Goal: Transaction & Acquisition: Download file/media

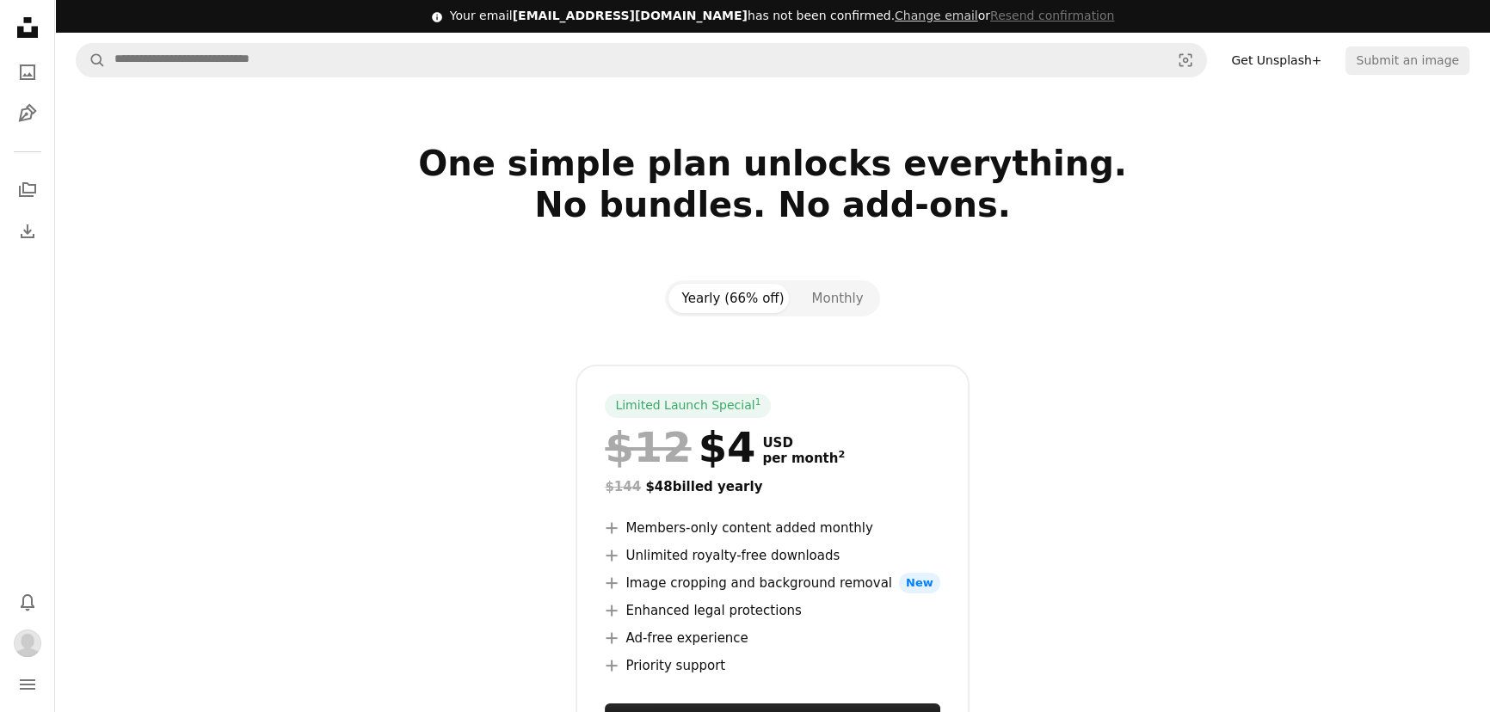
click at [20, 24] on icon "Unsplash logo Unsplash Home" at bounding box center [27, 27] width 34 height 34
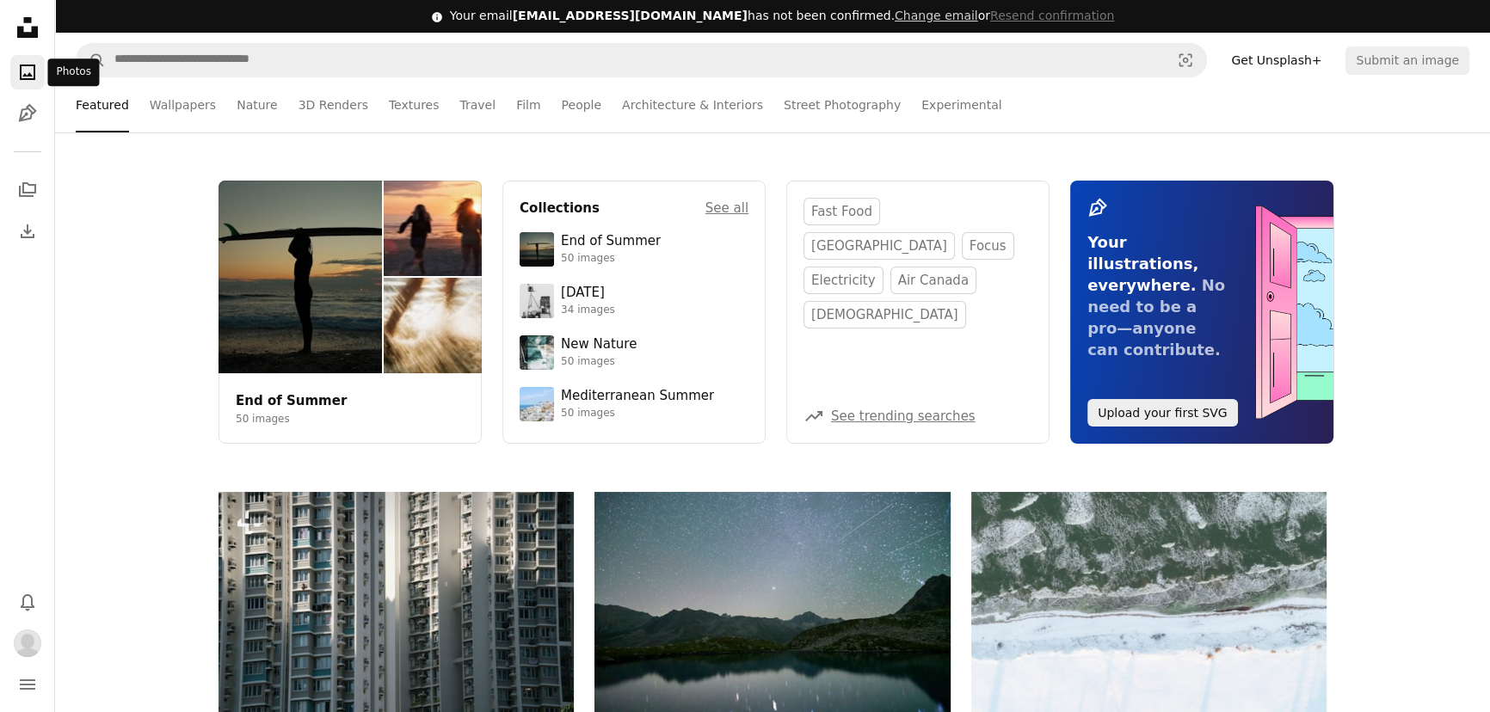
click at [26, 77] on icon "A photo" at bounding box center [27, 72] width 21 height 21
click at [34, 77] on icon "Photos" at bounding box center [27, 72] width 15 height 15
click at [24, 182] on icon "Collections" at bounding box center [27, 189] width 17 height 15
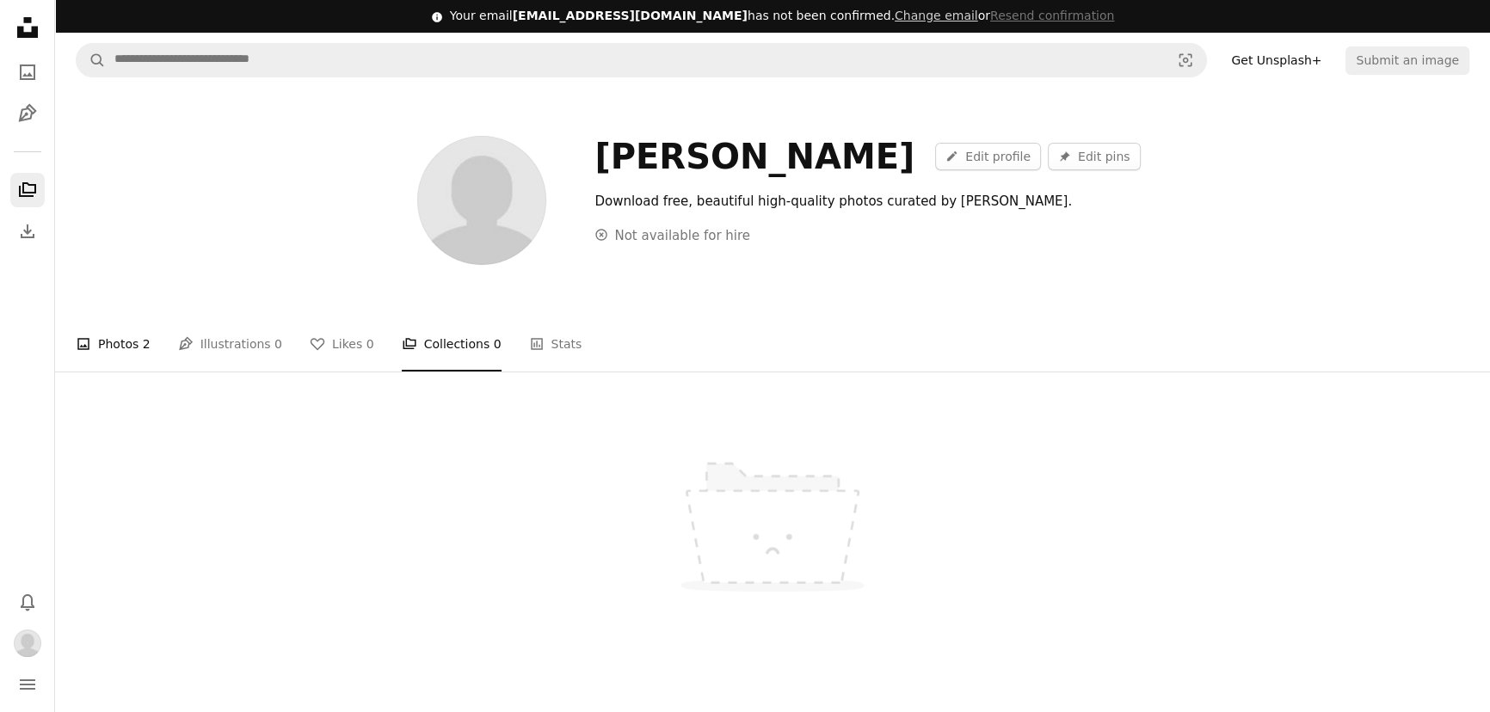
click at [108, 347] on link "A photo Photos 2" at bounding box center [113, 344] width 75 height 55
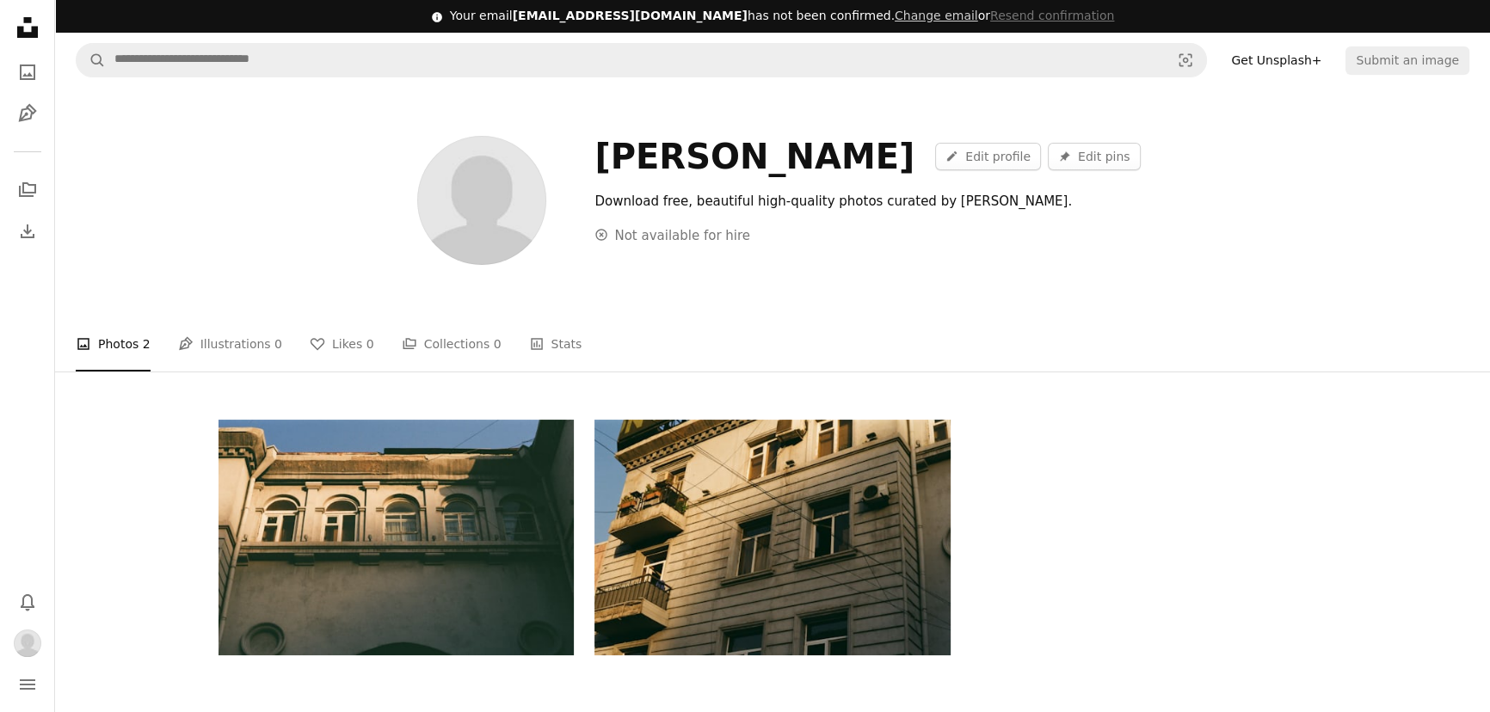
click at [922, 342] on ul "A photo Photos 2 Pen Tool Illustrations 0 A heart Likes 0 A stack of folders Co…" at bounding box center [772, 344] width 1393 height 55
click at [1263, 254] on div "[PERSON_NAME] A pencil Edit profile Pin Edit pins Download free, beautiful high…" at bounding box center [960, 200] width 732 height 129
click at [30, 32] on icon at bounding box center [27, 27] width 21 height 21
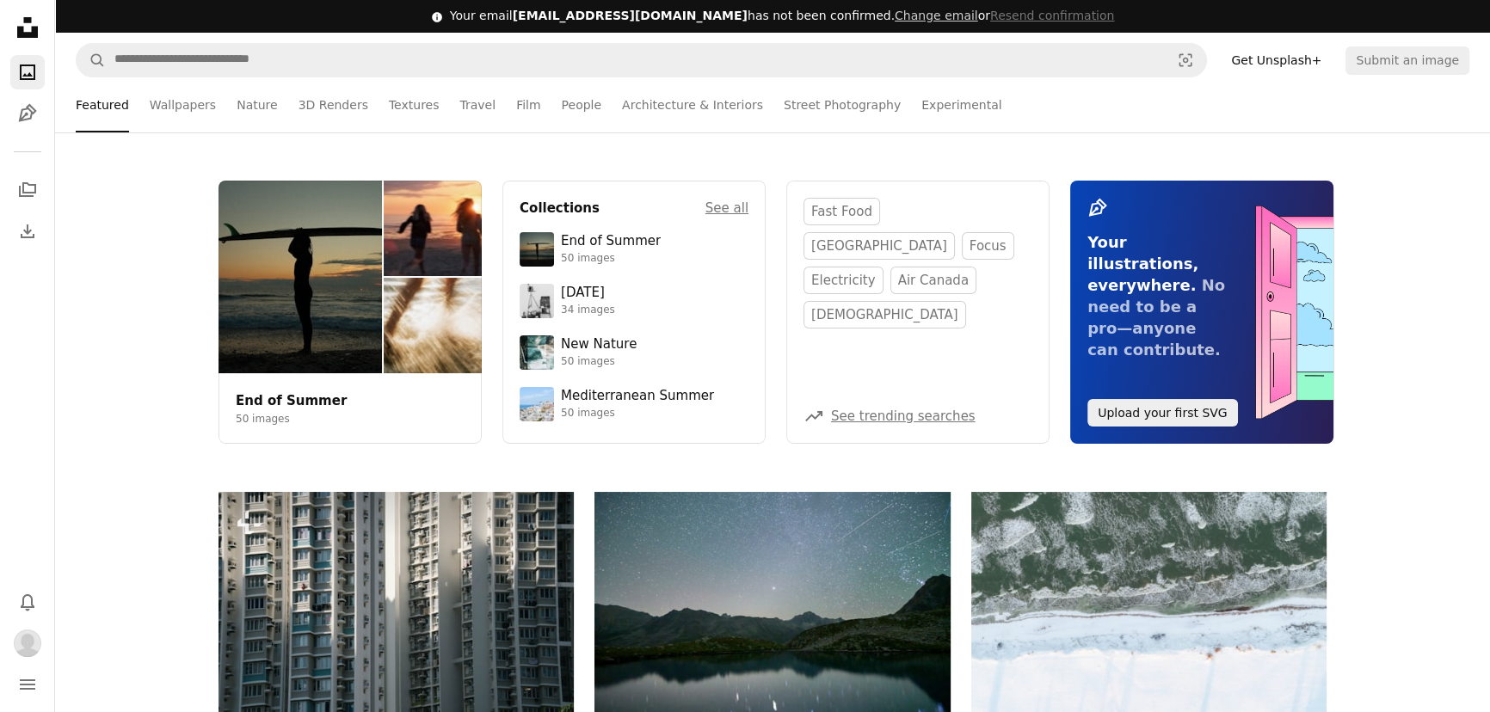
click at [1362, 349] on div "End of Summer 50 images Collections See all End of Summer 50 images [DATE] 34 i…" at bounding box center [772, 312] width 1435 height 263
click at [28, 195] on icon "Collections" at bounding box center [27, 189] width 17 height 15
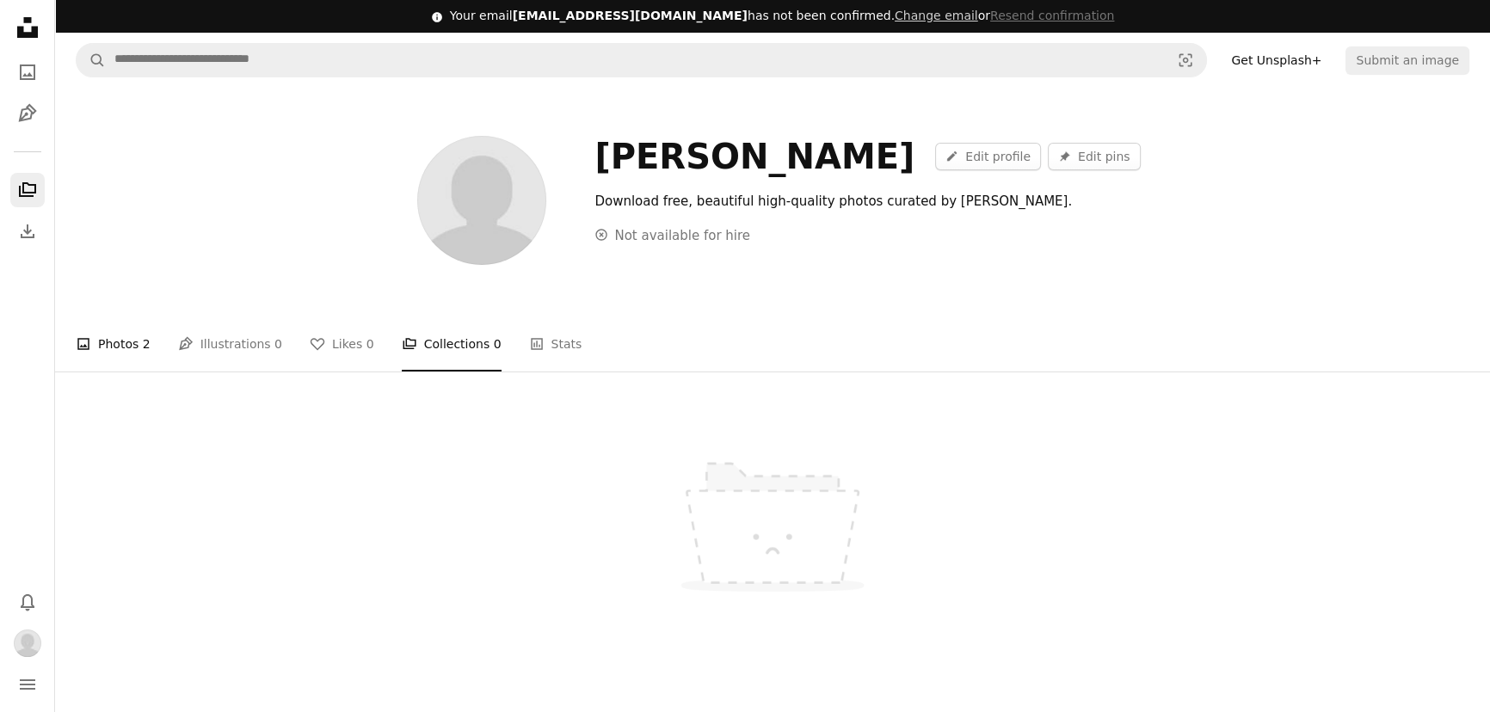
click at [138, 355] on link "A photo Photos 2" at bounding box center [113, 344] width 75 height 55
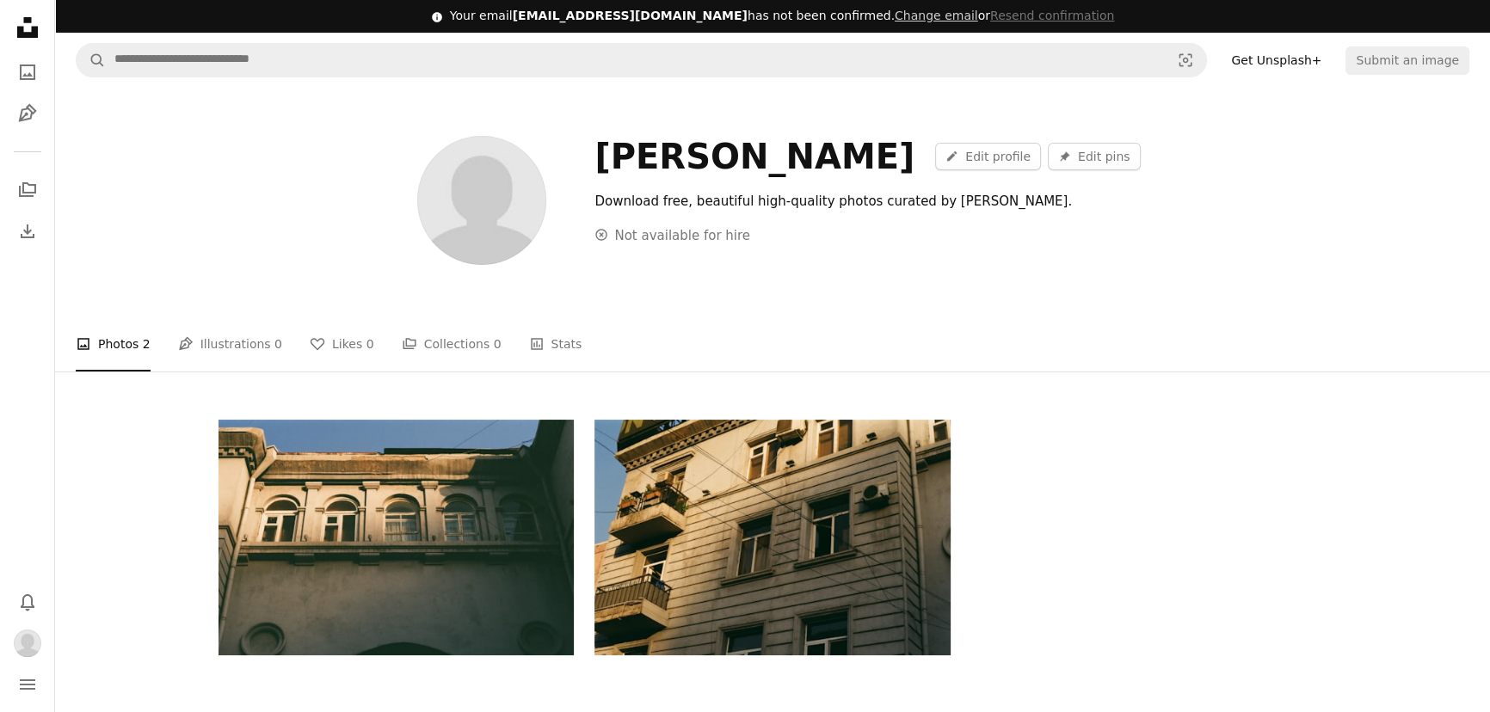
click at [1063, 449] on div "Edit A heart A plus sign [PERSON_NAME] Arrow pointing down Edit A heart A plus …" at bounding box center [772, 538] width 1108 height 236
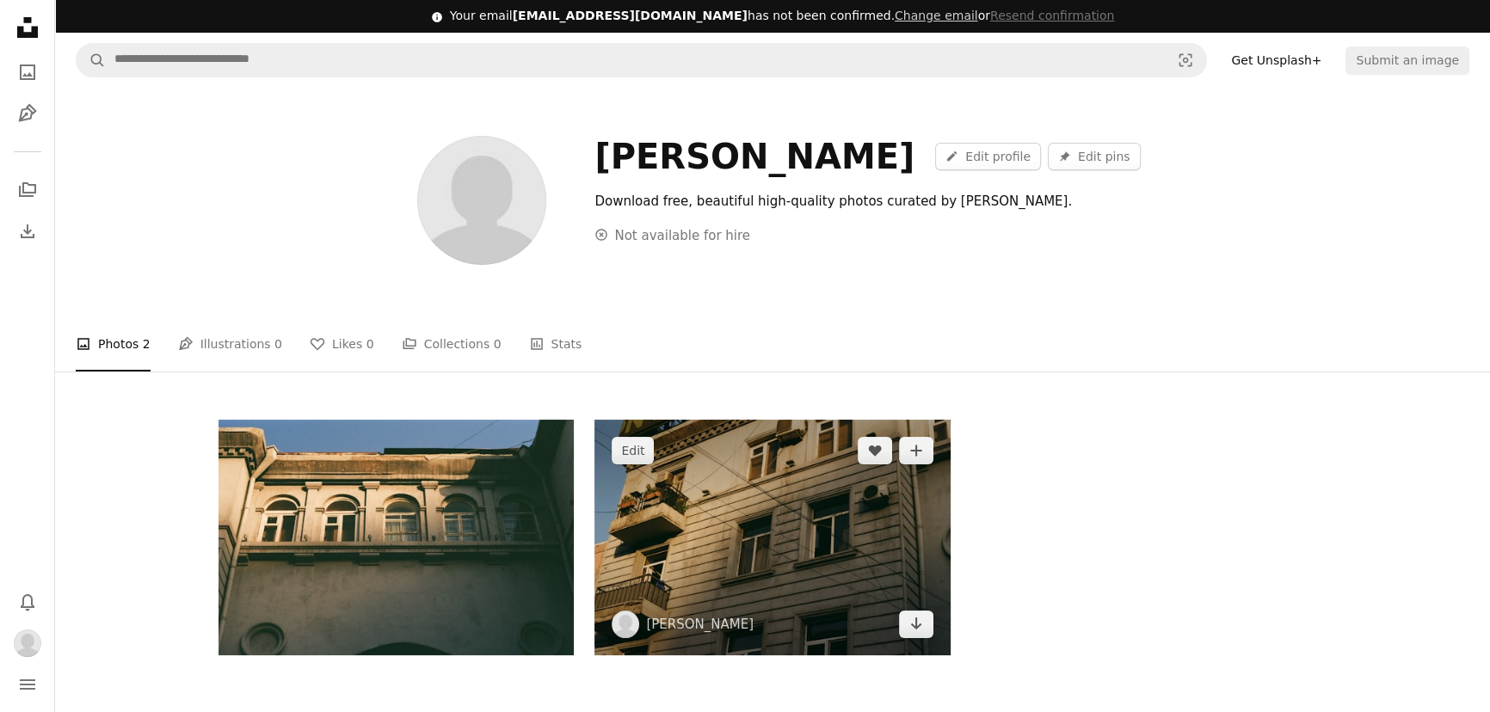
click at [871, 508] on img at bounding box center [771, 538] width 355 height 236
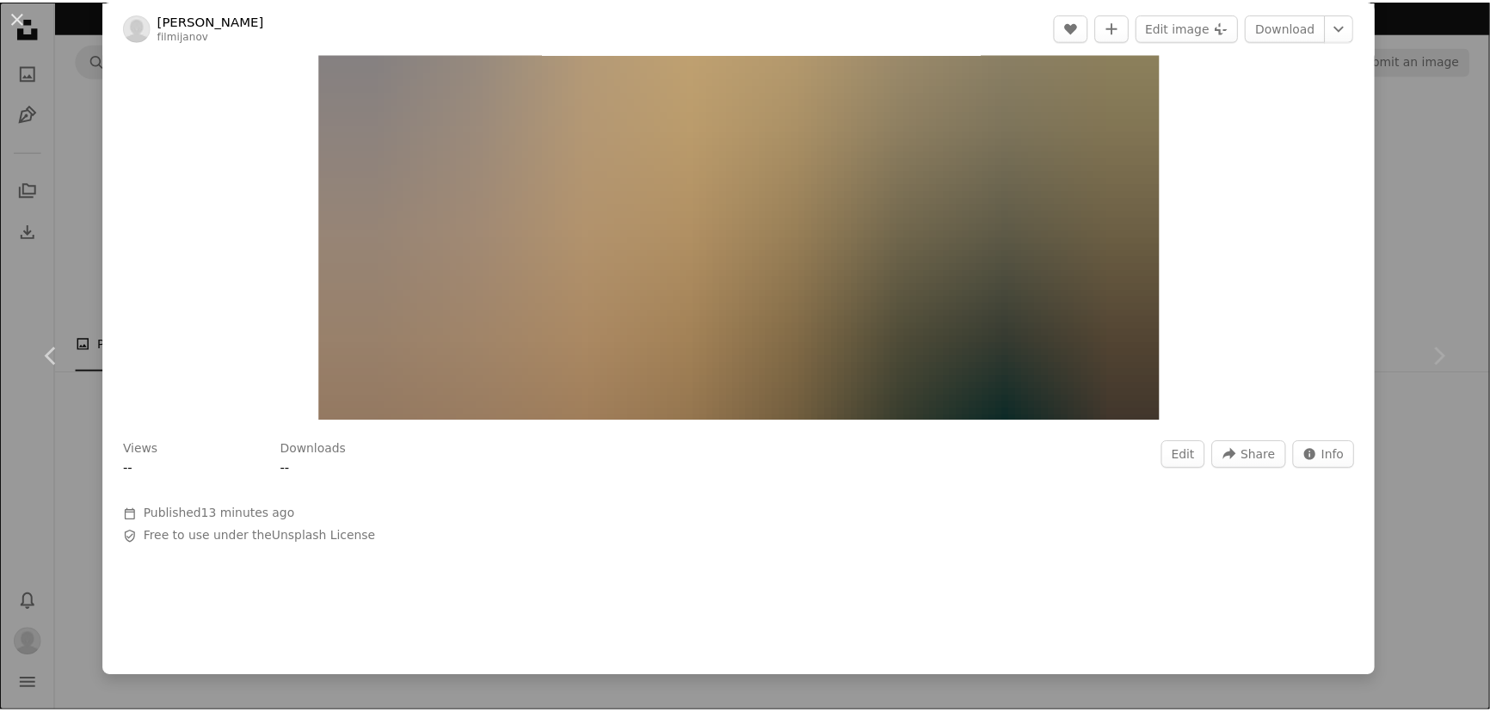
scroll to position [189, 0]
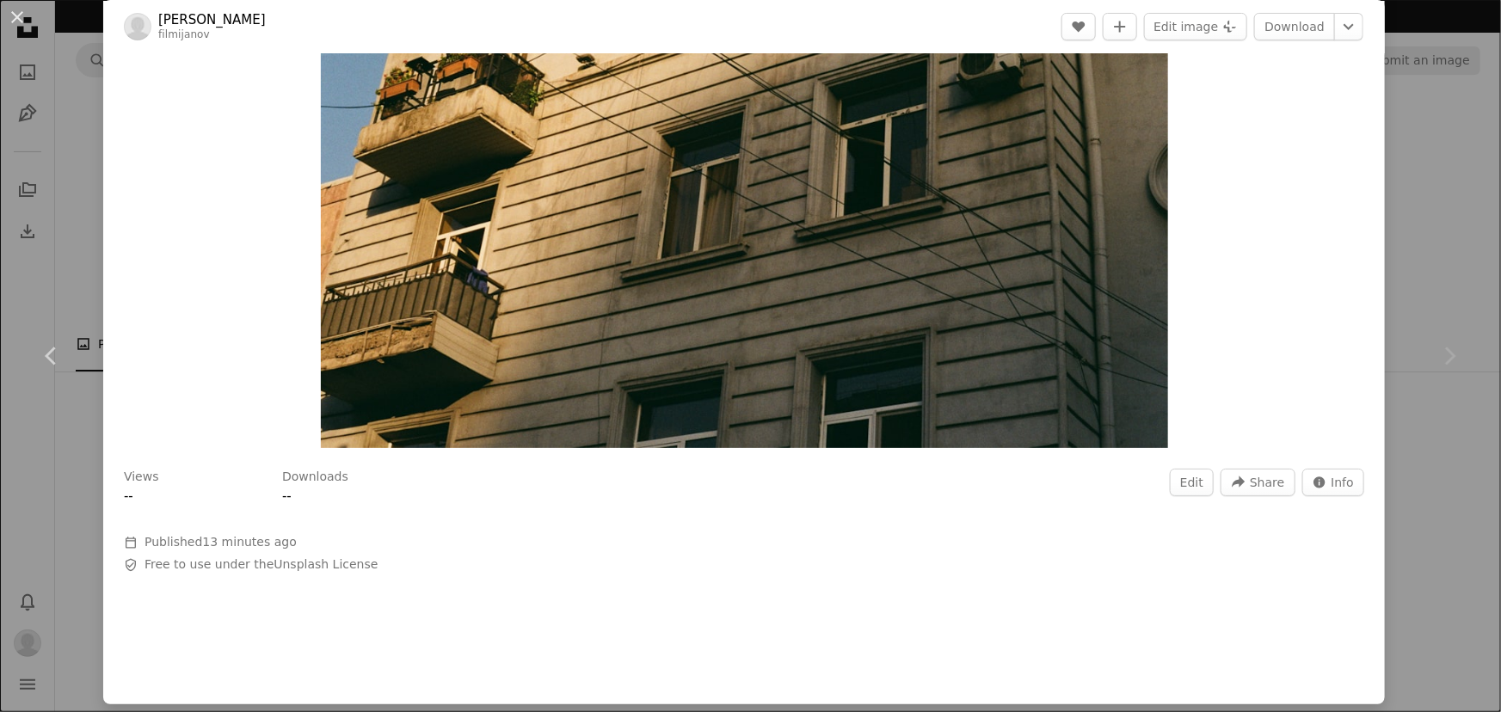
click at [1401, 239] on div "An X shape Chevron left Chevron right [PERSON_NAME] filmijanov Edit A heart A p…" at bounding box center [750, 356] width 1501 height 712
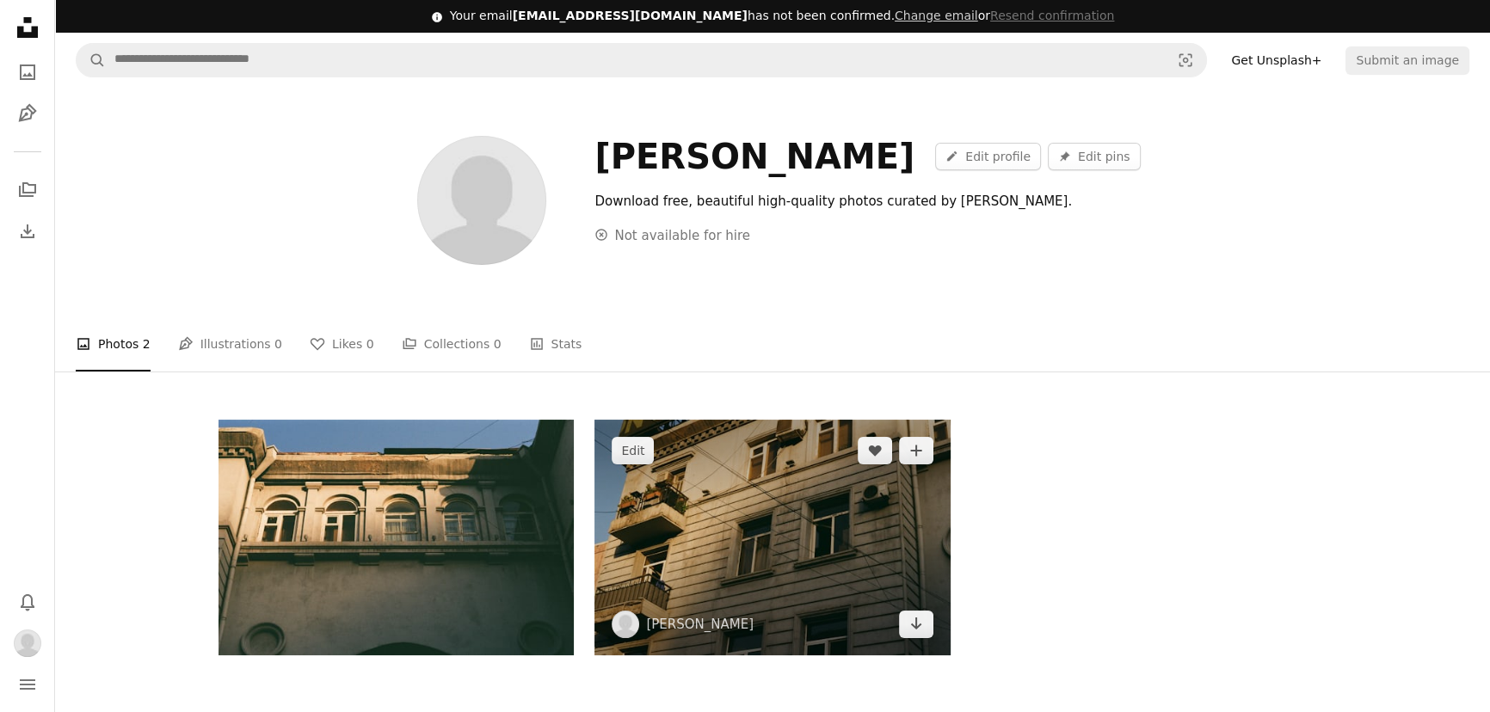
click at [915, 500] on img at bounding box center [771, 538] width 355 height 236
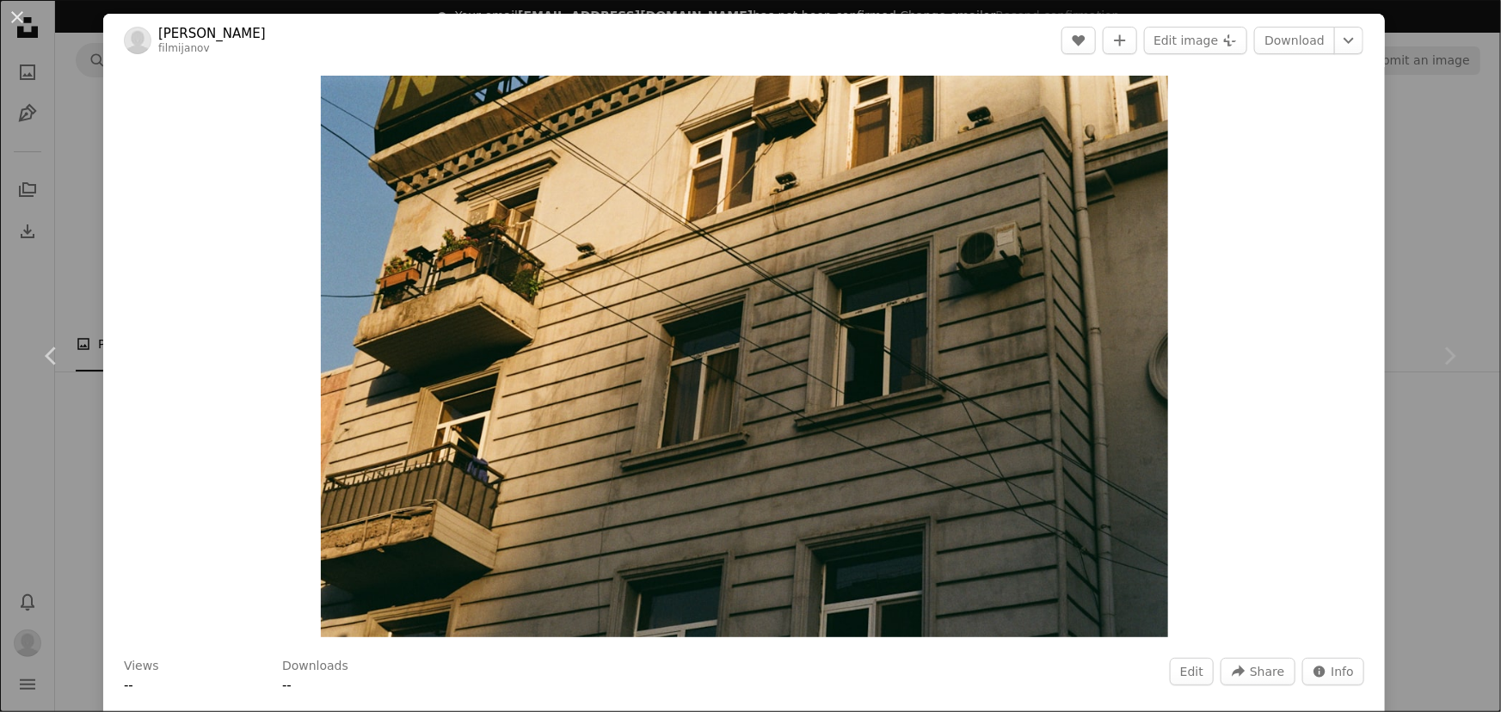
click at [1400, 412] on div "Chevron right" at bounding box center [1449, 356] width 103 height 165
click at [1393, 263] on div "An X shape Chevron left Chevron right [PERSON_NAME] filmijanov Edit A heart A p…" at bounding box center [750, 356] width 1501 height 712
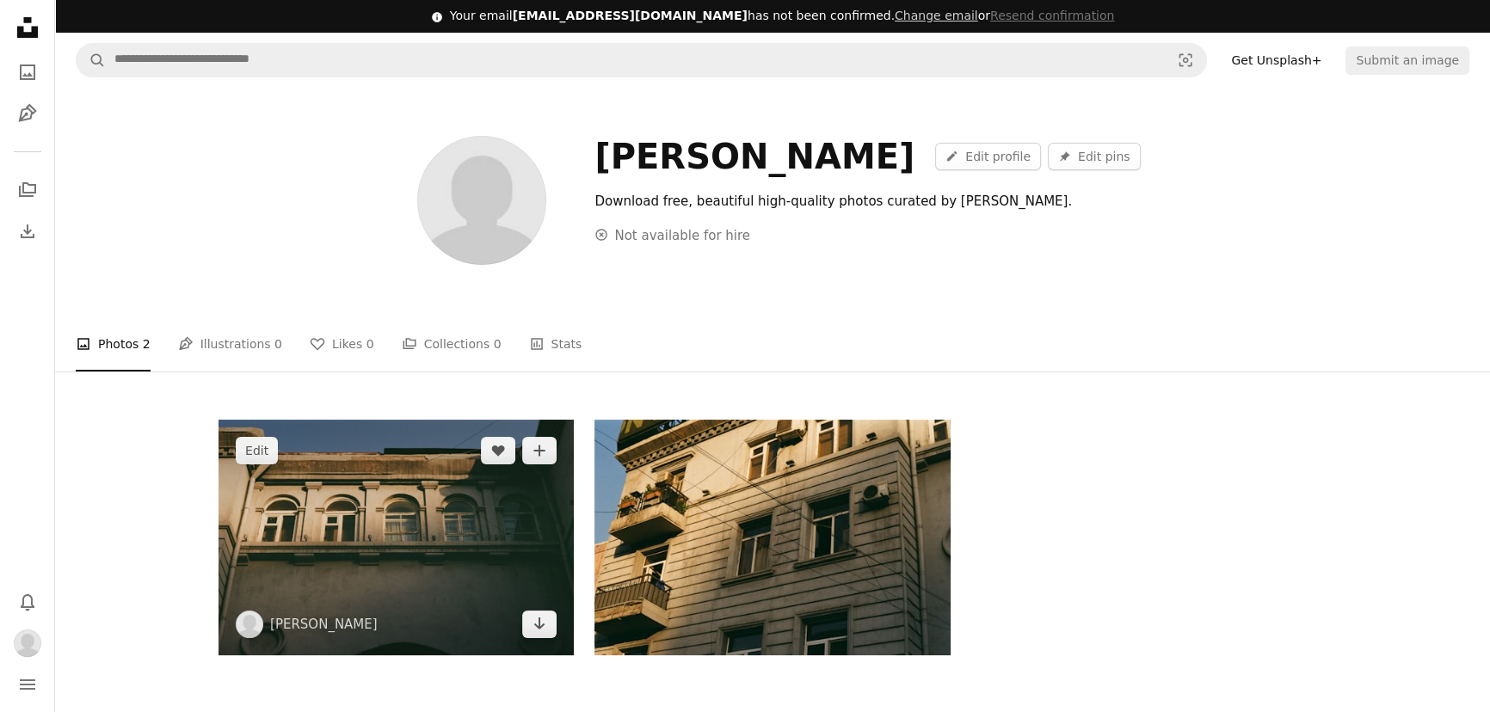
click at [428, 512] on img at bounding box center [395, 538] width 355 height 236
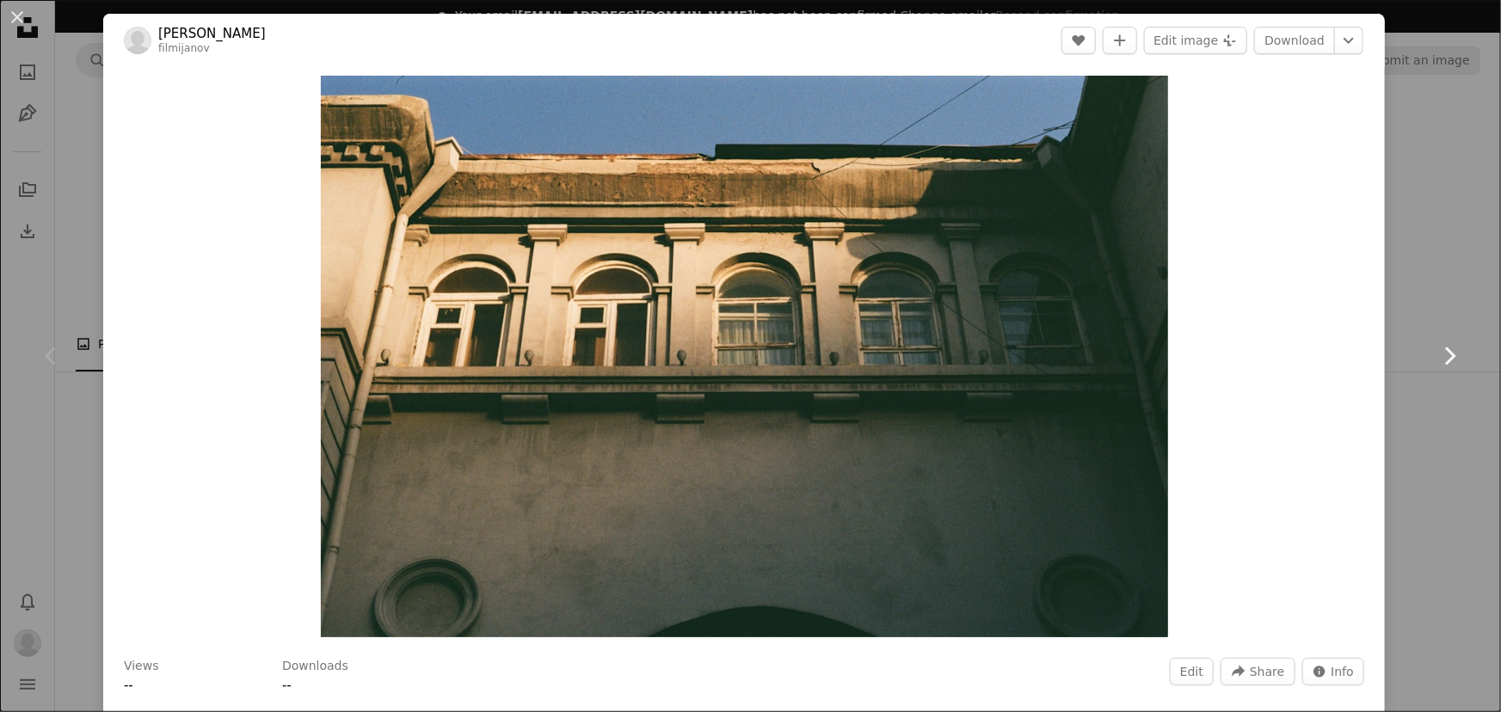
click at [1398, 275] on link "Chevron right" at bounding box center [1449, 356] width 103 height 165
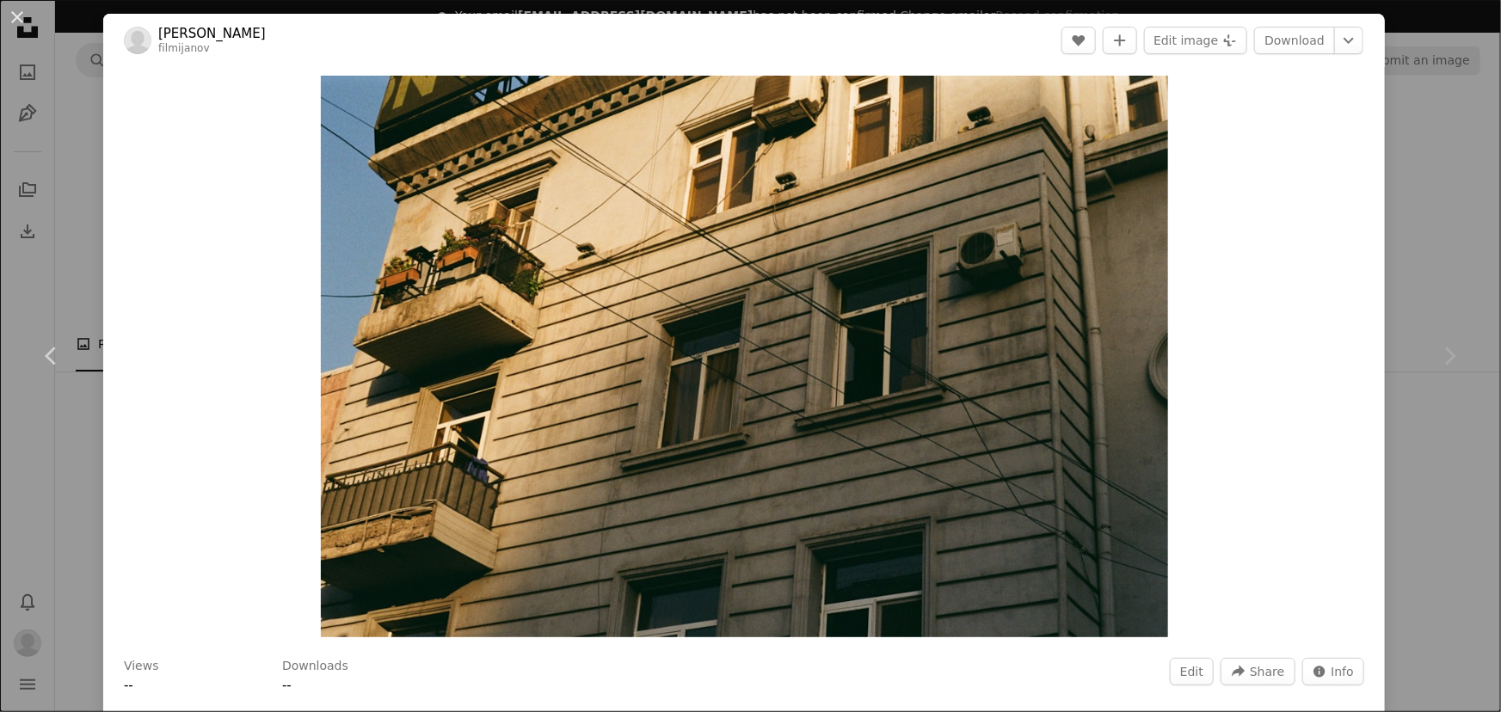
click at [1419, 120] on div "An X shape Chevron left Chevron right [PERSON_NAME] filmijanov Edit A heart A p…" at bounding box center [750, 356] width 1501 height 712
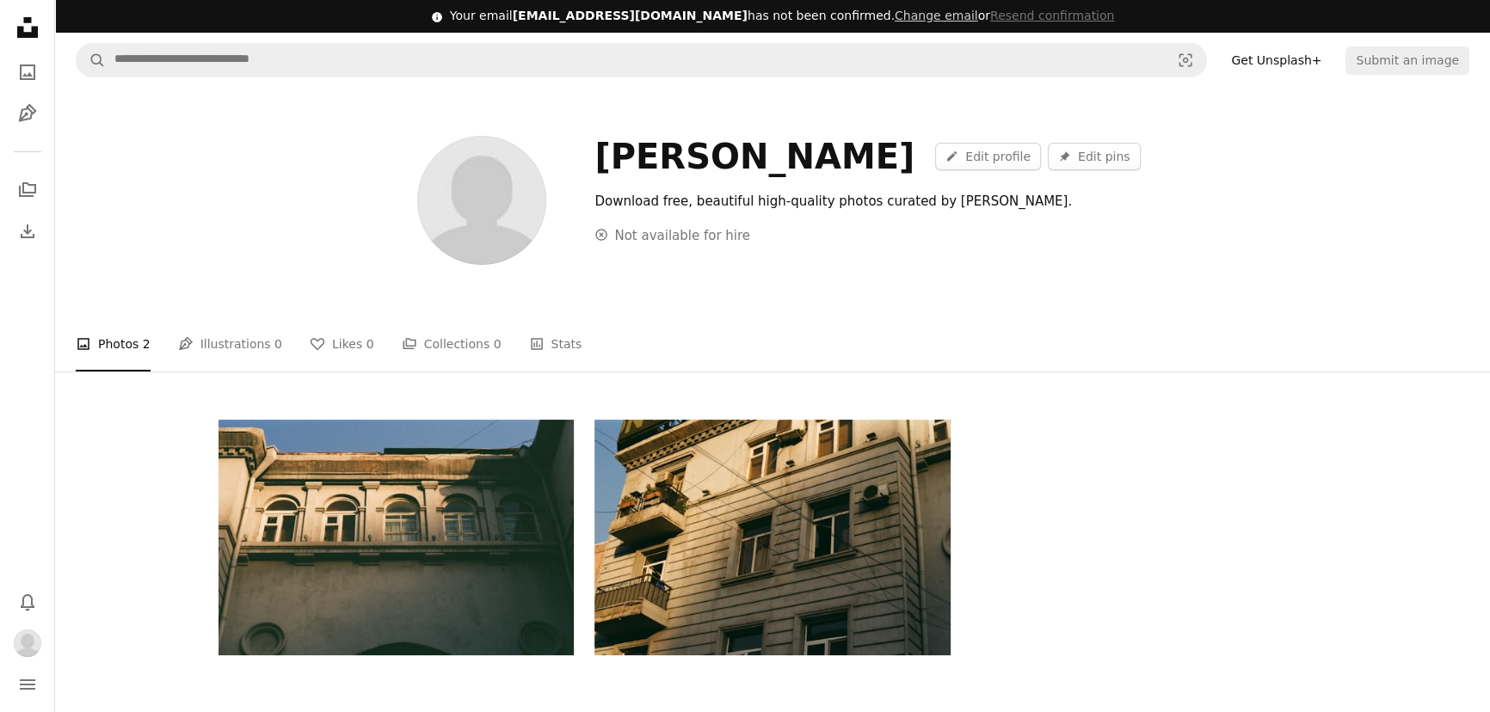
click at [28, 41] on icon "Unsplash logo Unsplash Home" at bounding box center [27, 27] width 34 height 34
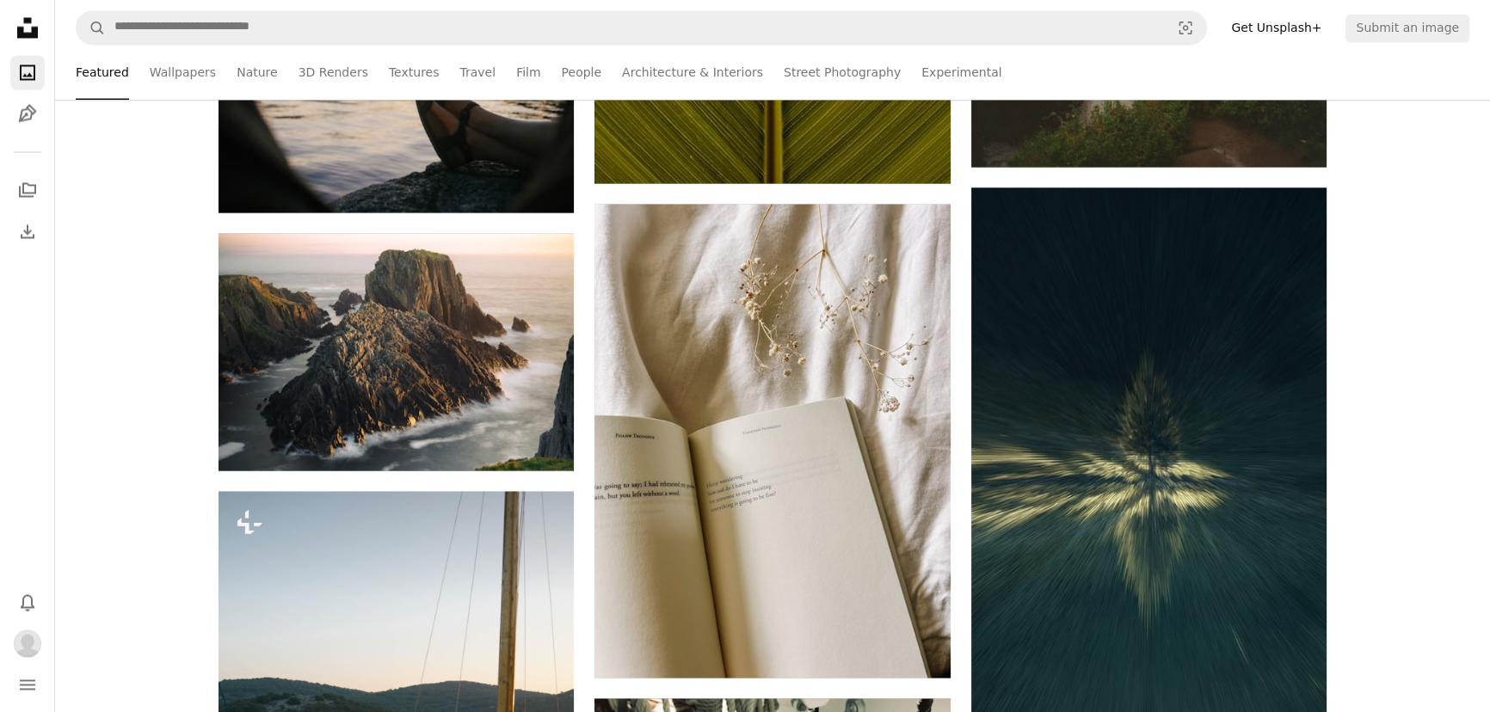
scroll to position [3910, 0]
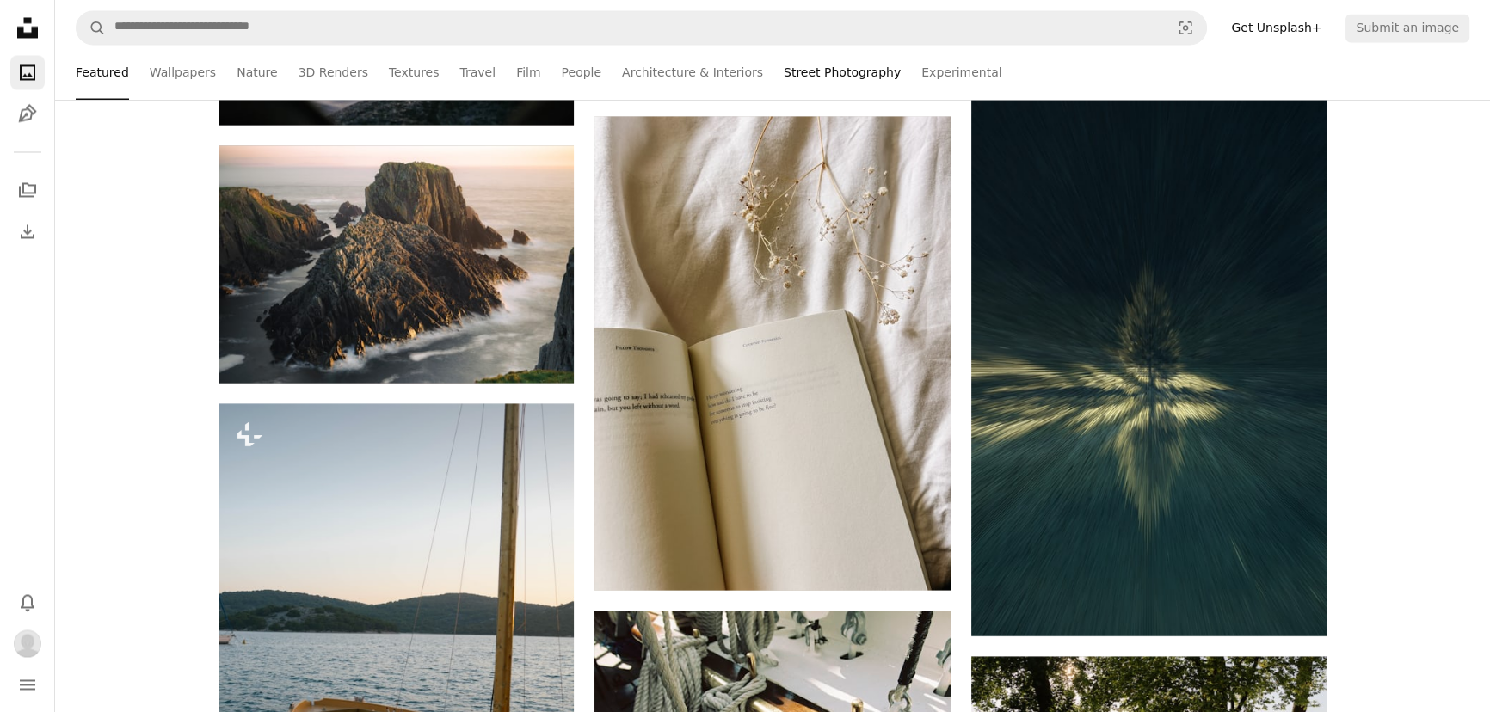
click at [793, 82] on link "Street Photography" at bounding box center [842, 72] width 117 height 55
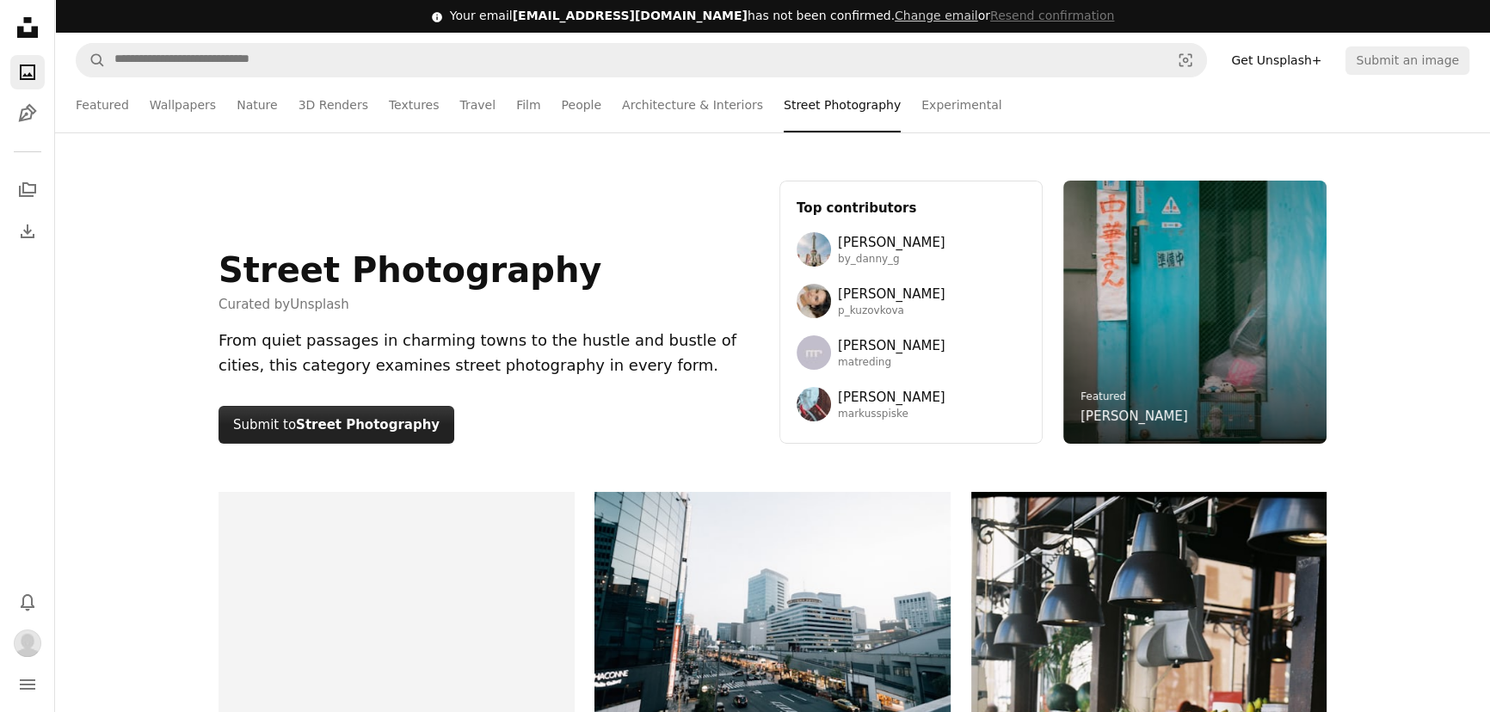
click at [366, 433] on strong "Street Photography" at bounding box center [368, 424] width 144 height 15
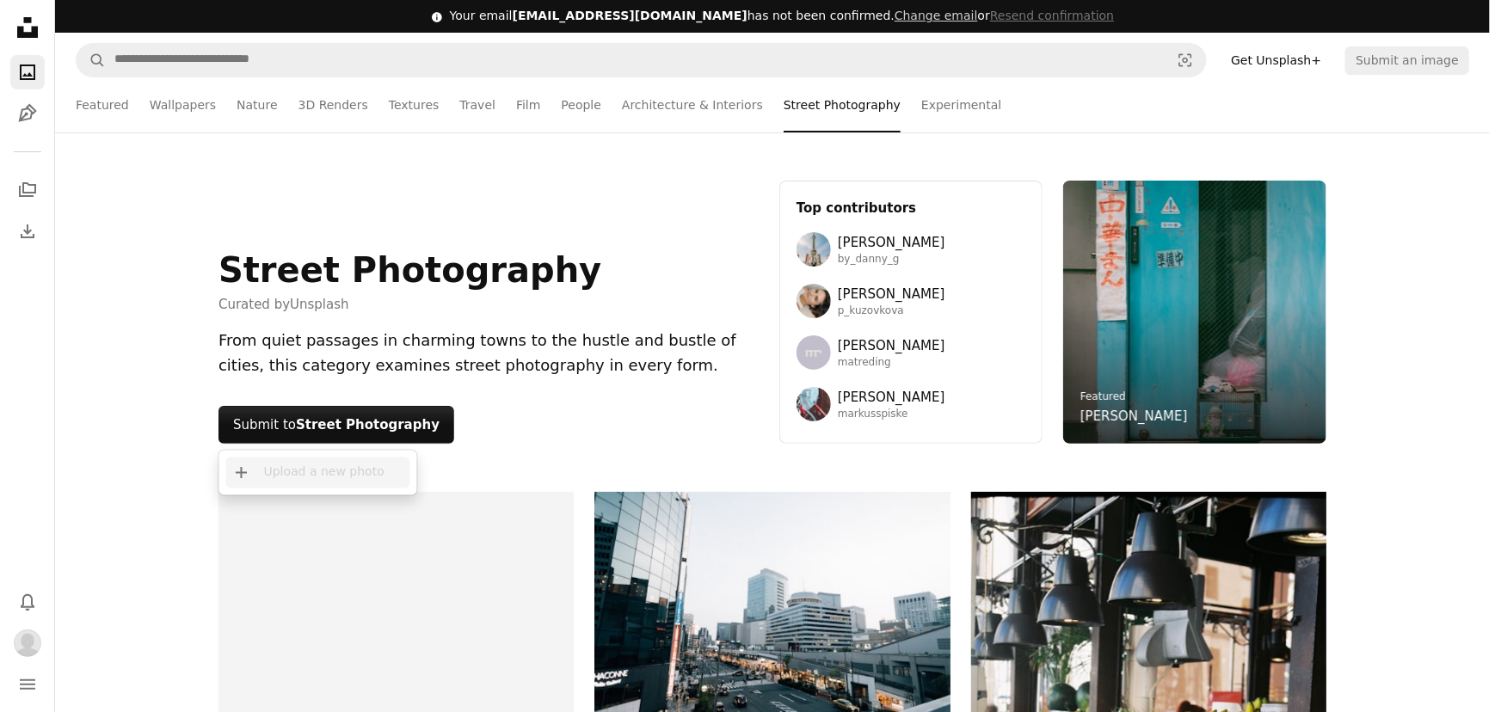
click at [314, 475] on div "A plus sign Upload a new photo" at bounding box center [318, 473] width 184 height 31
click at [664, 290] on body "Unsplash logo Unsplash Home A photo Pen Tool A stack of folders Download Photos…" at bounding box center [745, 356] width 1490 height 712
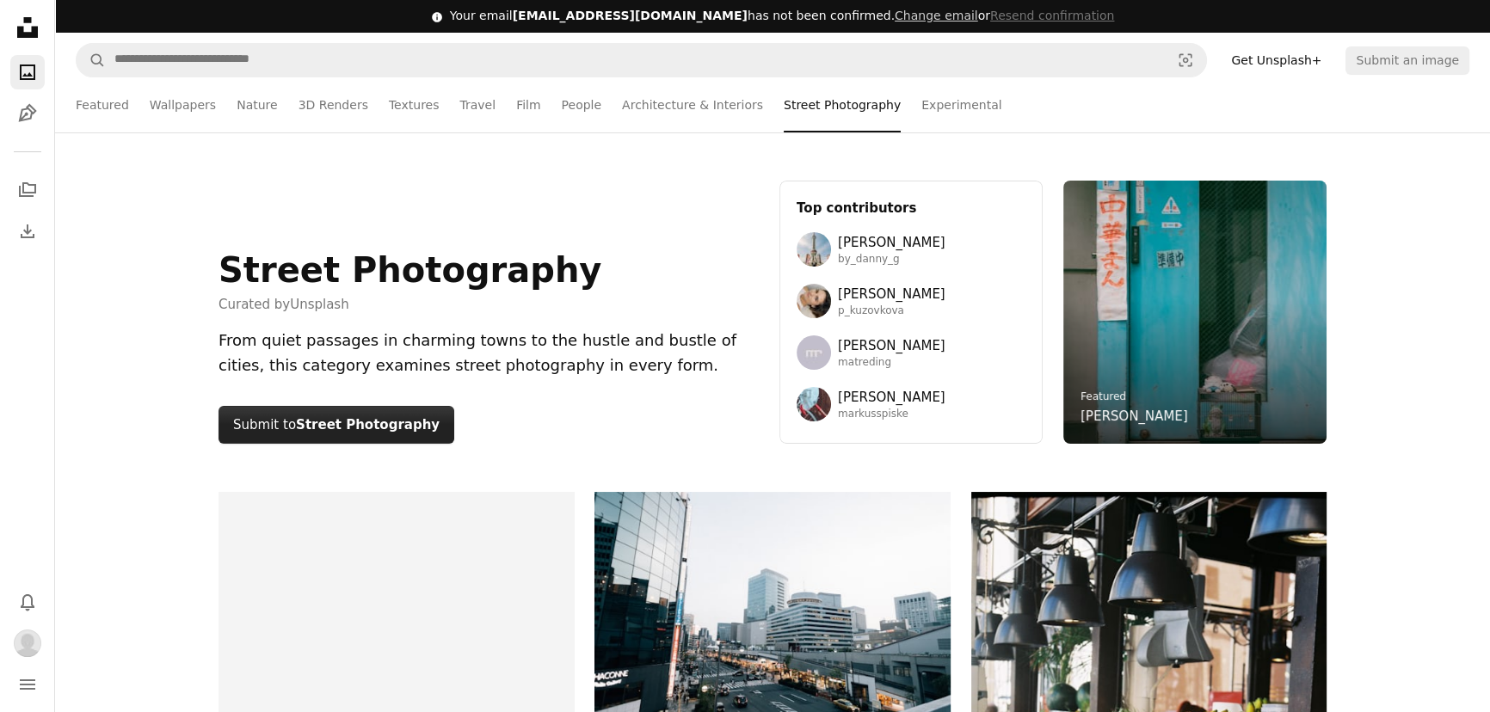
click at [284, 436] on button "Submit to Street Photography" at bounding box center [336, 425] width 236 height 38
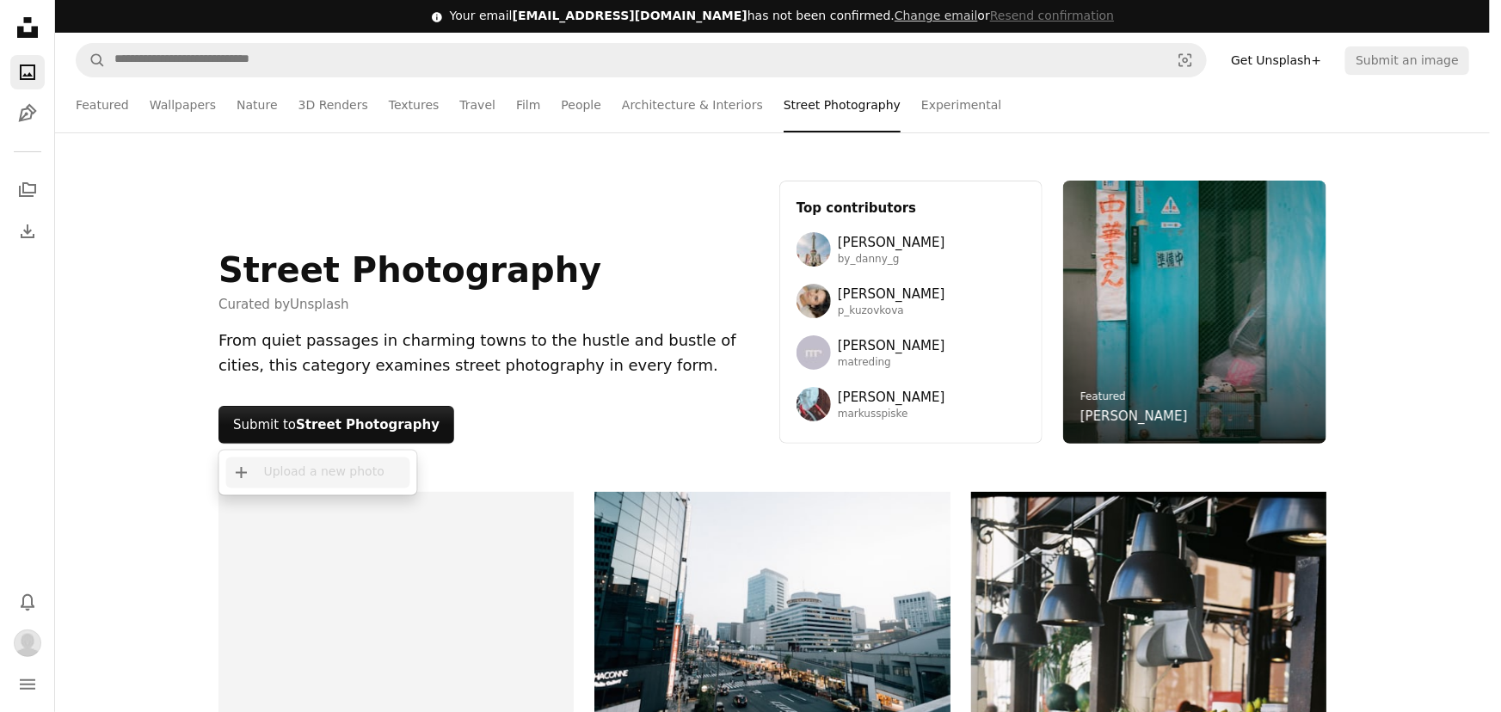
click at [272, 473] on div "A plus sign Upload a new photo" at bounding box center [318, 473] width 184 height 31
click at [257, 479] on div "A plus sign Upload a new photo" at bounding box center [318, 473] width 184 height 31
click at [388, 427] on strong "Street Photography" at bounding box center [368, 424] width 144 height 15
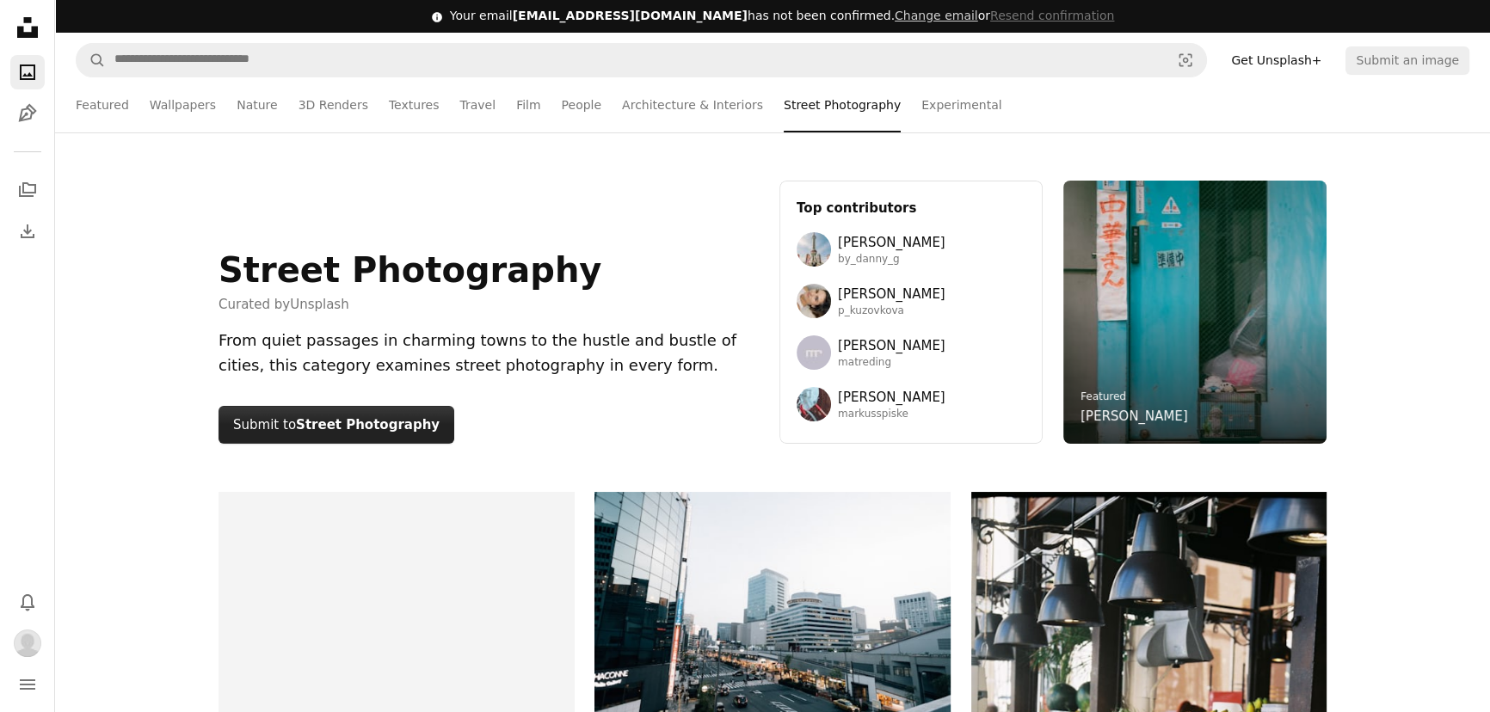
click at [332, 418] on strong "Street Photography" at bounding box center [368, 424] width 144 height 15
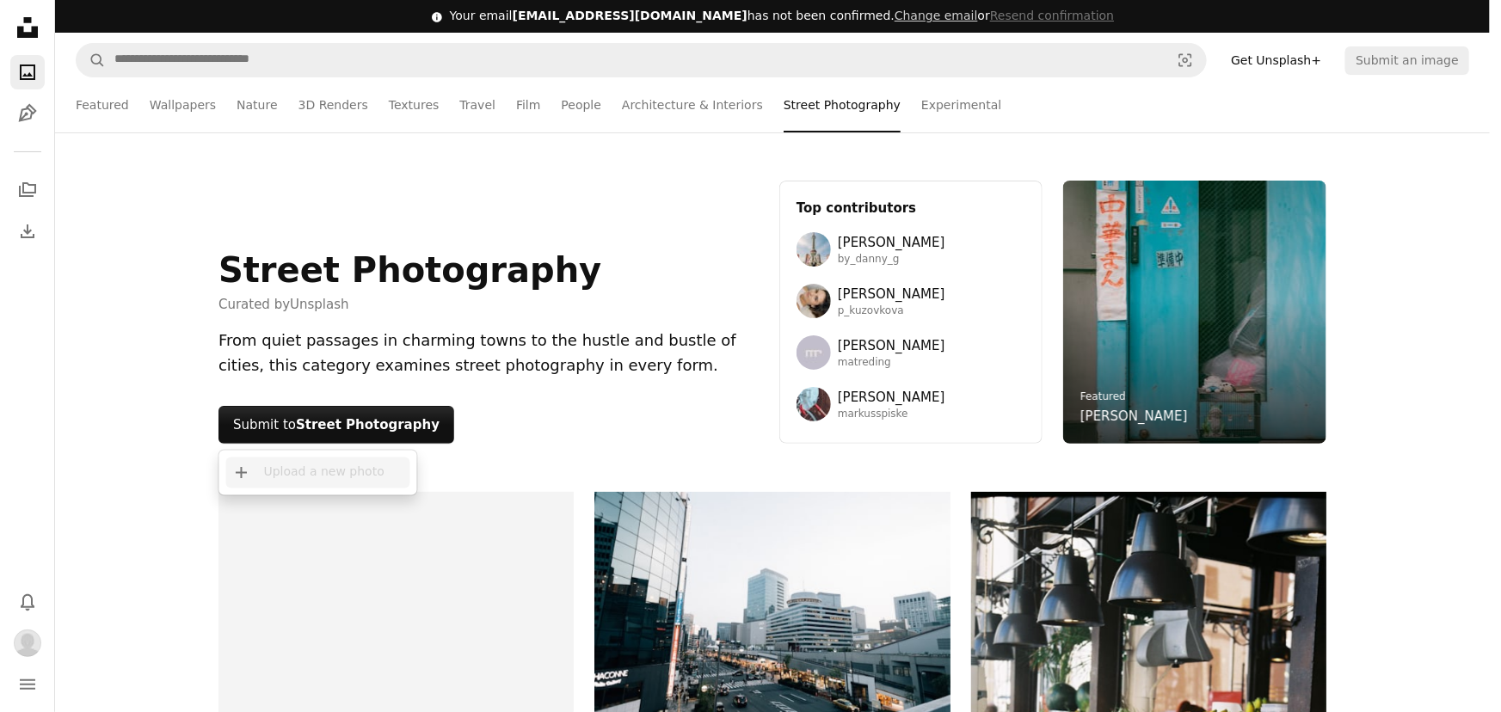
click at [313, 464] on div "A plus sign Upload a new photo" at bounding box center [318, 473] width 184 height 31
click at [313, 465] on div "A plus sign Upload a new photo" at bounding box center [318, 473] width 184 height 31
click at [284, 470] on div "A plus sign Upload a new photo" at bounding box center [318, 473] width 184 height 31
click at [890, 118] on body "Unsplash logo Unsplash Home A photo Pen Tool A stack of folders Download Photos…" at bounding box center [745, 356] width 1490 height 712
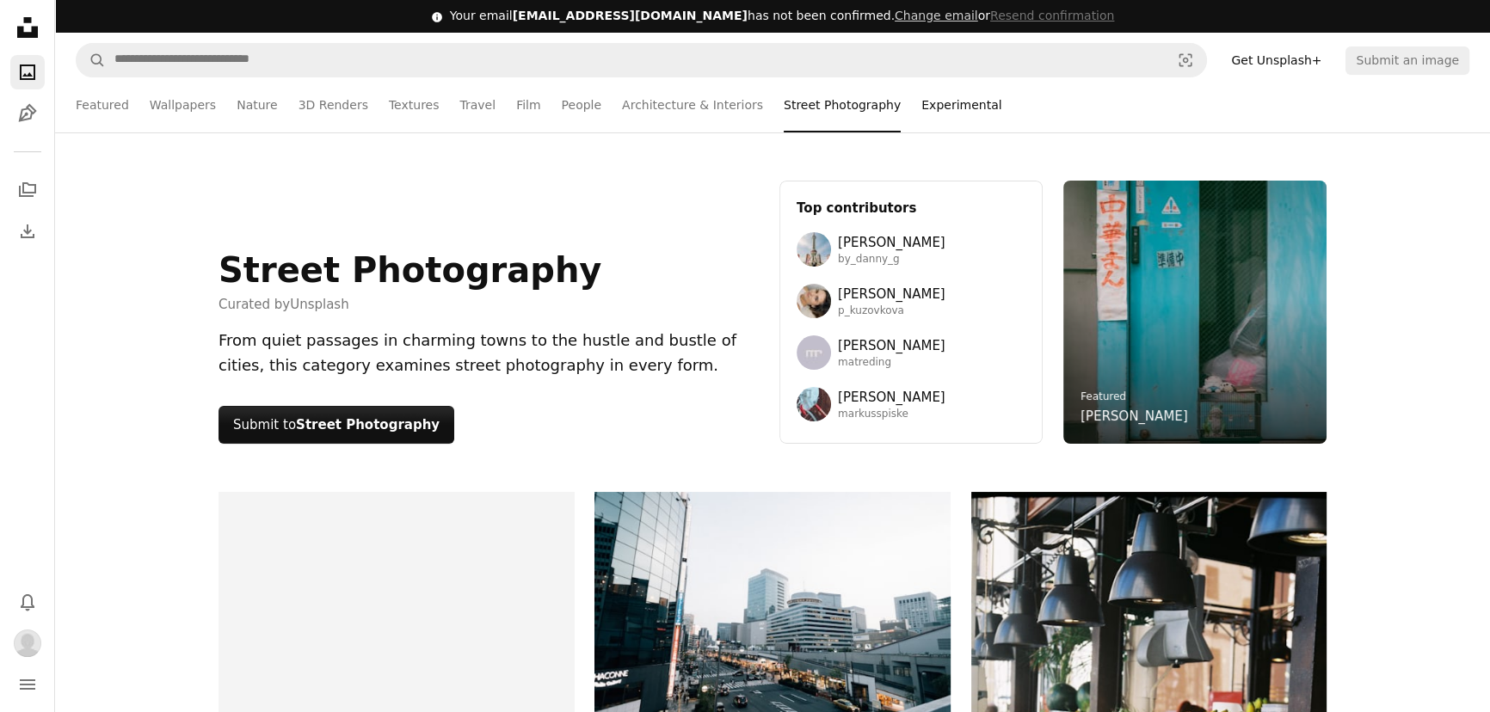
click at [921, 102] on link "Experimental" at bounding box center [961, 104] width 80 height 55
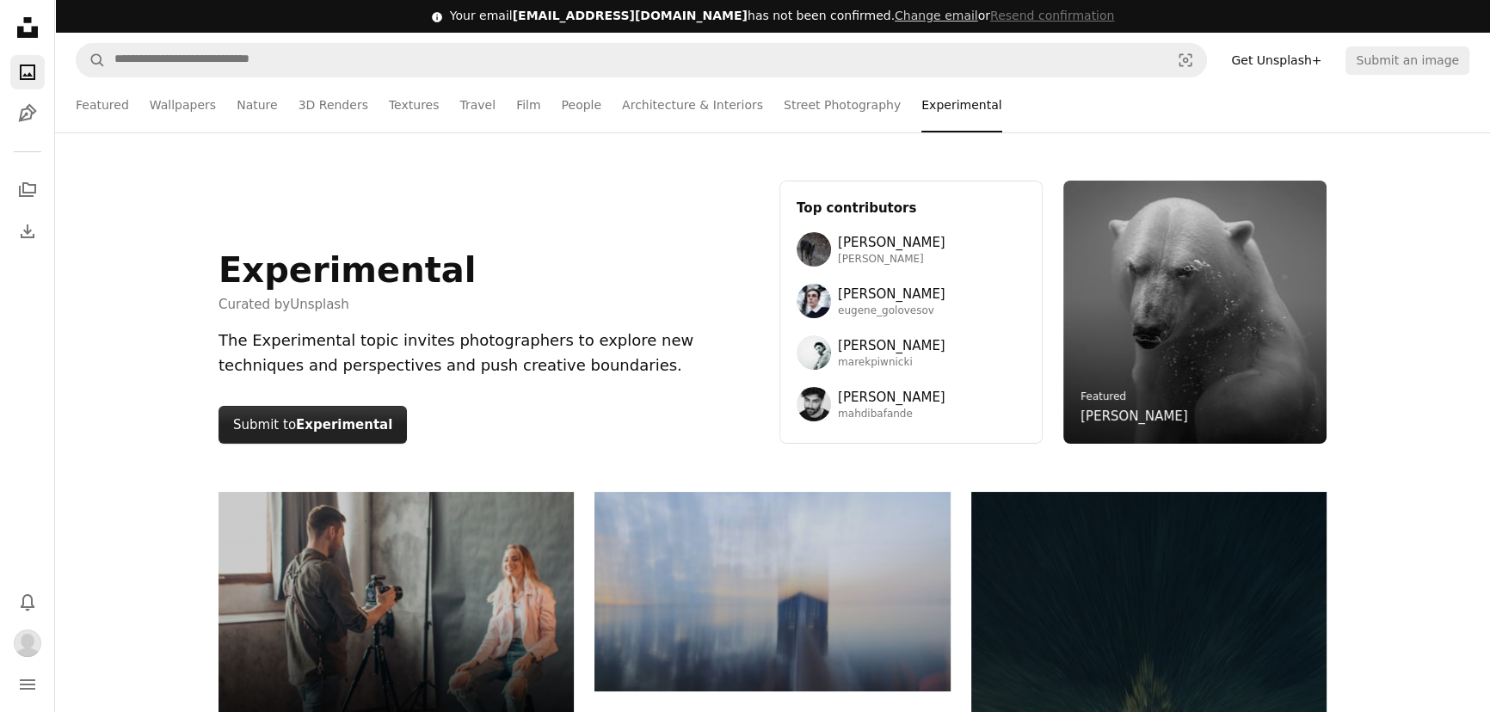
click at [274, 420] on button "Submit to Experimental" at bounding box center [312, 425] width 188 height 38
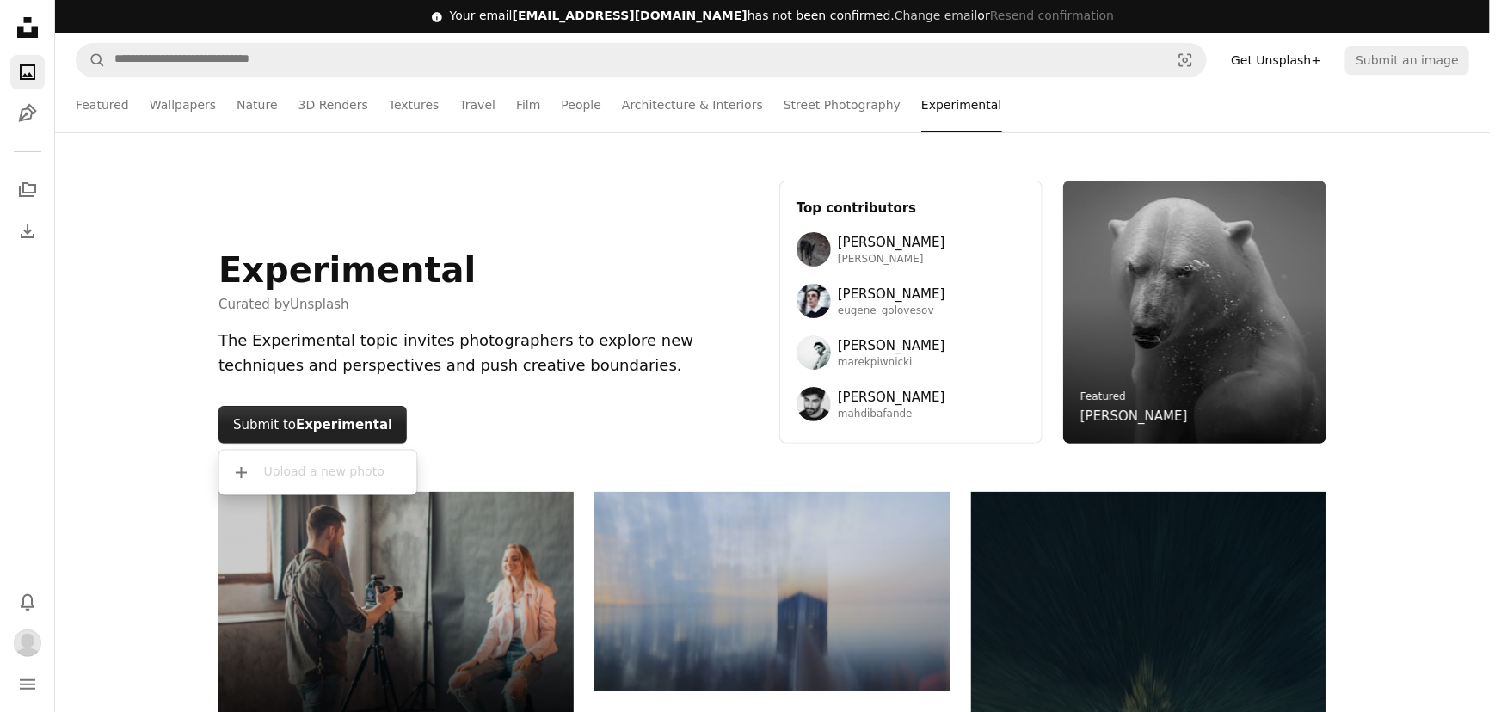
click at [284, 420] on button "Submit to Experimental" at bounding box center [312, 425] width 188 height 38
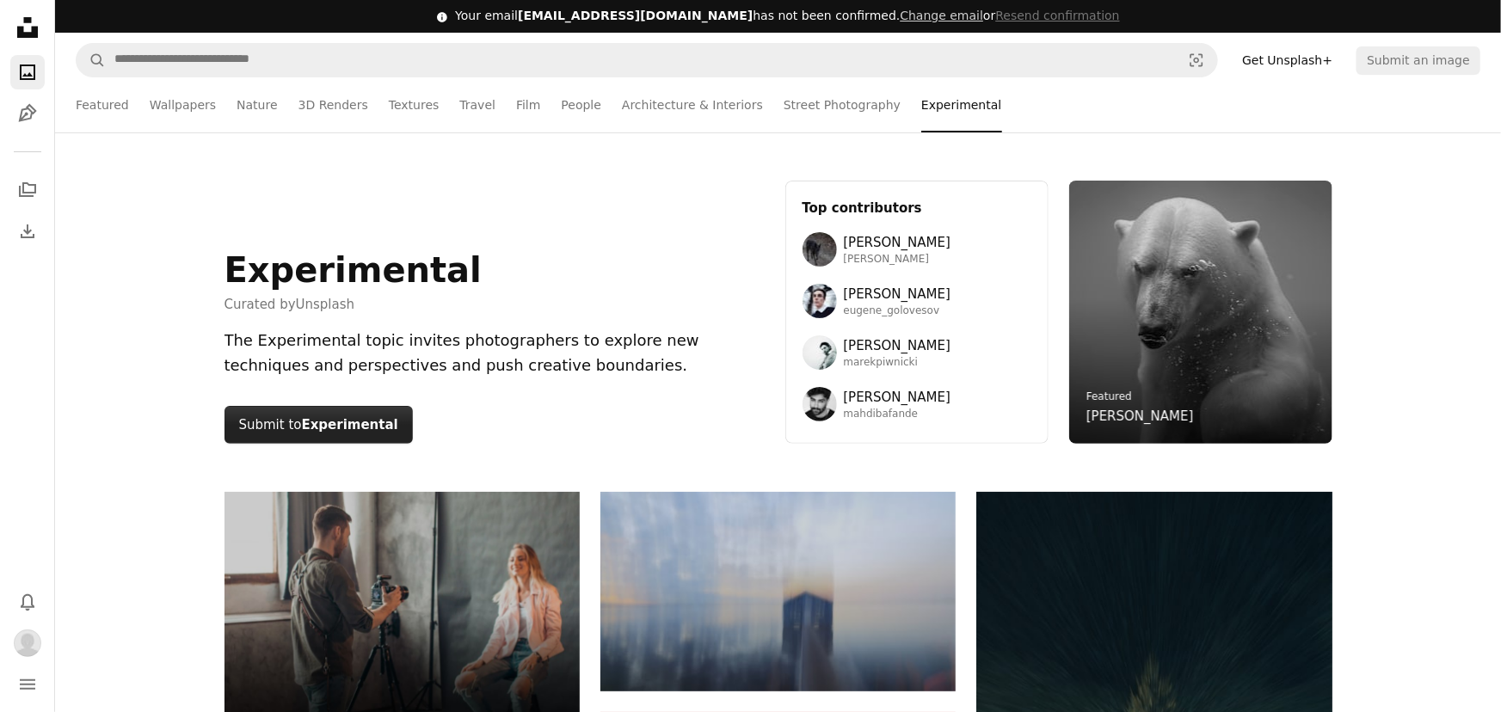
click at [284, 420] on button "Submit to Experimental" at bounding box center [319, 425] width 188 height 38
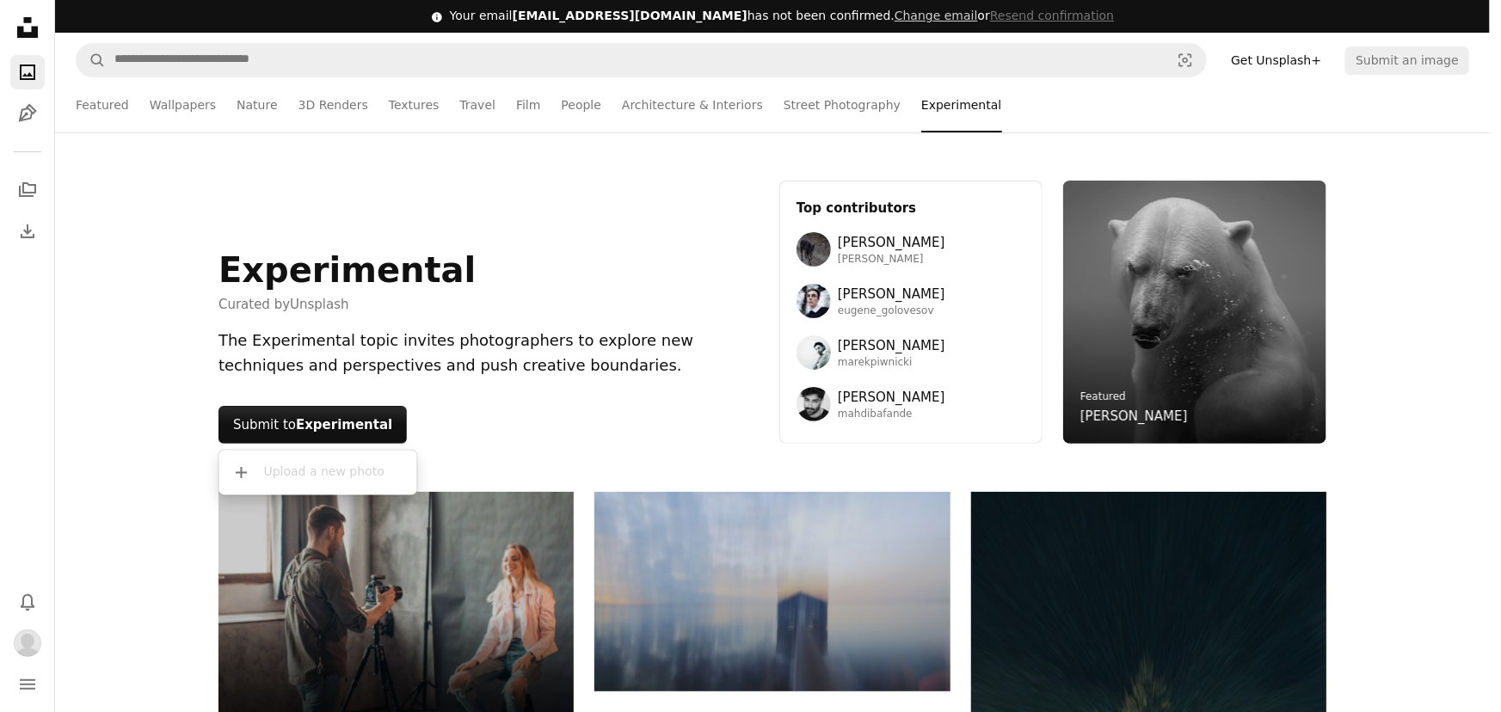
click at [312, 483] on div "A plus sign Upload a new photo" at bounding box center [318, 473] width 184 height 31
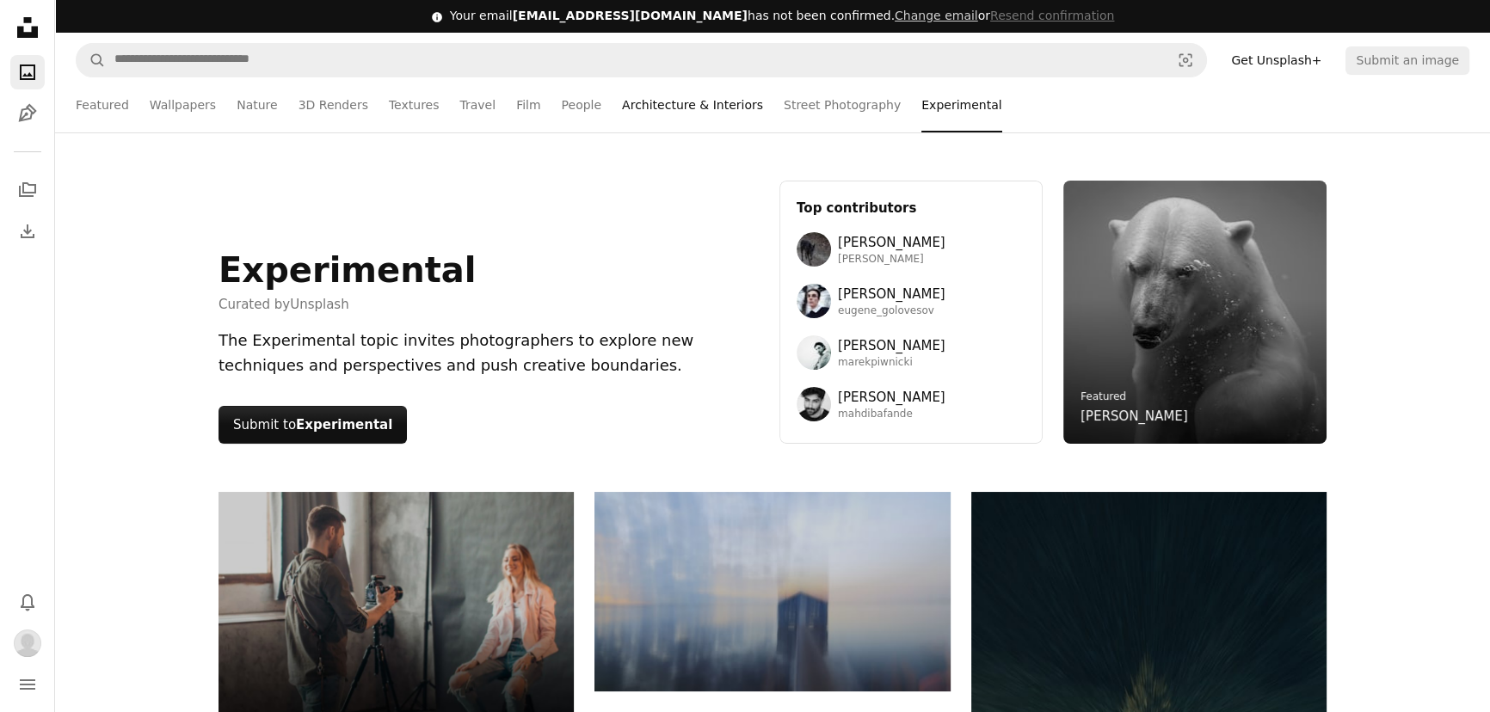
click at [657, 118] on link "Architecture & Interiors" at bounding box center [692, 104] width 141 height 55
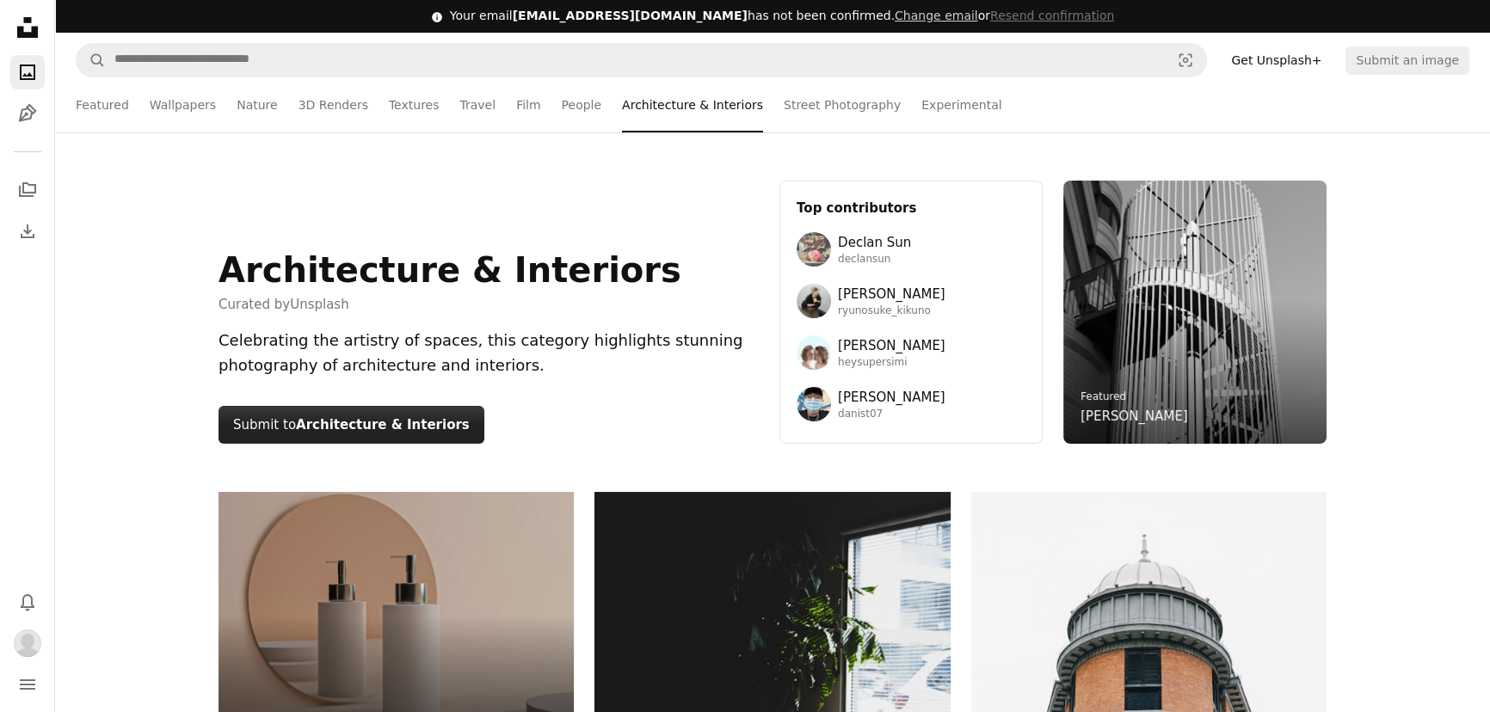
click at [410, 430] on strong "Architecture & Interiors" at bounding box center [383, 424] width 174 height 15
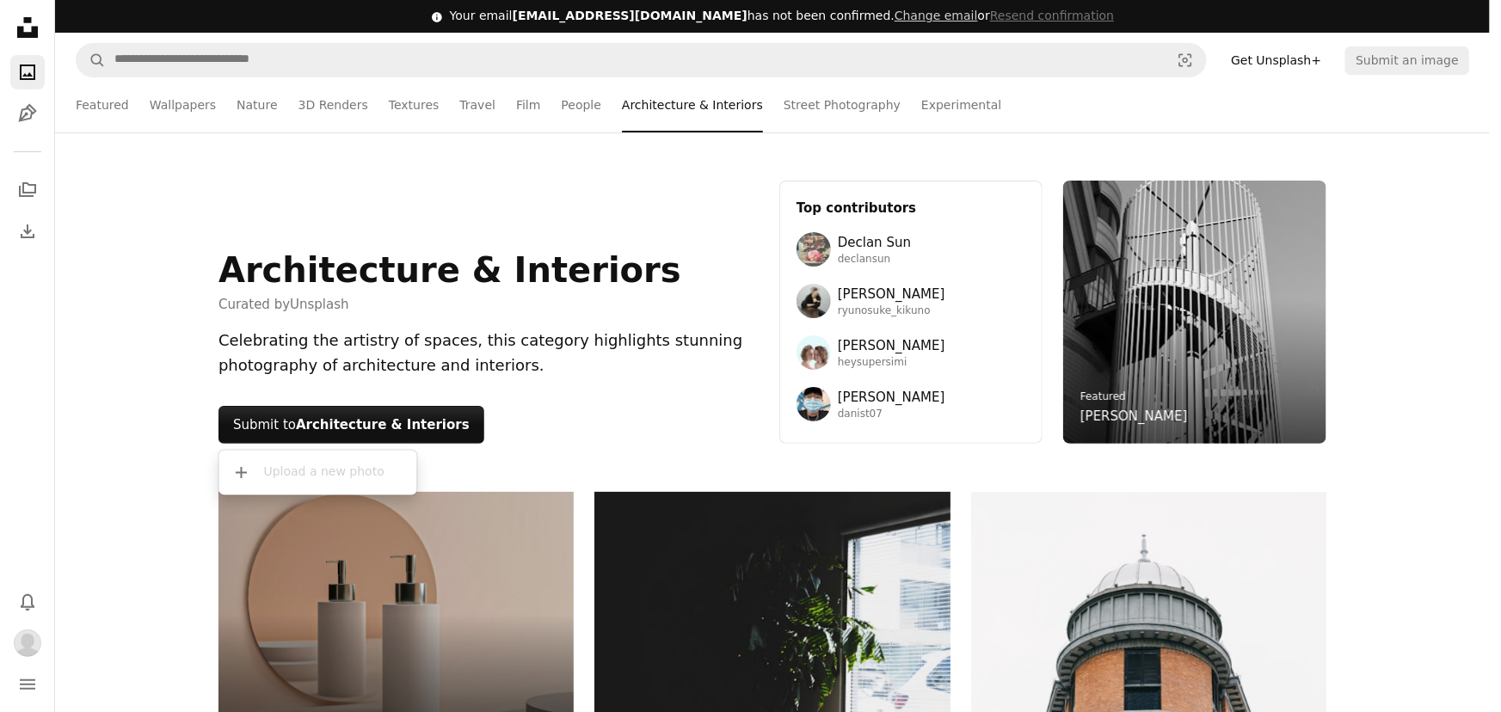
click at [470, 403] on body "Unsplash logo Unsplash Home A photo Pen Tool A stack of folders Download Photos…" at bounding box center [745, 356] width 1490 height 712
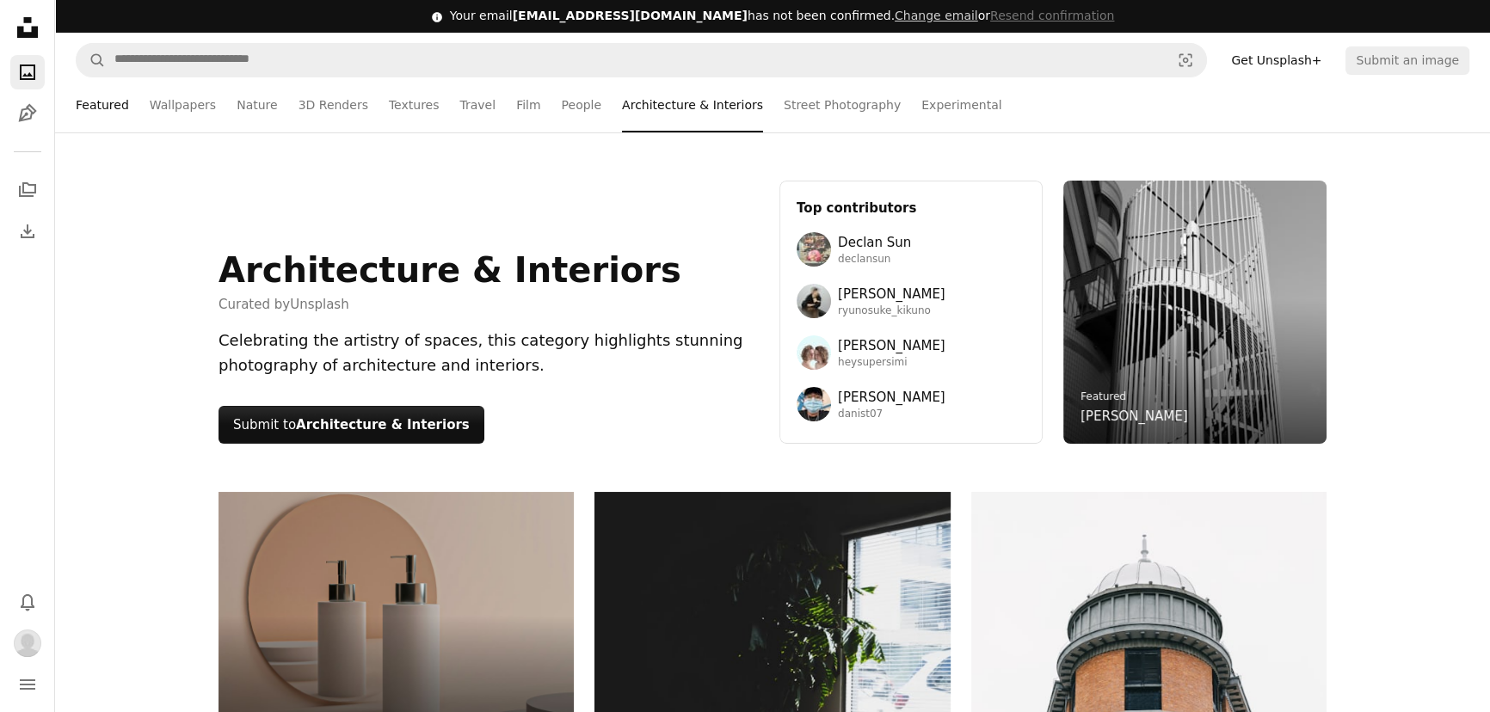
click at [111, 119] on link "Featured" at bounding box center [102, 104] width 53 height 55
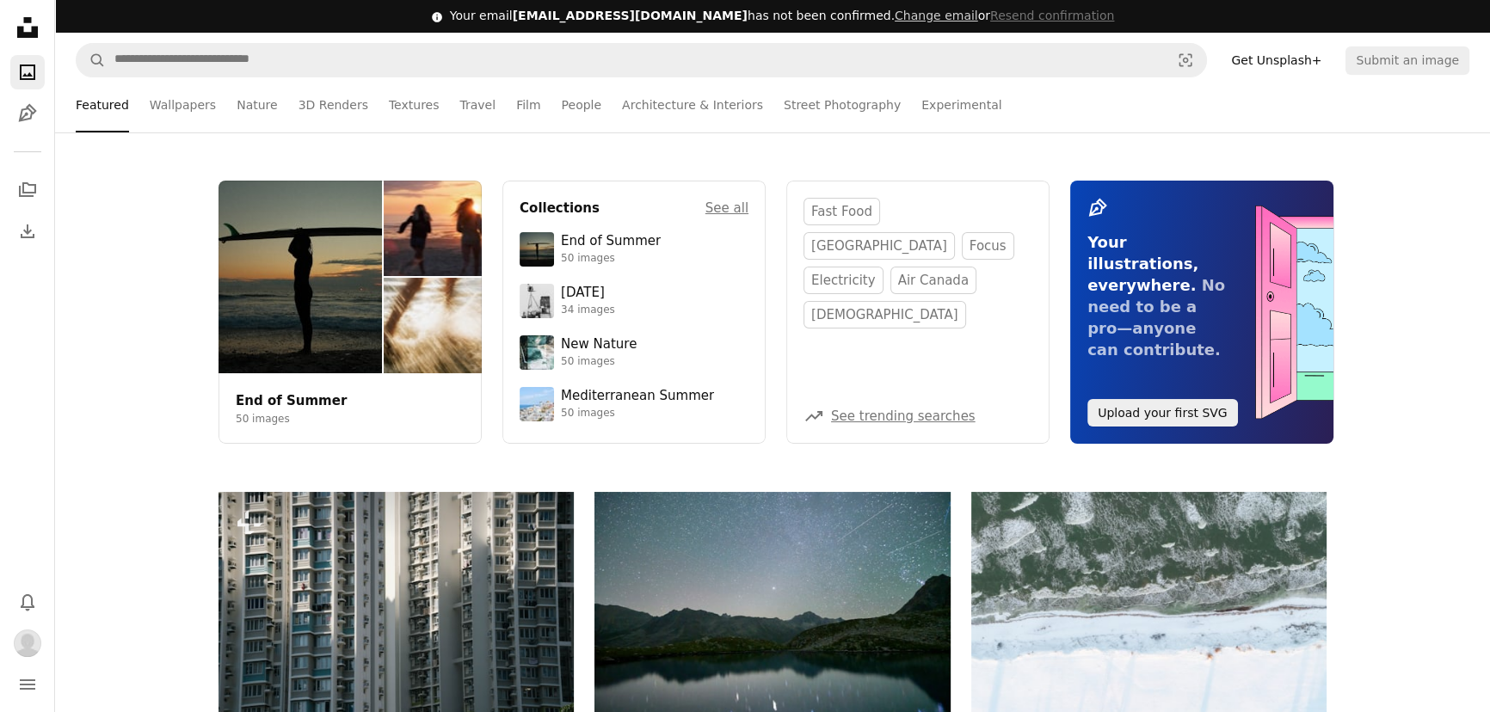
click at [1393, 315] on div "End of Summer 50 images Collections See all End of Summer 50 images [DATE] 34 i…" at bounding box center [772, 312] width 1435 height 263
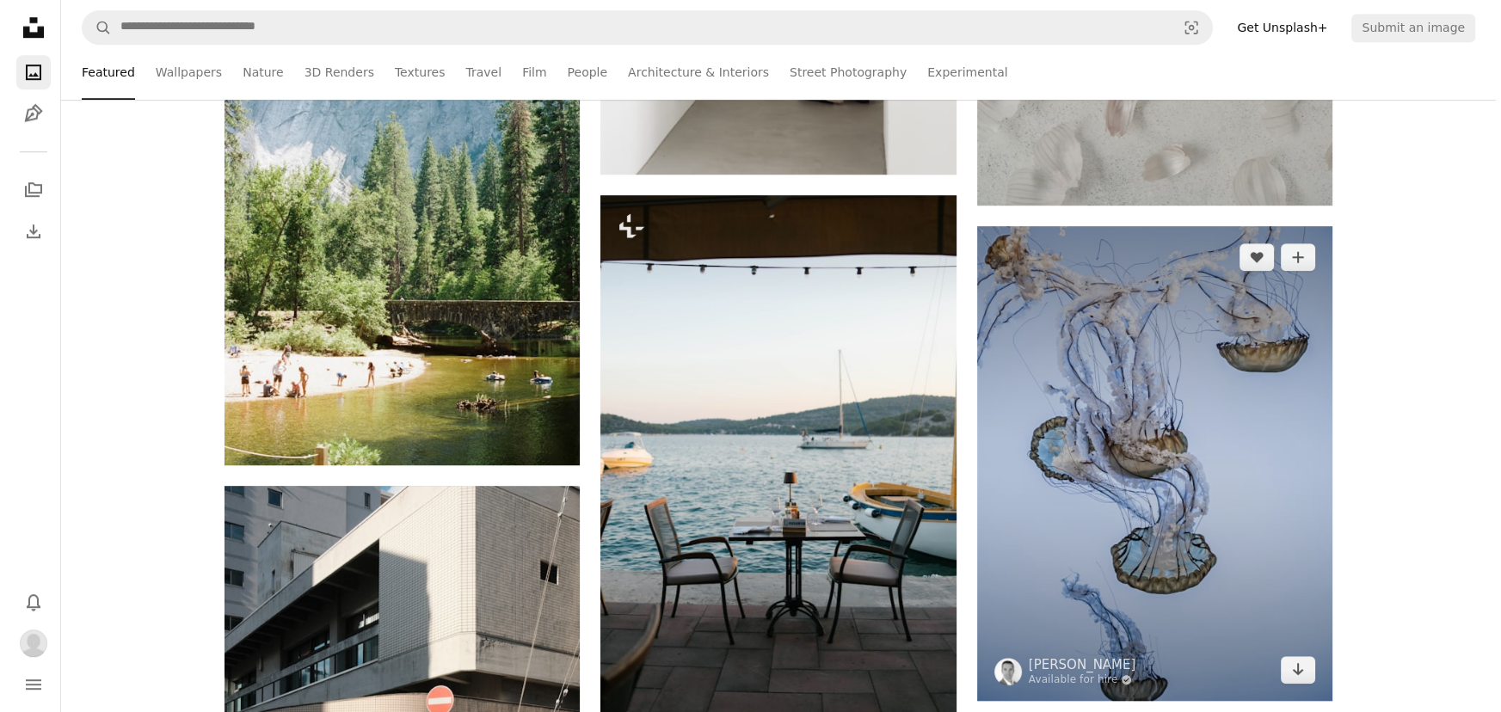
scroll to position [1642, 0]
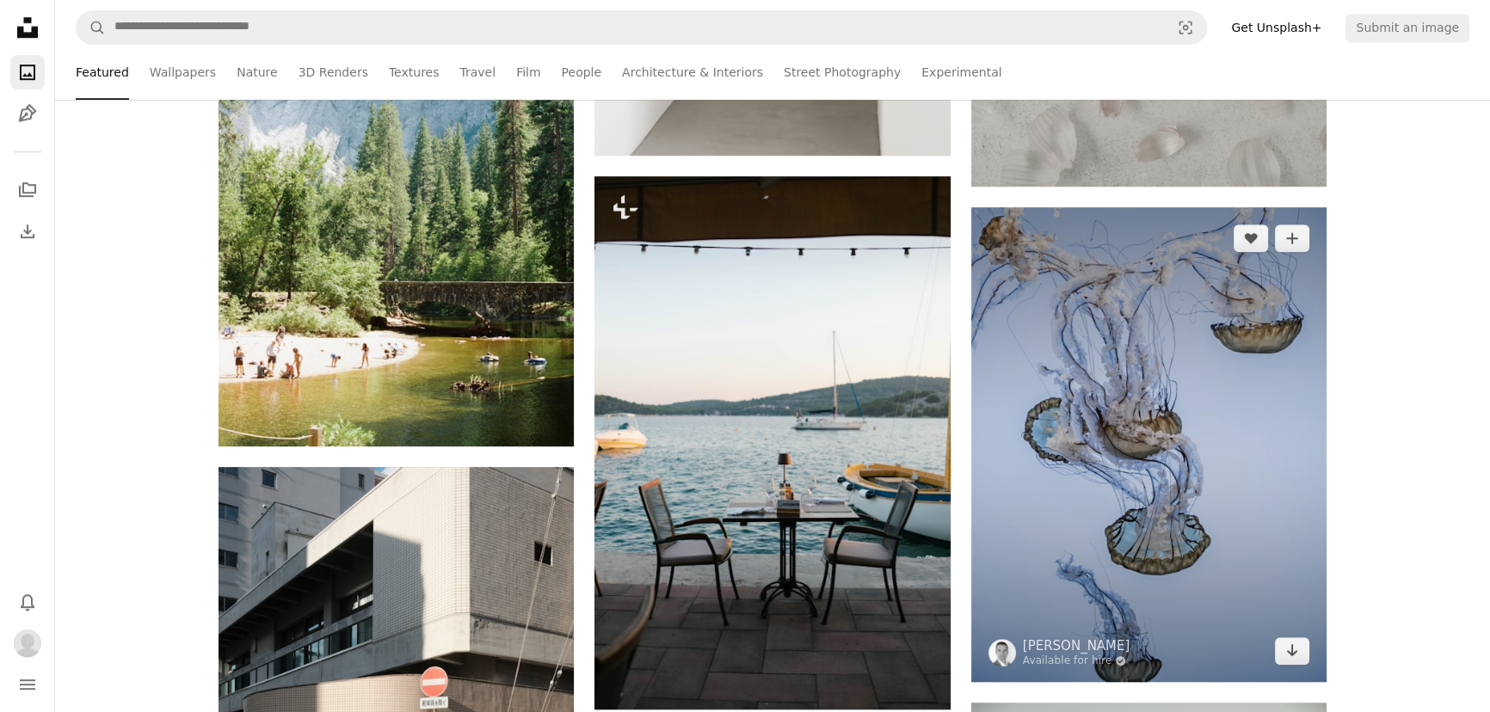
click at [1277, 412] on img at bounding box center [1148, 444] width 355 height 474
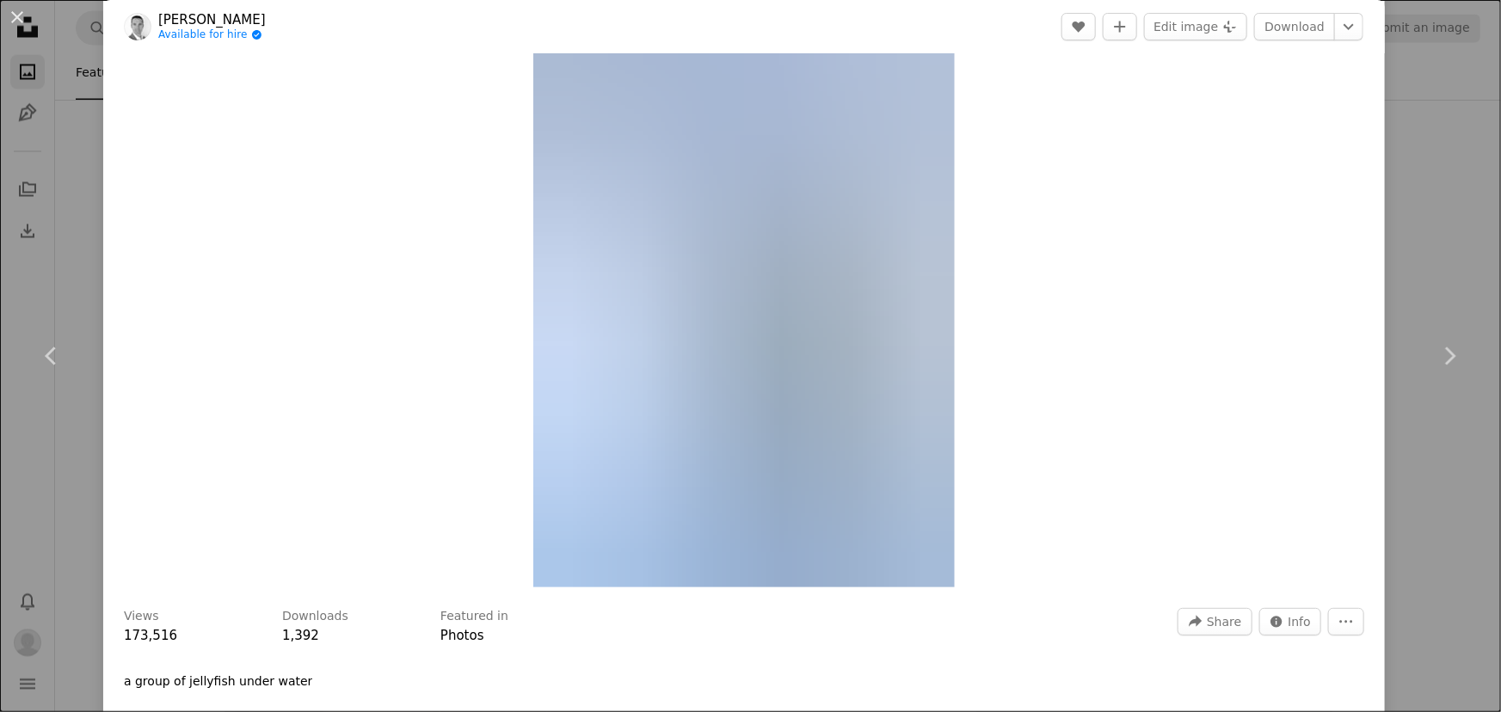
scroll to position [77, 0]
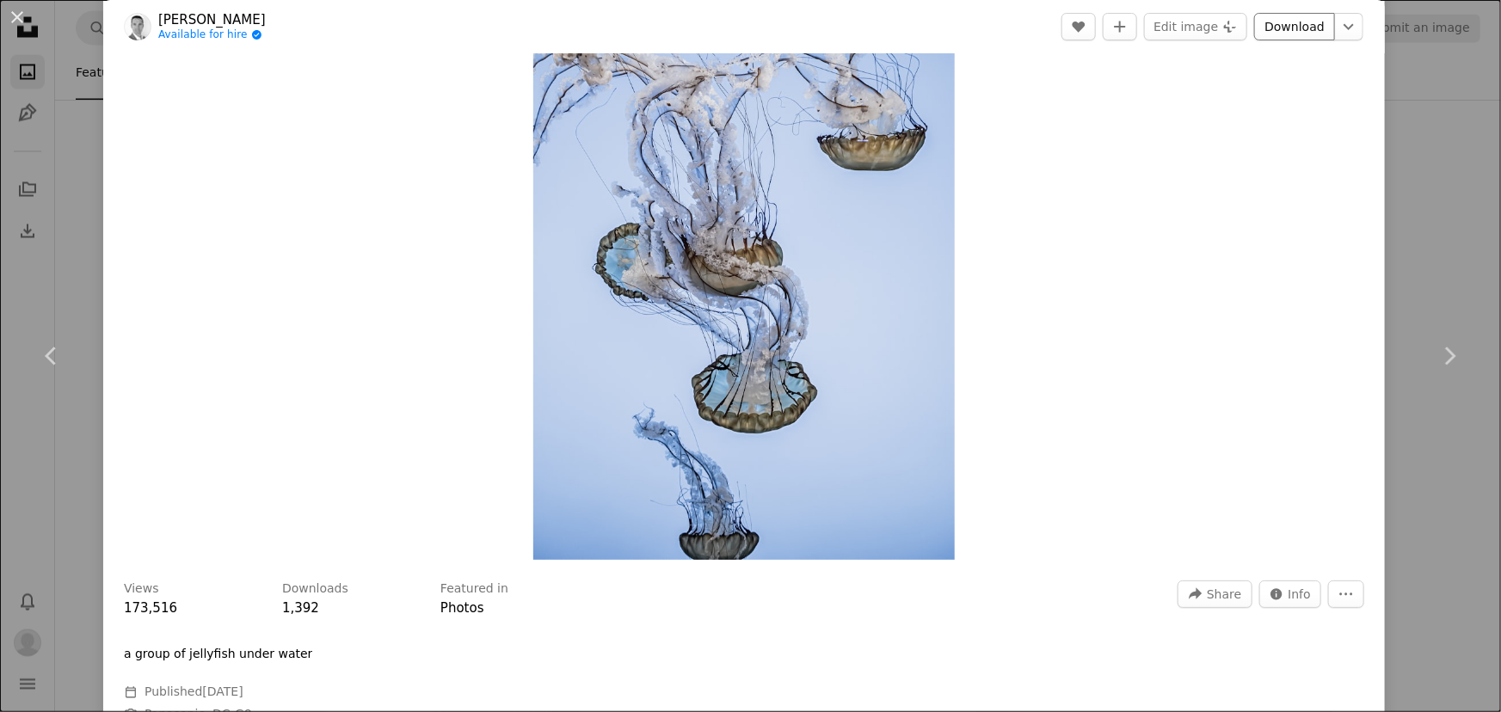
click at [1269, 33] on link "Download" at bounding box center [1294, 27] width 81 height 28
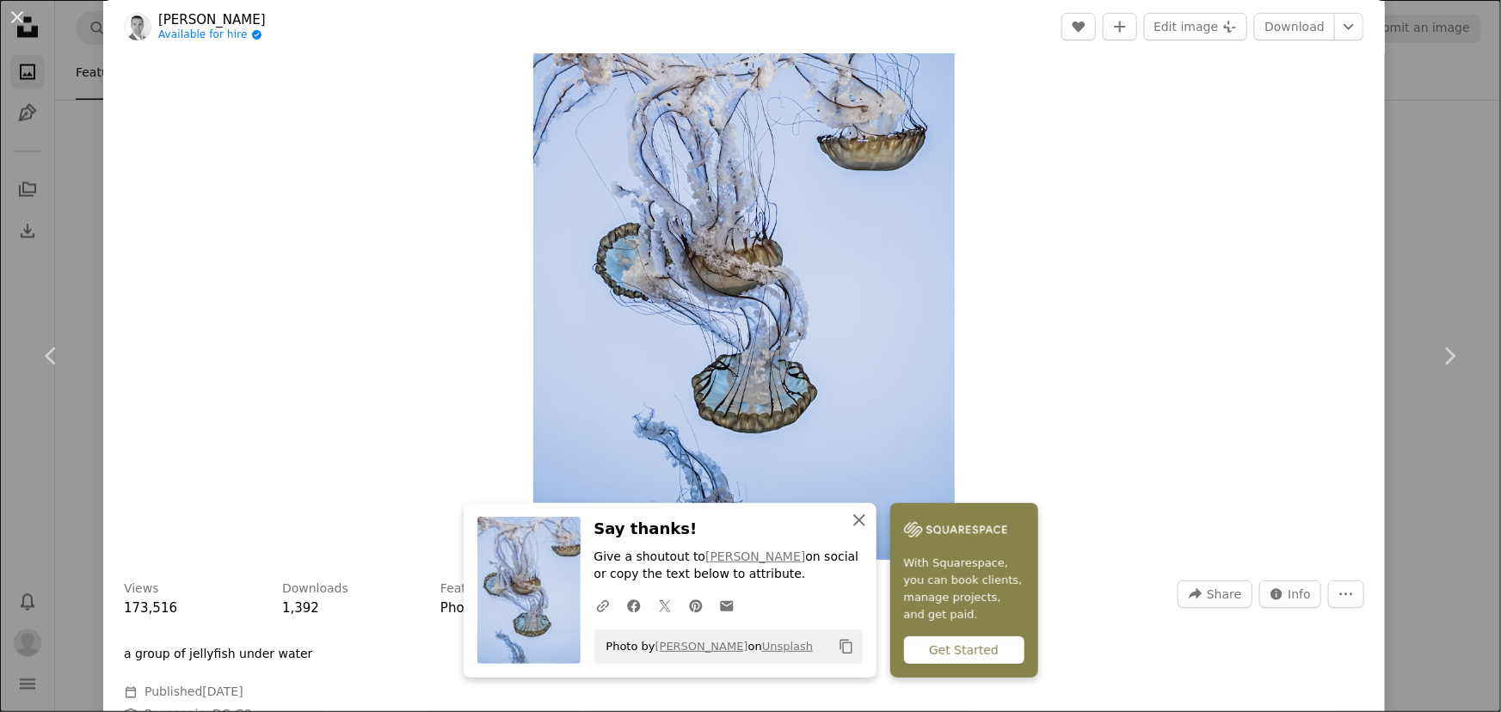
click at [870, 525] on icon "An X shape" at bounding box center [859, 520] width 21 height 21
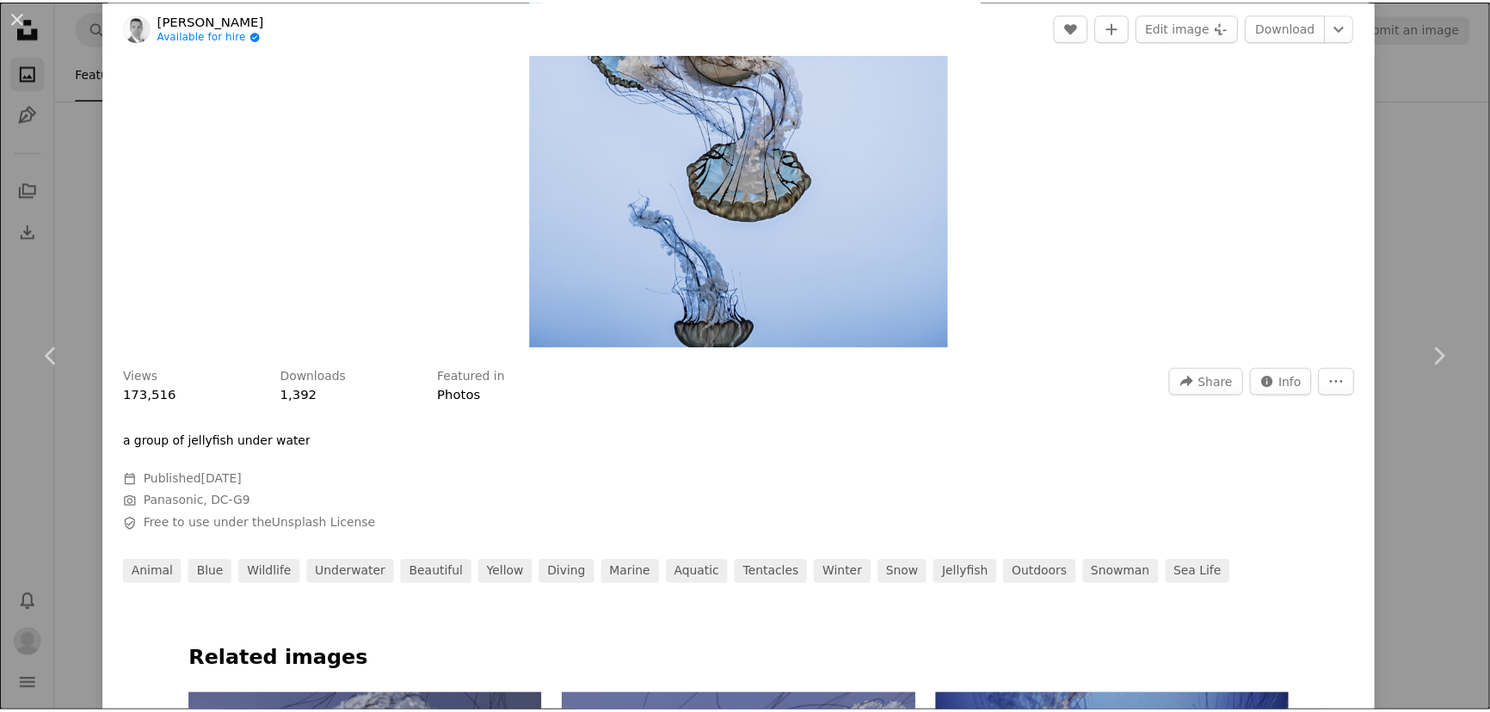
scroll to position [312, 0]
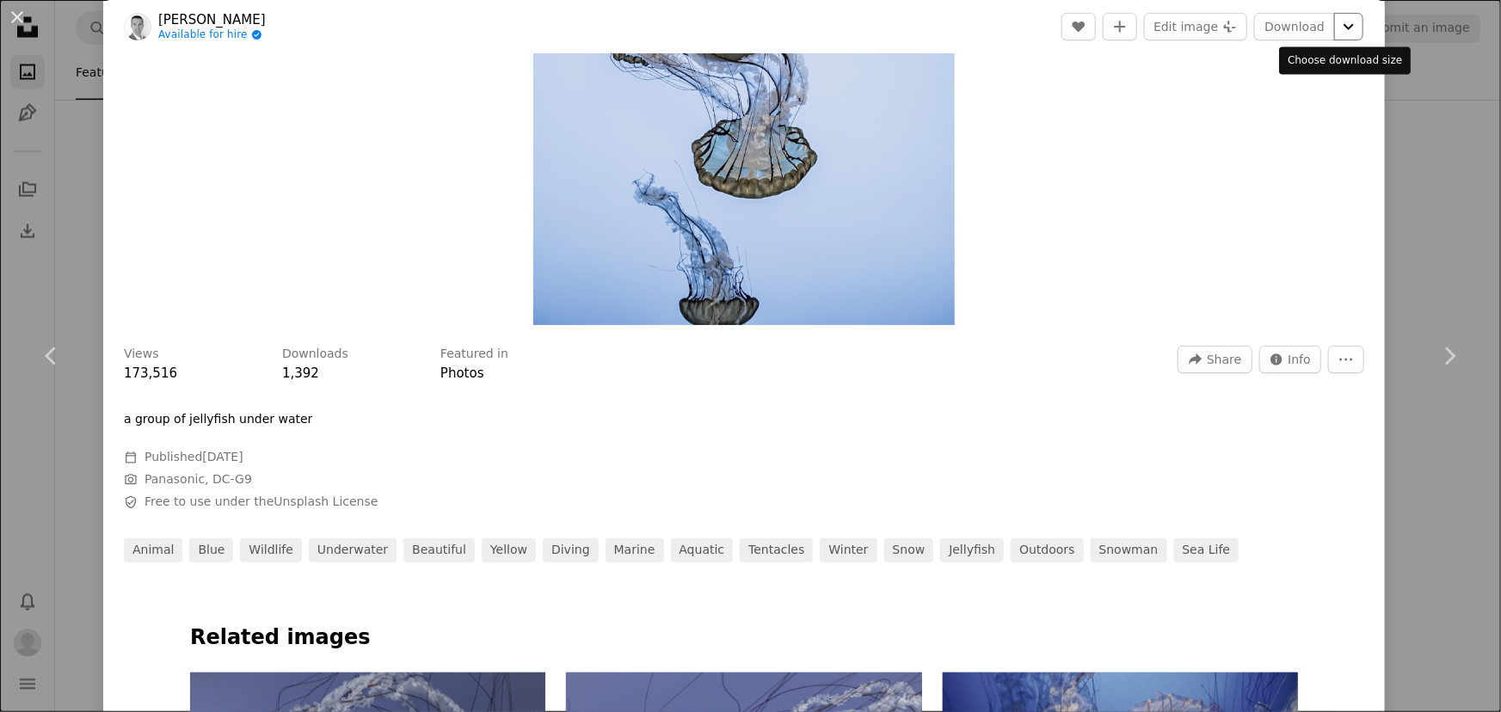
click at [1337, 22] on icon "Chevron down" at bounding box center [1349, 26] width 28 height 21
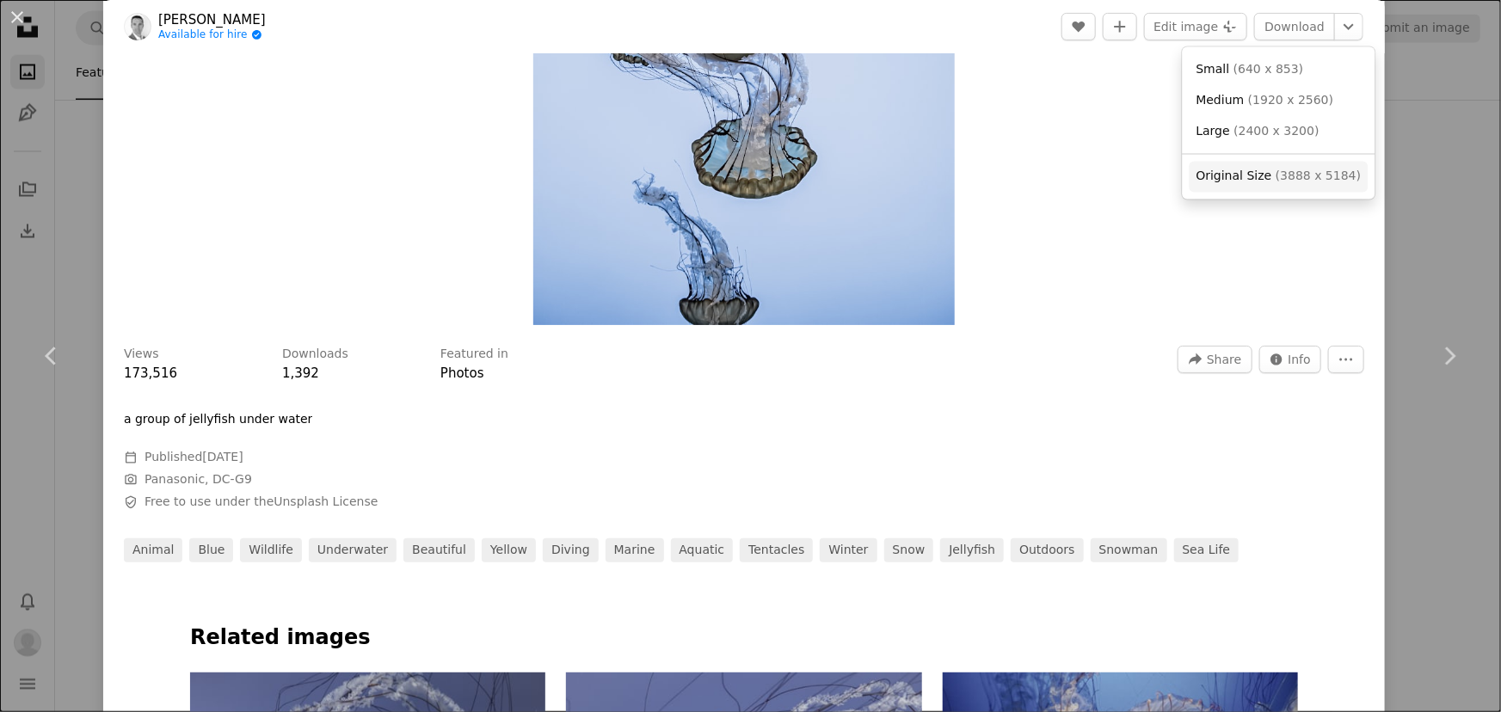
click at [1255, 173] on span "Original Size" at bounding box center [1235, 176] width 76 height 14
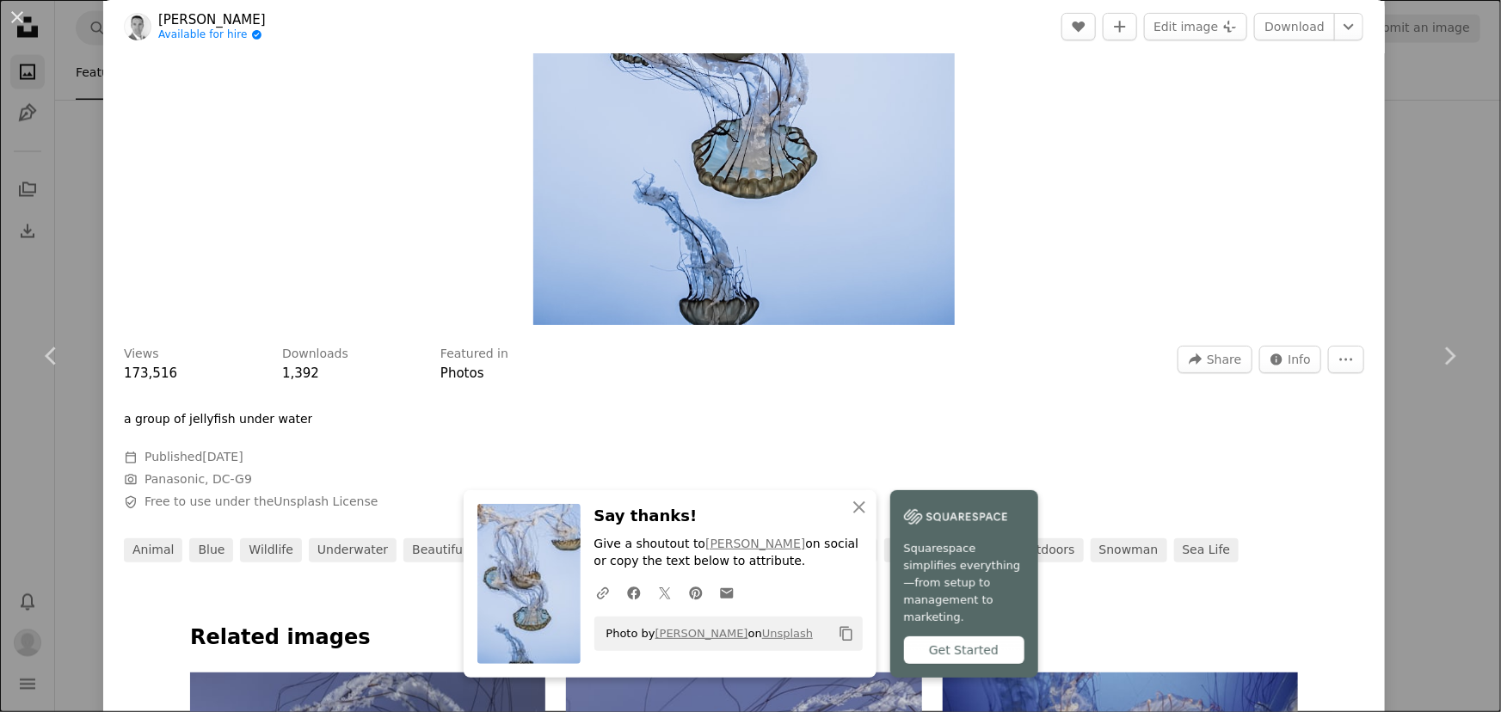
click at [1393, 175] on div "An X shape Chevron left Chevron right An X shape Close Say thanks! Give a shout…" at bounding box center [750, 356] width 1501 height 712
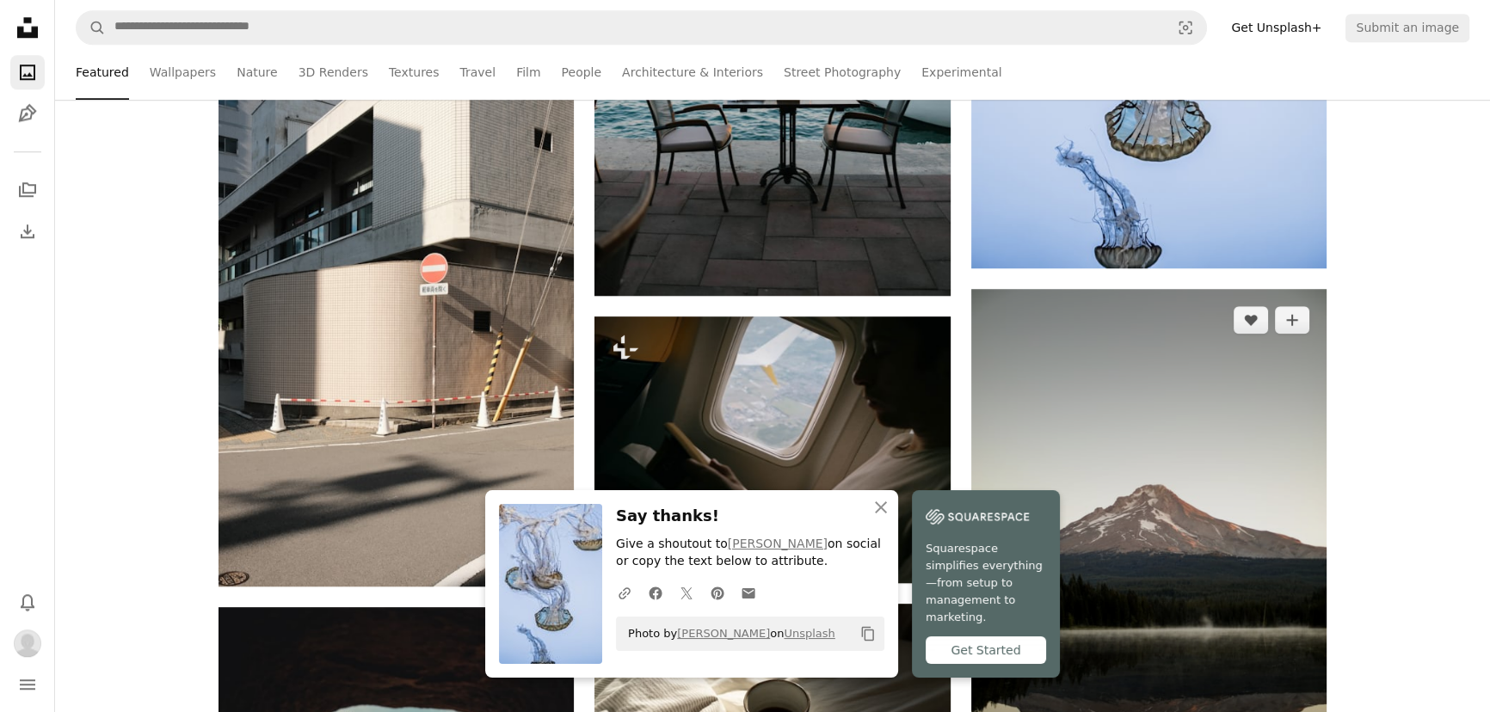
scroll to position [2111, 0]
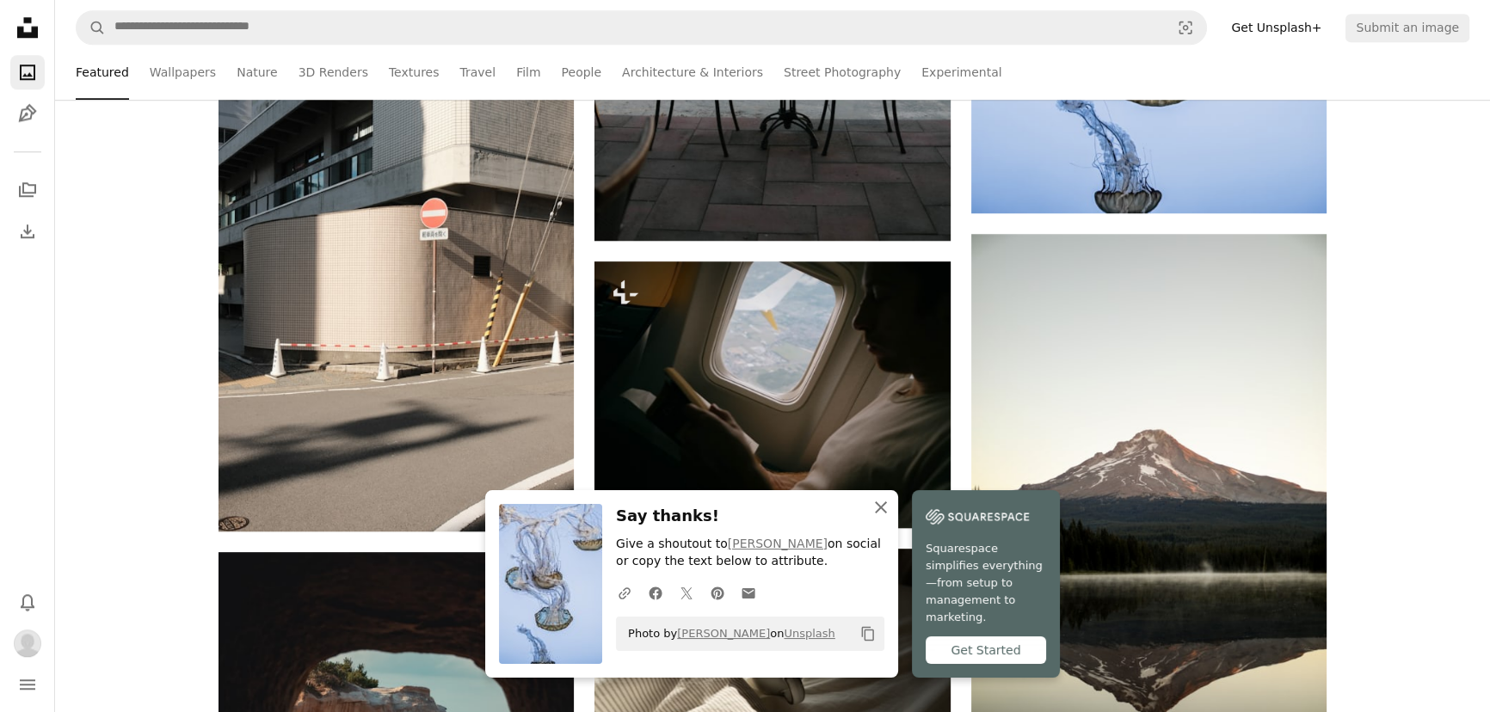
click at [891, 518] on icon "An X shape" at bounding box center [881, 507] width 21 height 21
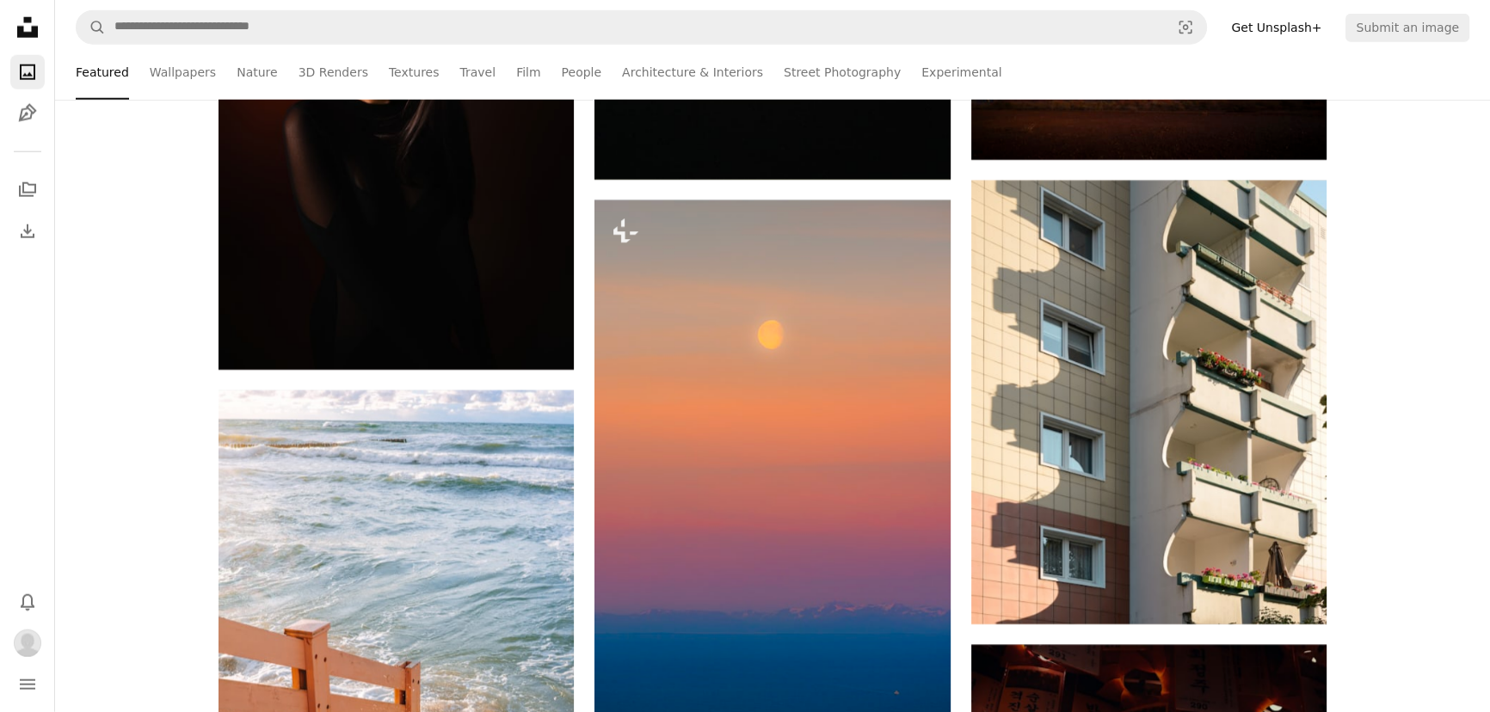
scroll to position [5786, 0]
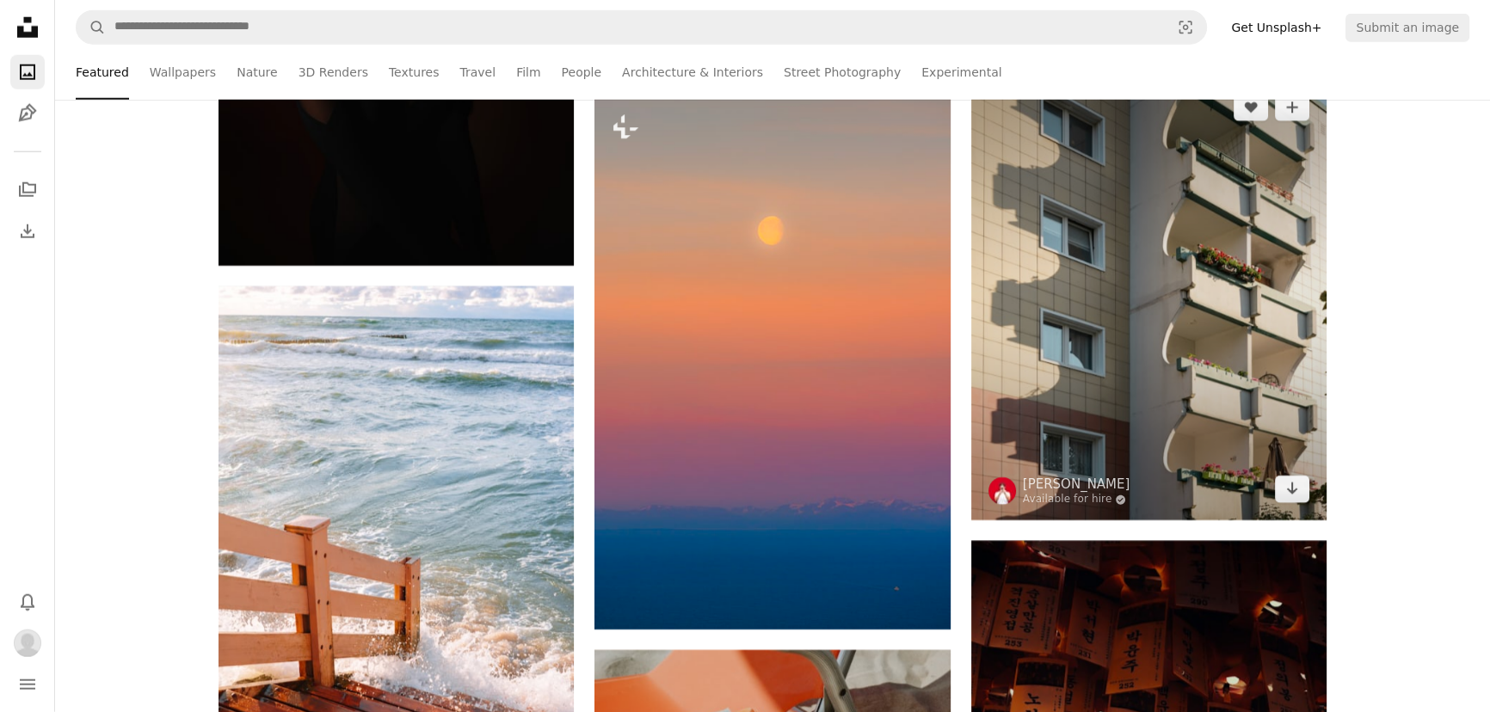
click at [1299, 345] on img at bounding box center [1148, 299] width 355 height 445
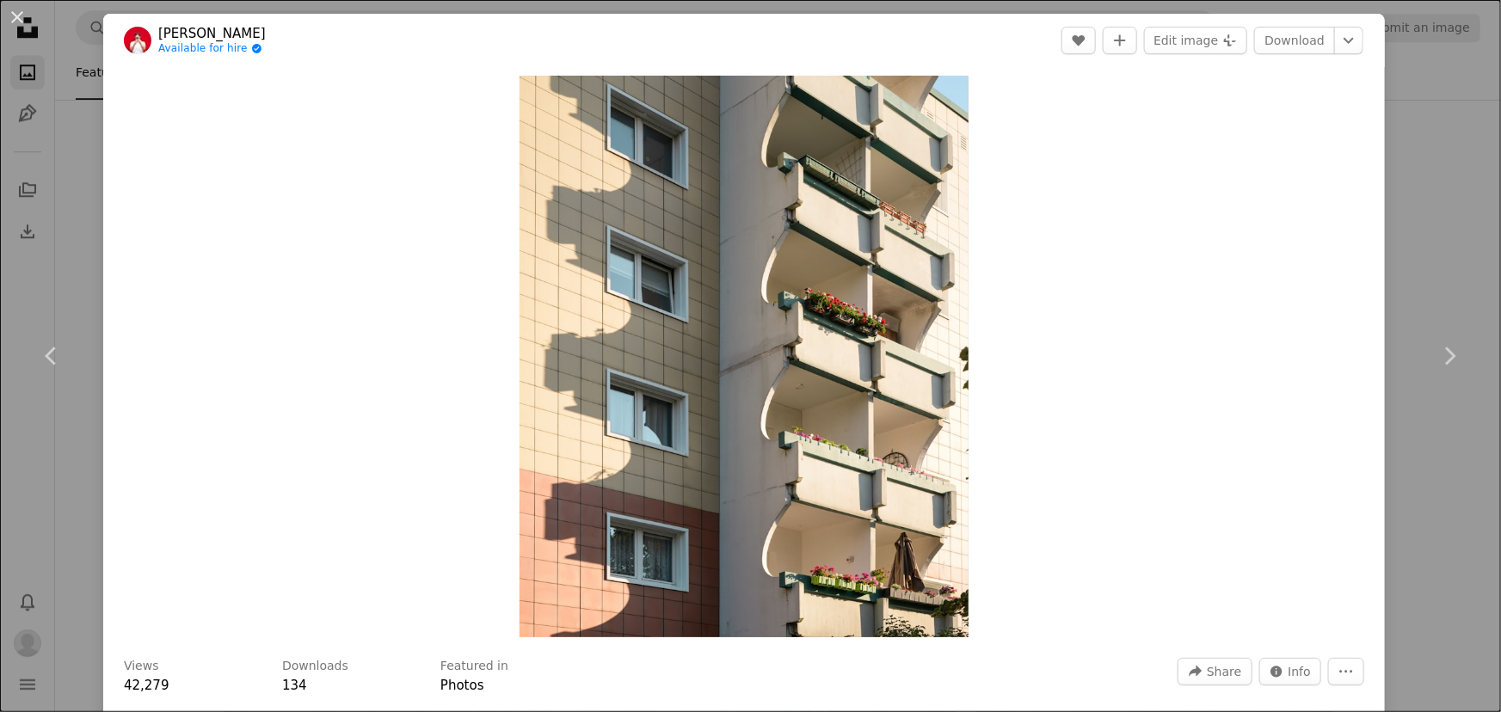
click at [1412, 116] on div "An X shape Chevron left Chevron right [PERSON_NAME] Available for hire A checkm…" at bounding box center [750, 356] width 1501 height 712
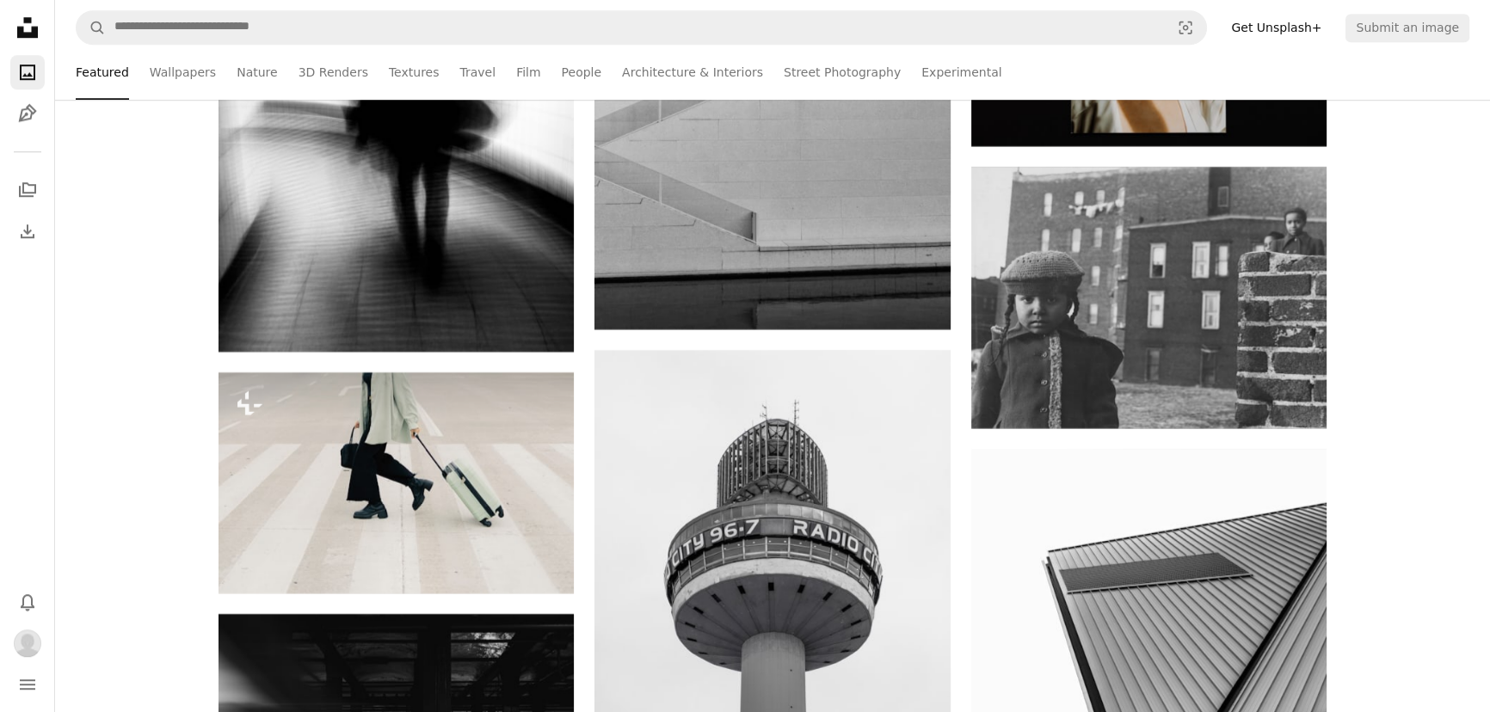
scroll to position [9931, 0]
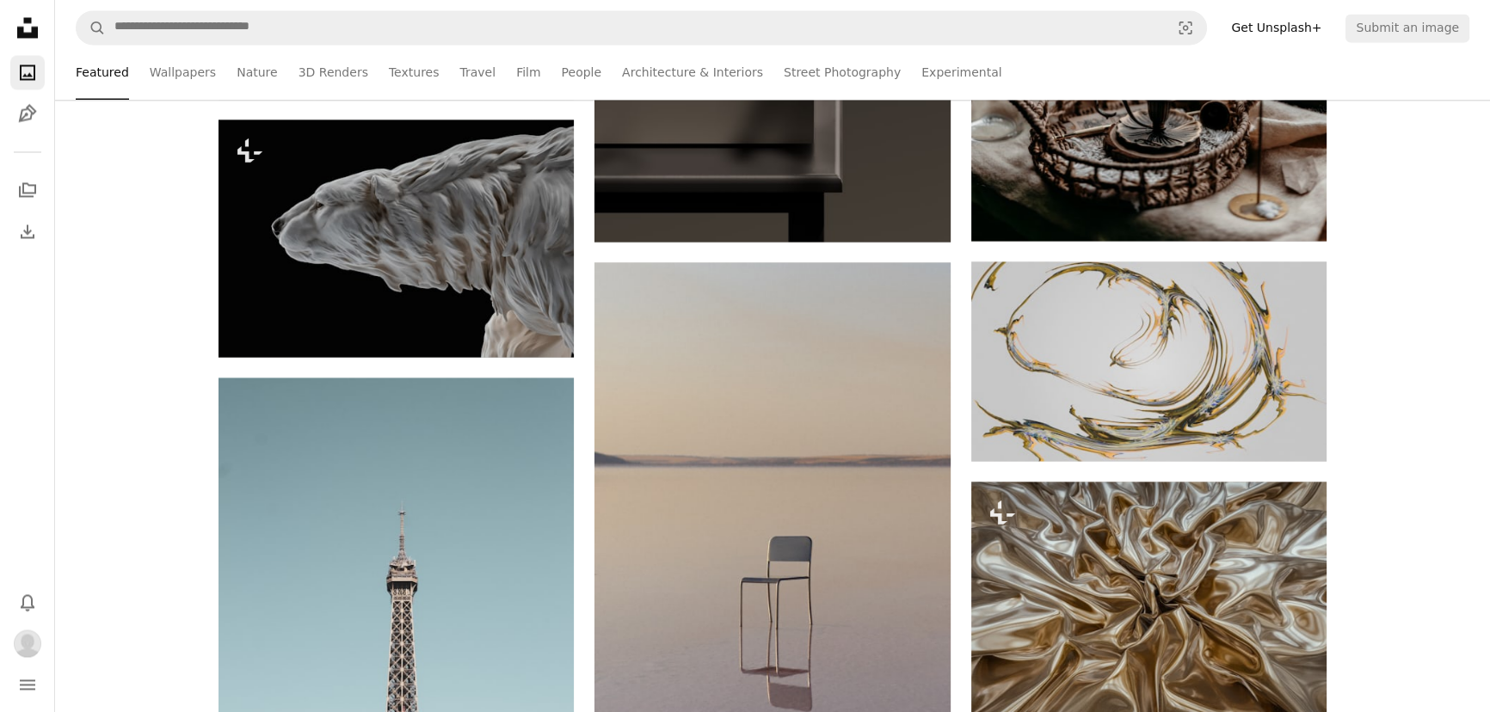
scroll to position [11729, 0]
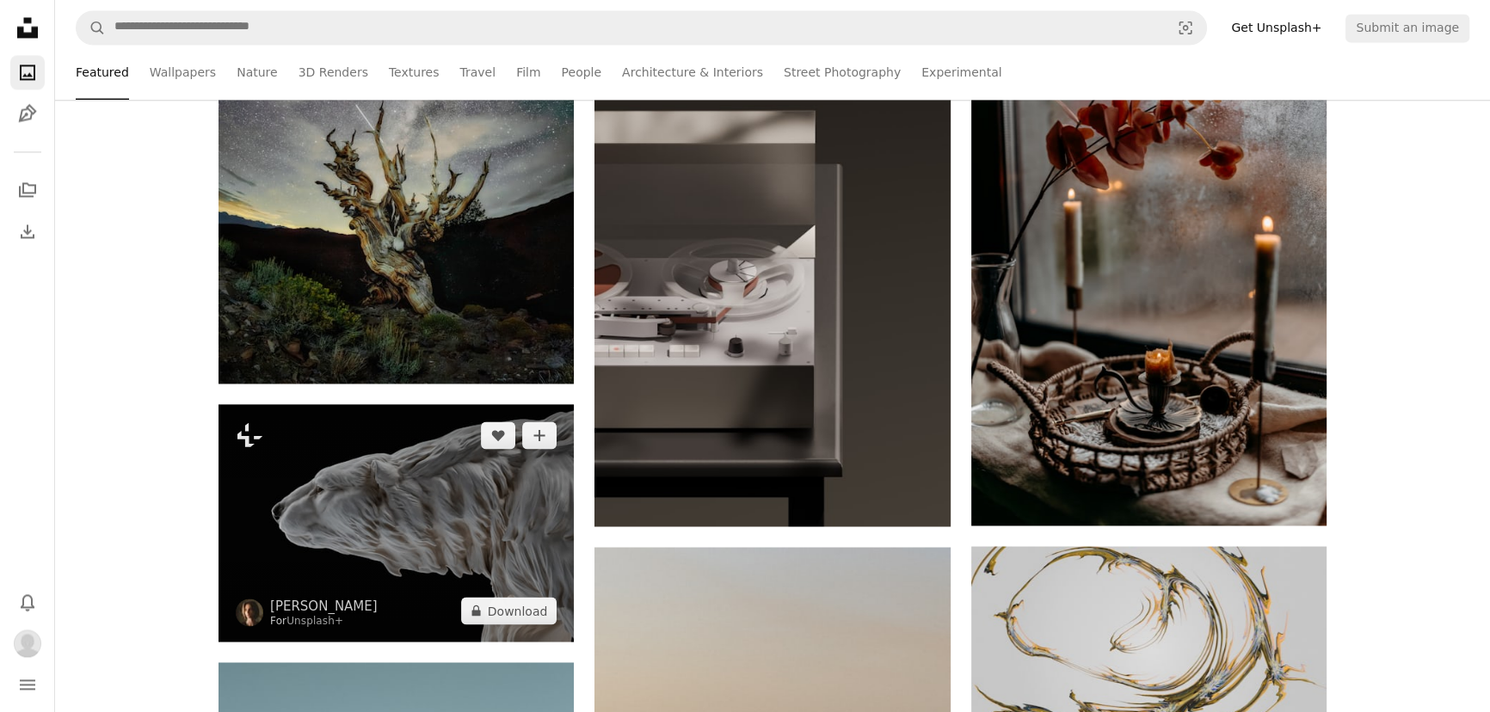
click at [486, 487] on img at bounding box center [395, 522] width 355 height 237
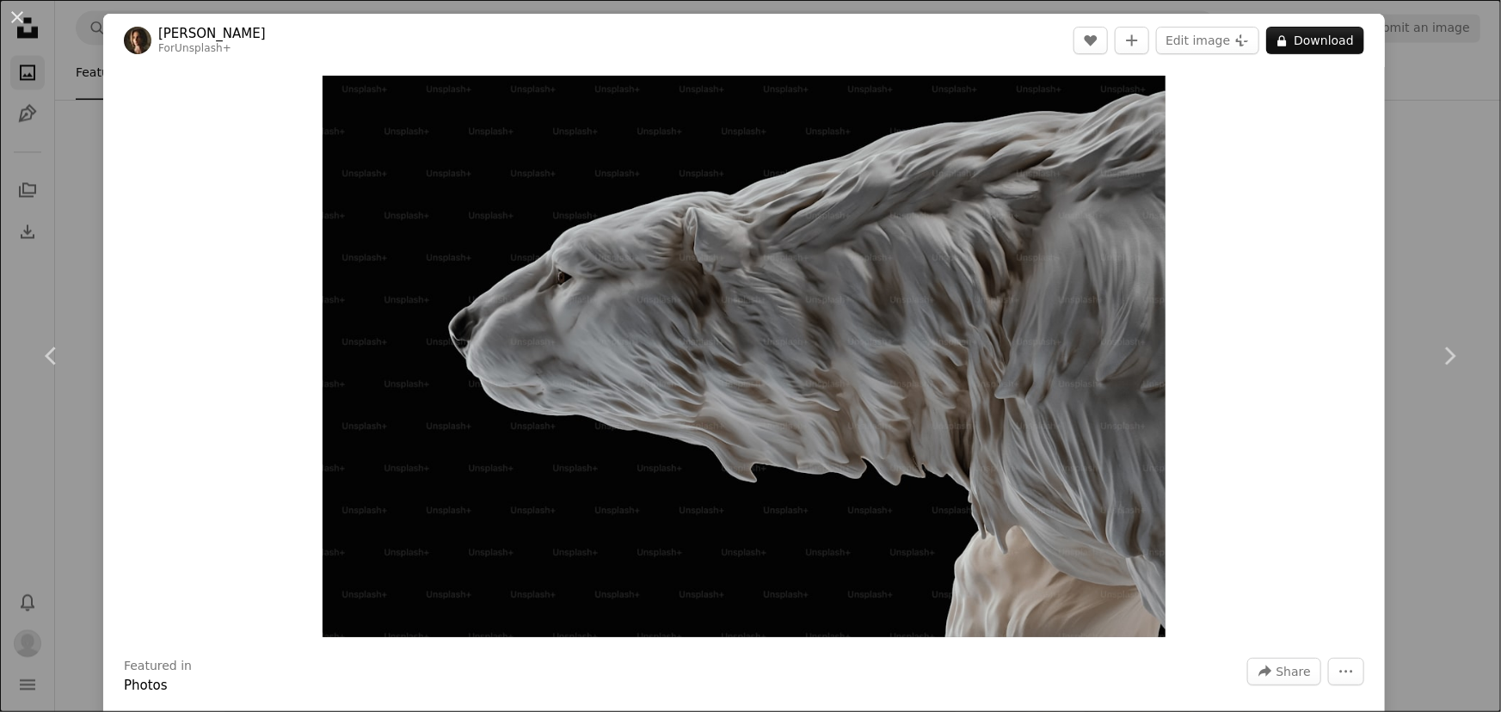
click at [1418, 198] on div "An X shape Chevron left Chevron right [PERSON_NAME] For Unsplash+ A heart A plu…" at bounding box center [750, 356] width 1501 height 712
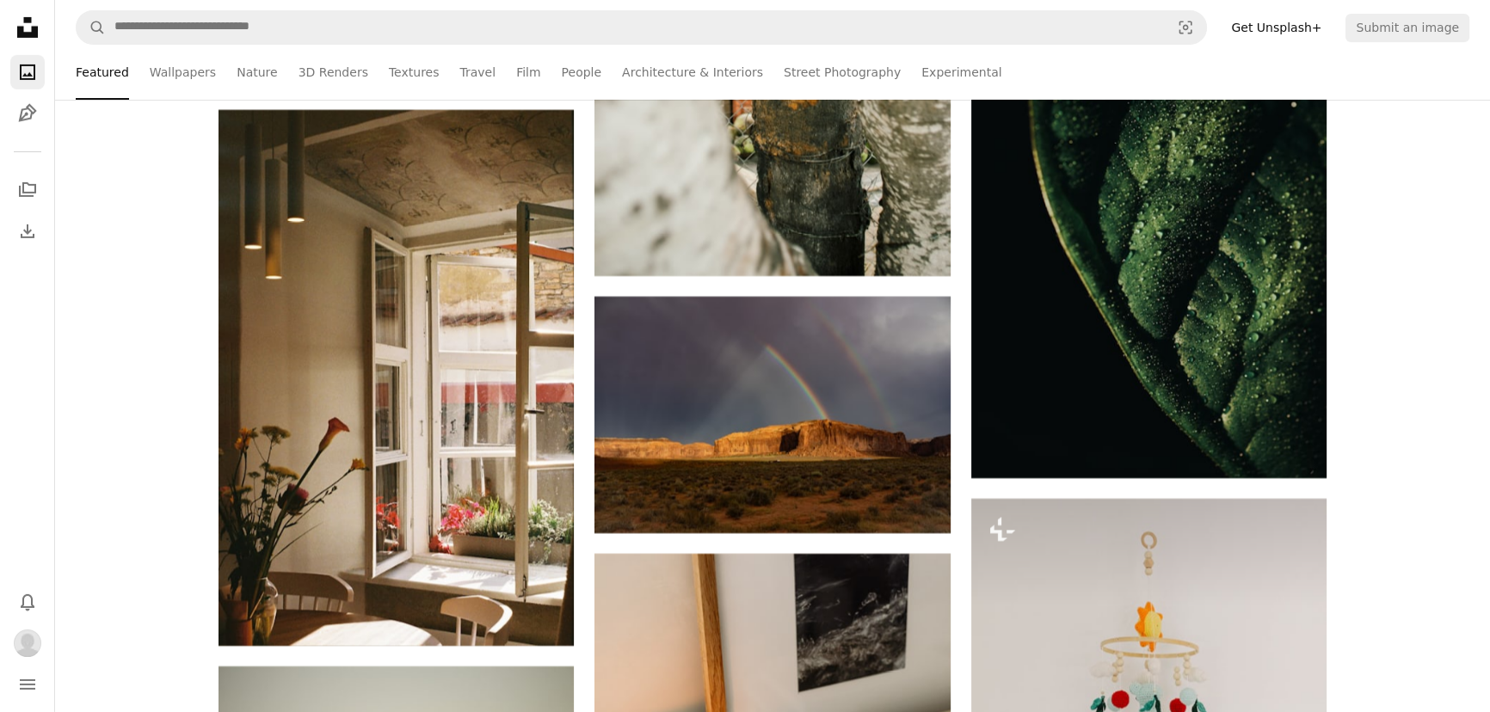
scroll to position [15639, 0]
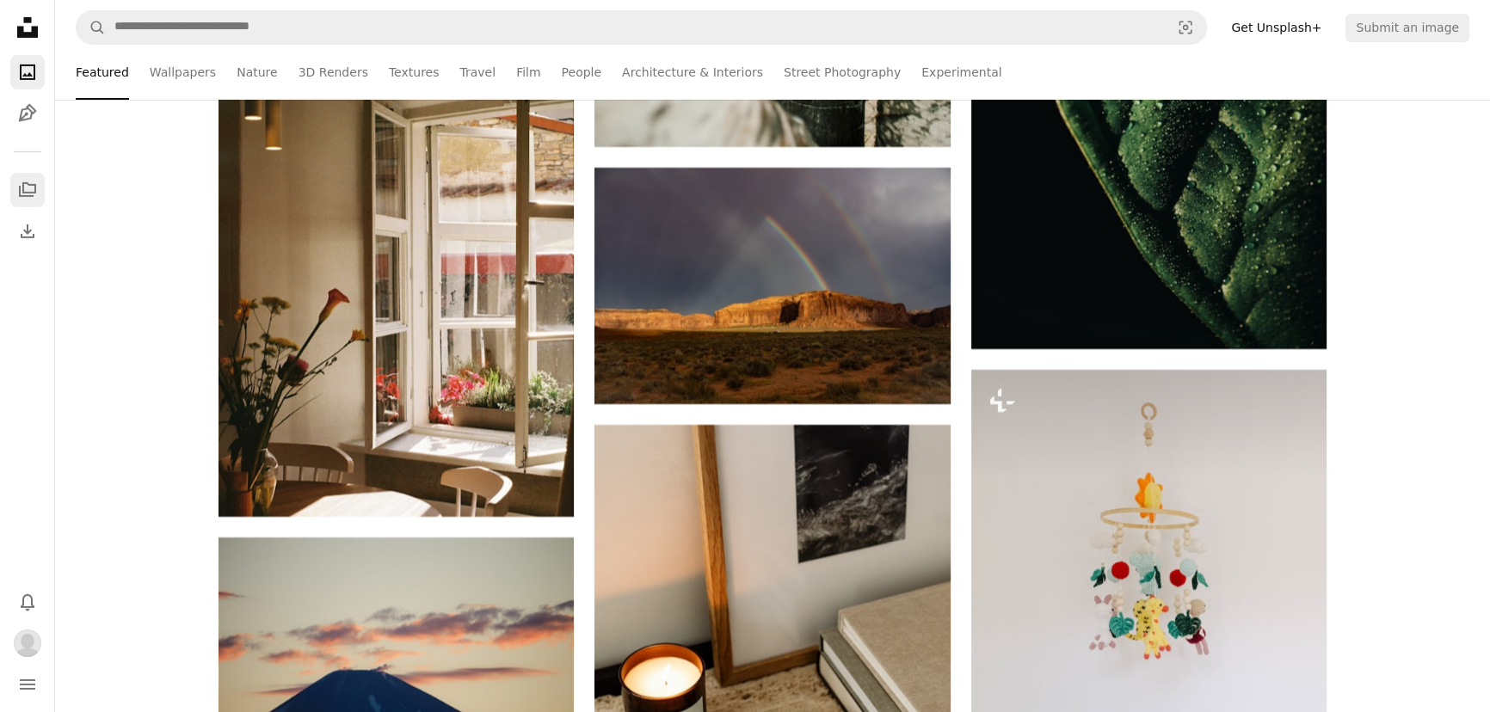
click at [27, 186] on icon "A stack of folders" at bounding box center [27, 190] width 21 height 21
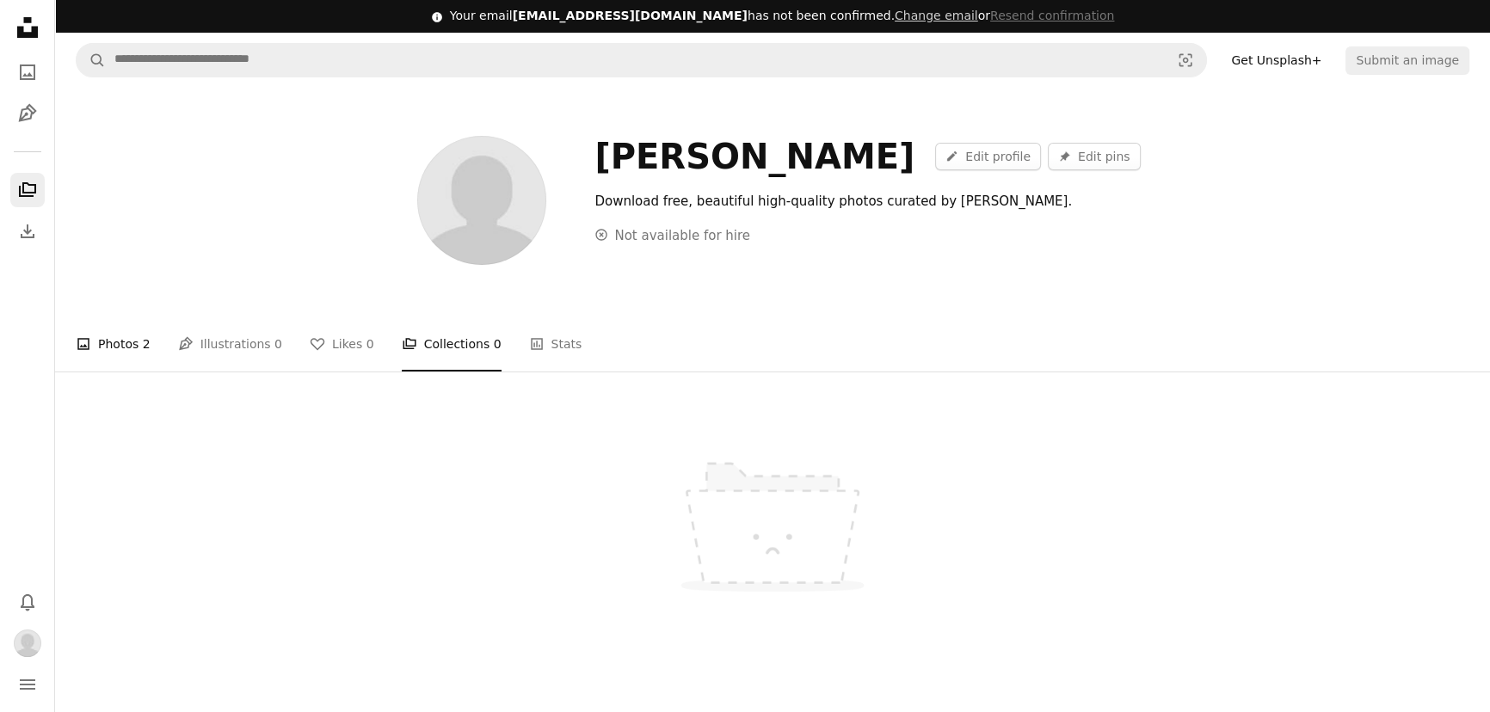
click at [108, 338] on link "A photo Photos 2" at bounding box center [113, 344] width 75 height 55
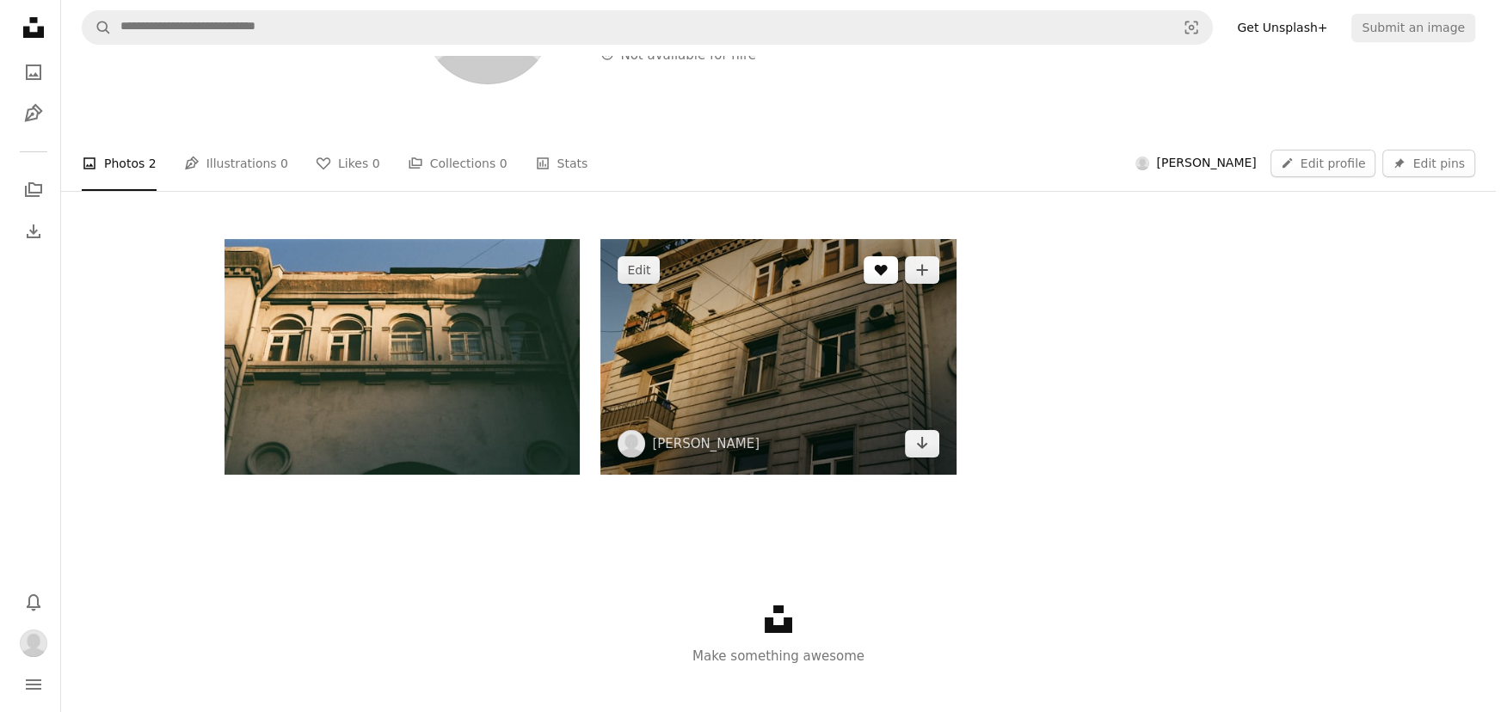
scroll to position [271, 0]
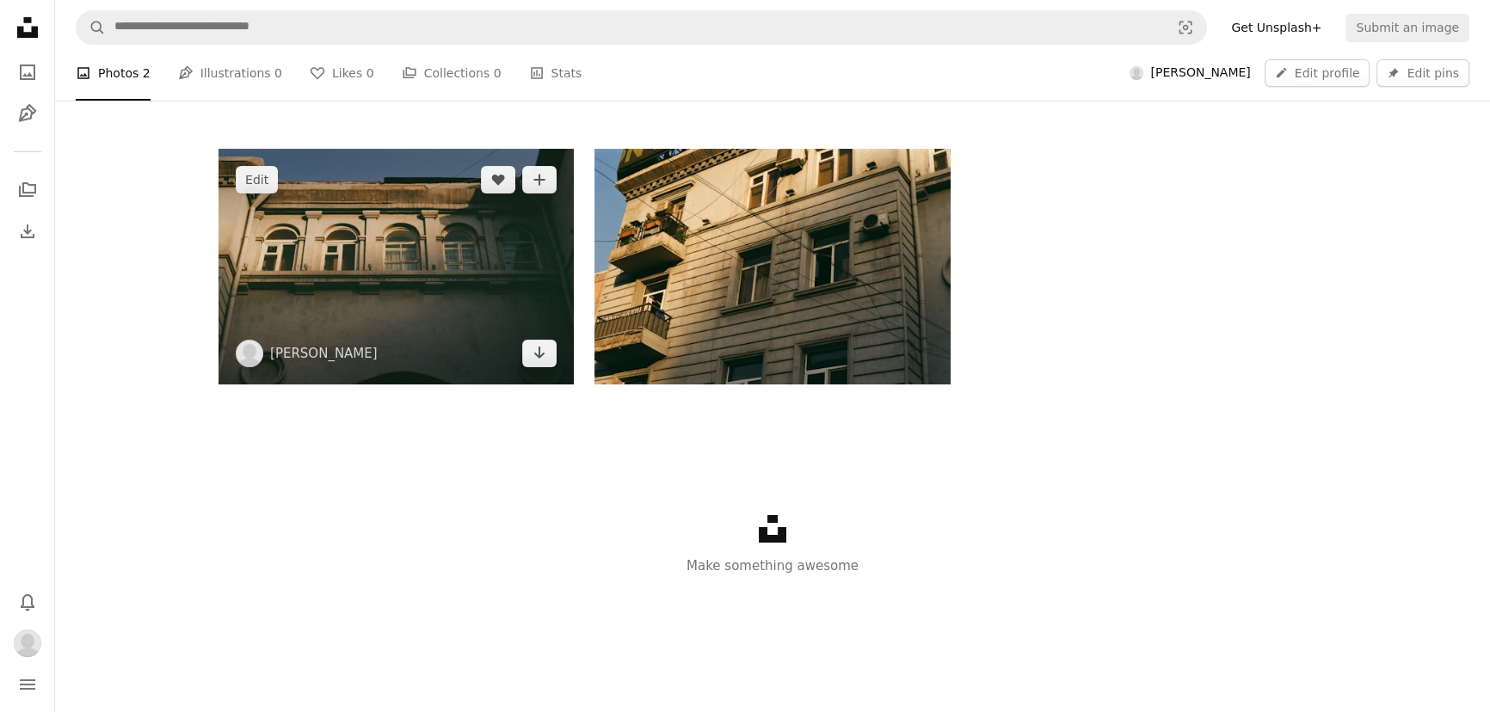
click at [452, 280] on img at bounding box center [395, 267] width 355 height 236
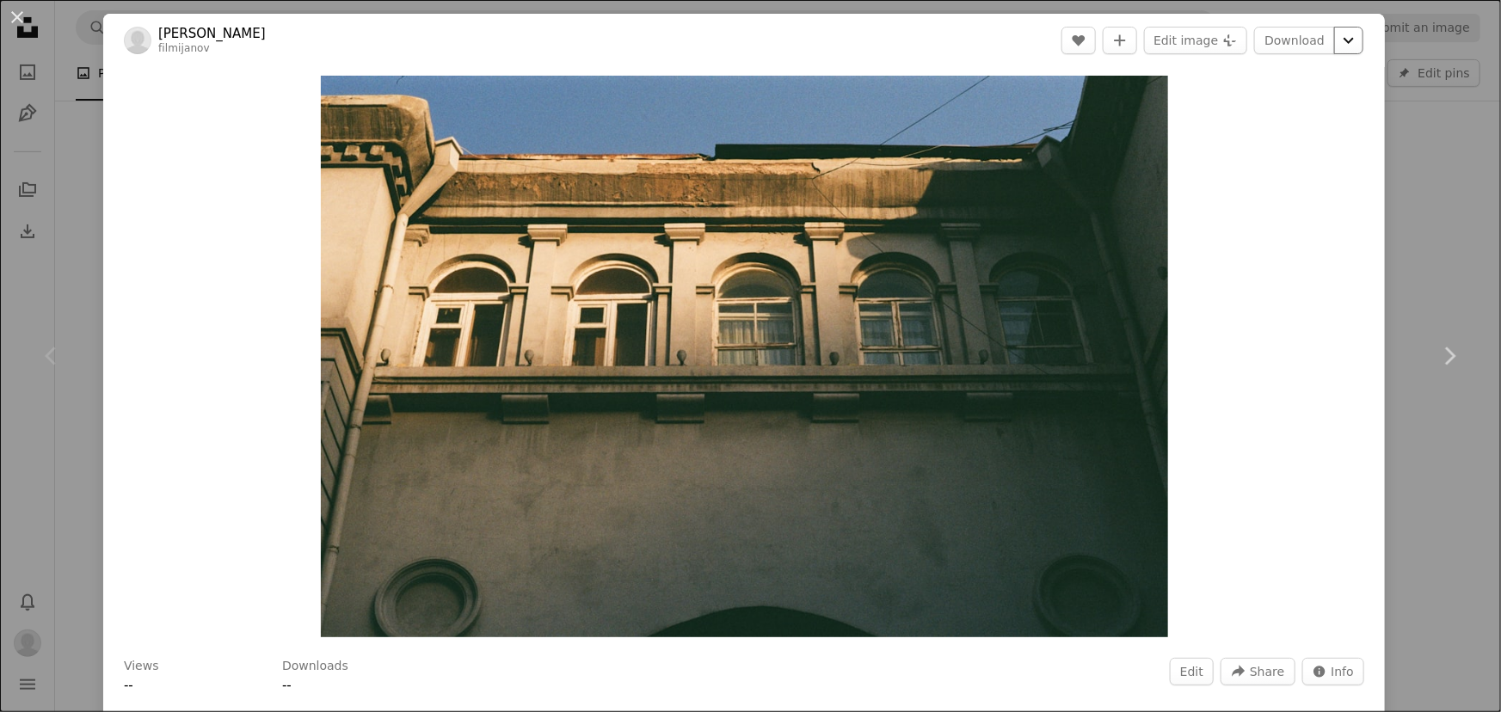
click at [1335, 37] on icon "Chevron down" at bounding box center [1349, 40] width 28 height 21
click at [843, 278] on dialog "An X shape Chevron left Chevron right [PERSON_NAME] filmijanov Edit A heart A p…" at bounding box center [750, 356] width 1501 height 712
click at [1082, 323] on img "Zoom in on this image" at bounding box center [744, 357] width 847 height 562
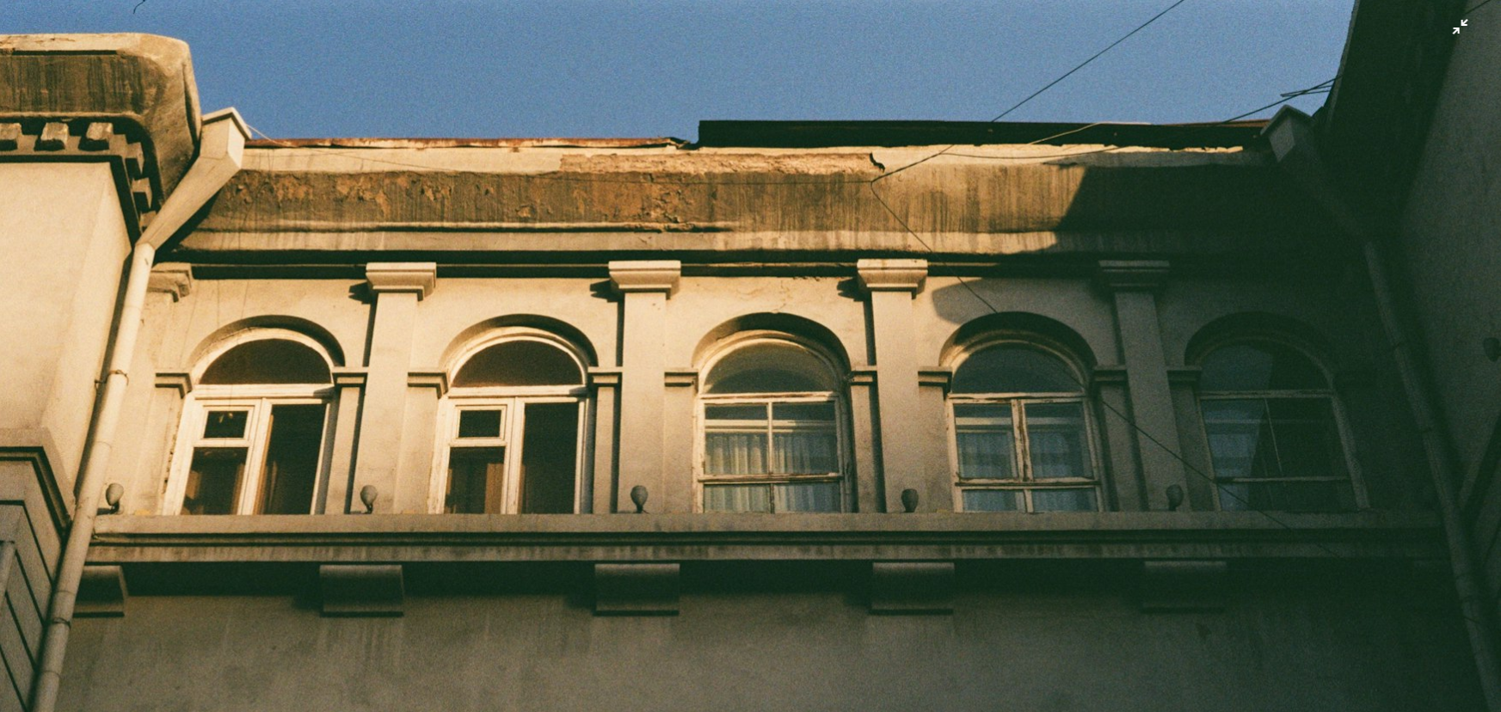
scroll to position [134, 0]
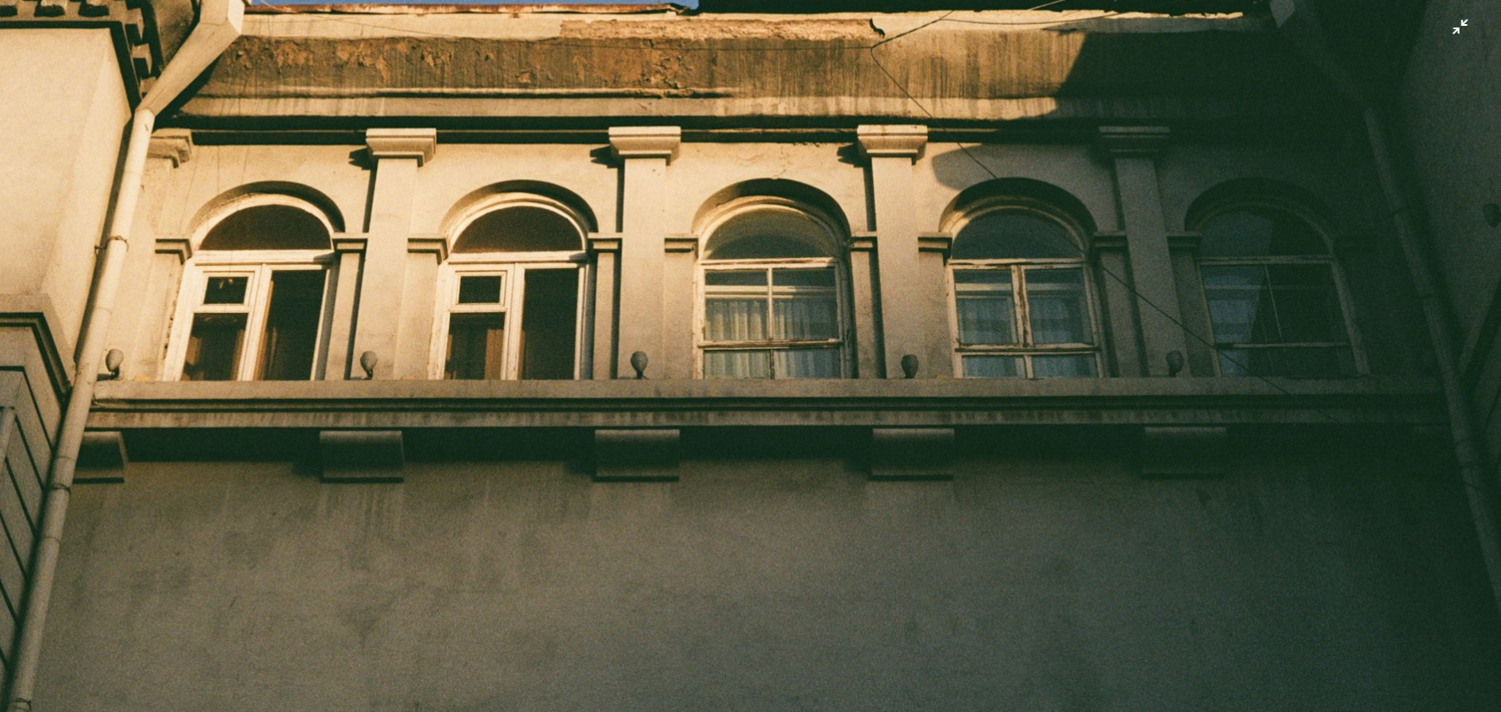
click at [806, 265] on img "Zoom out on this image" at bounding box center [750, 363] width 1503 height 996
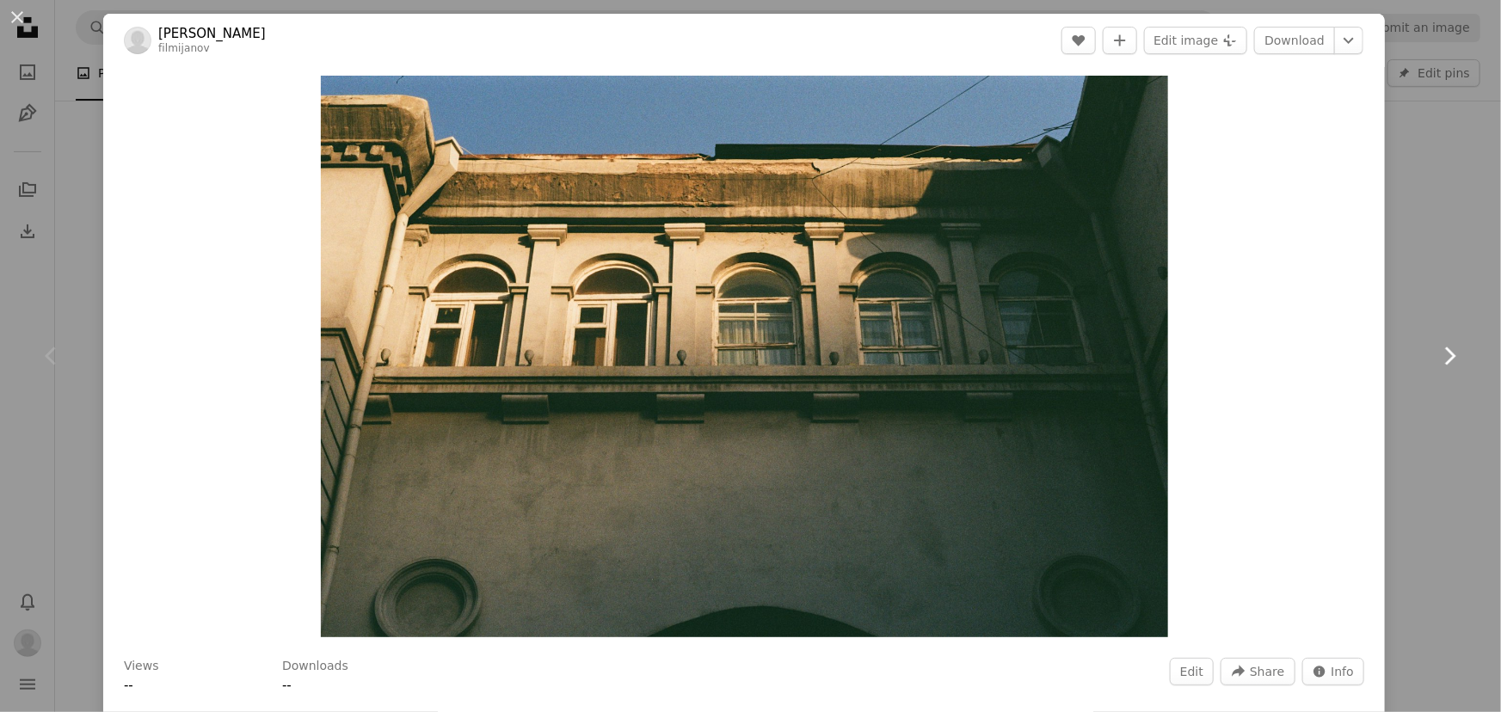
click at [1438, 274] on link "Chevron right" at bounding box center [1449, 356] width 103 height 165
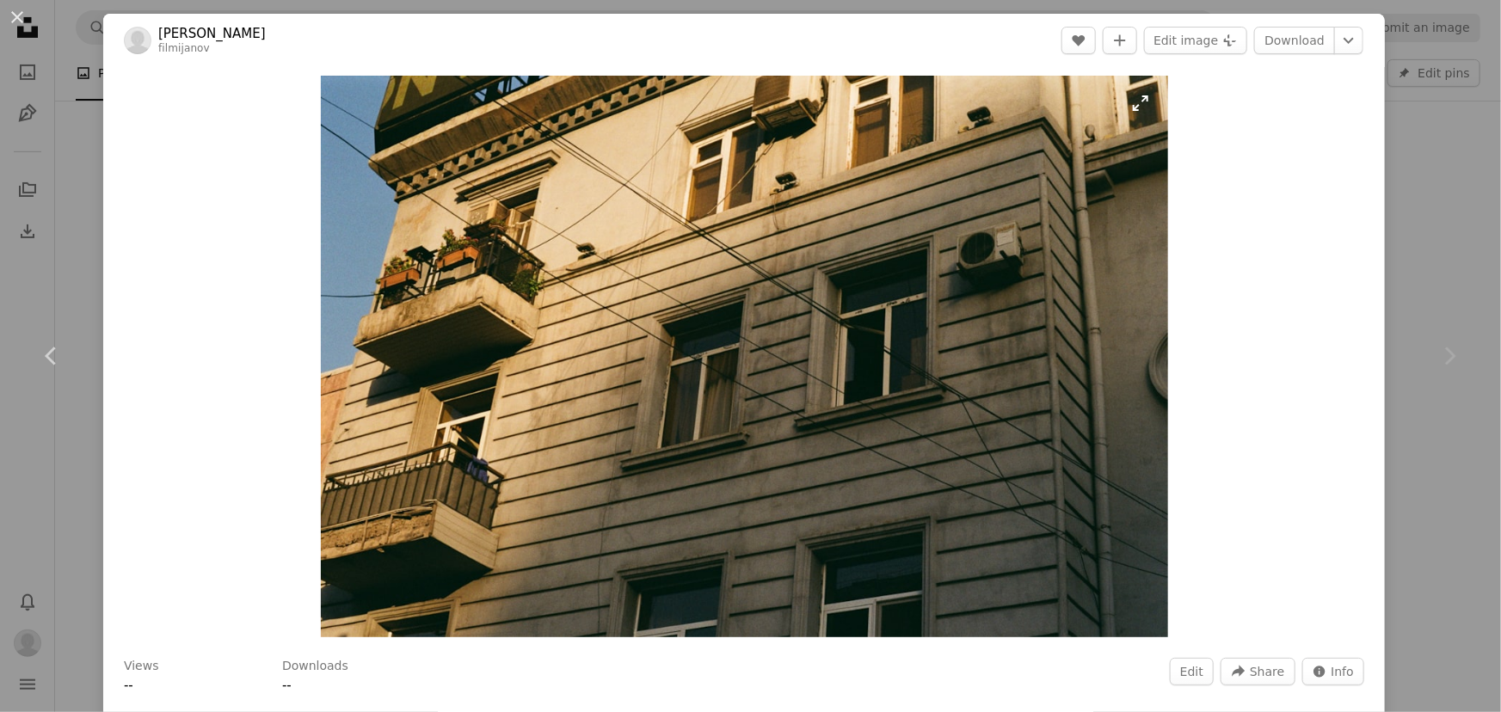
click at [891, 267] on img "Zoom in on this image" at bounding box center [744, 357] width 847 height 562
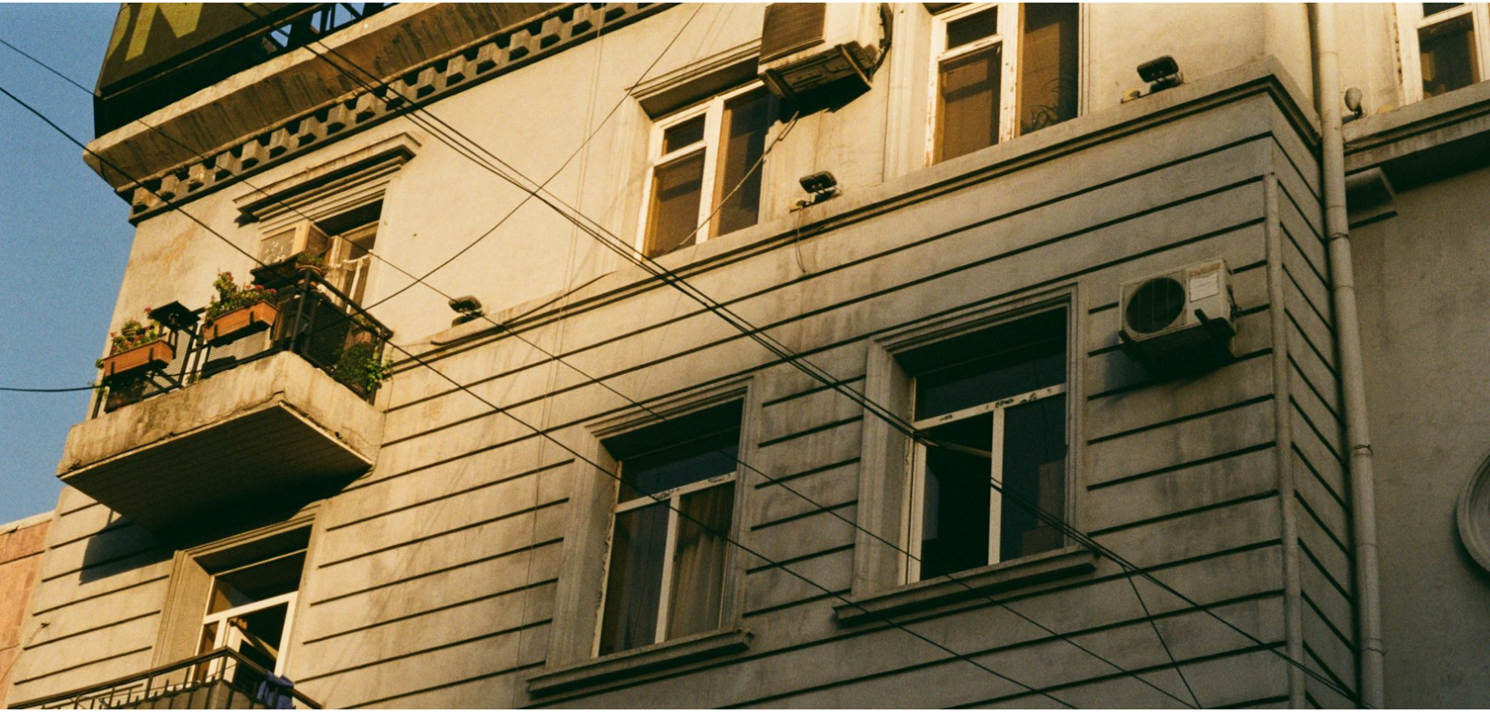
scroll to position [134, 0]
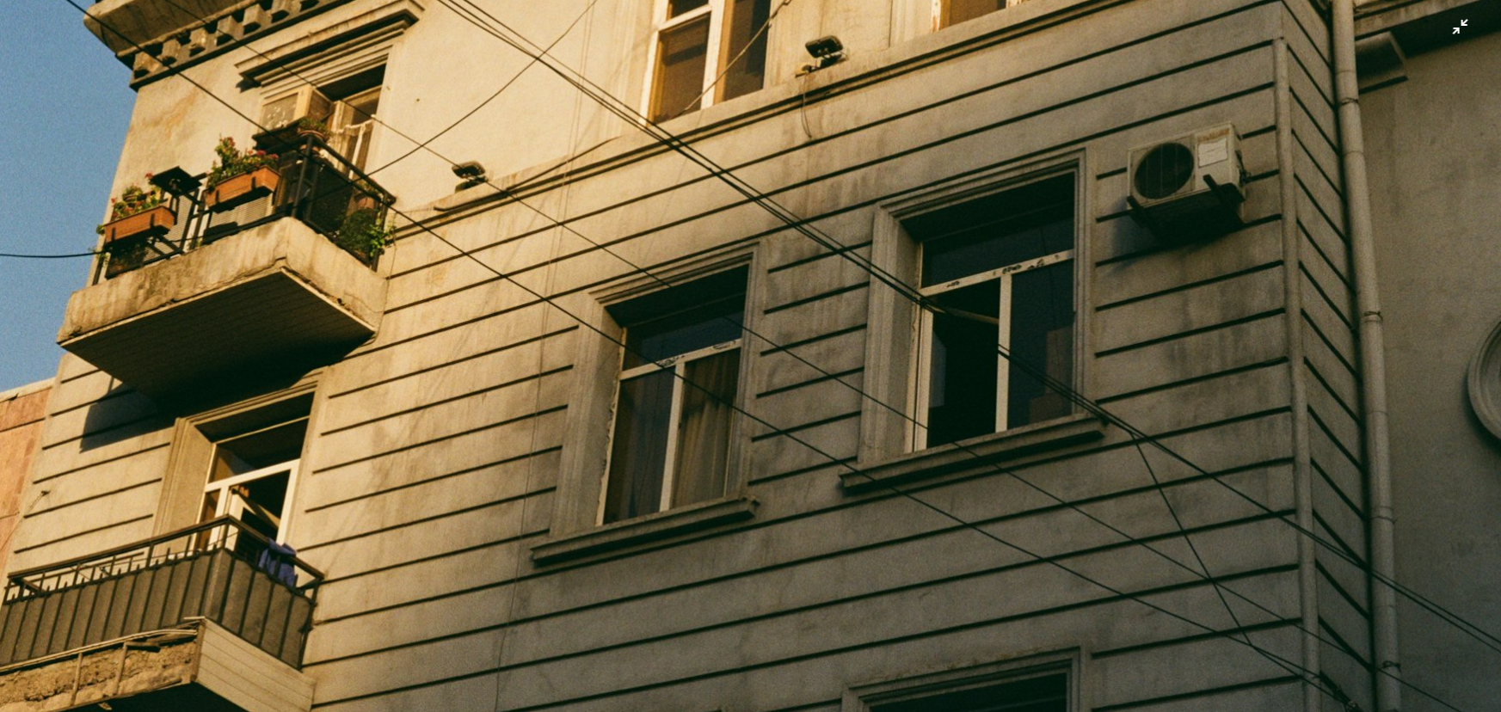
click at [928, 258] on img "Zoom out on this image" at bounding box center [750, 363] width 1503 height 996
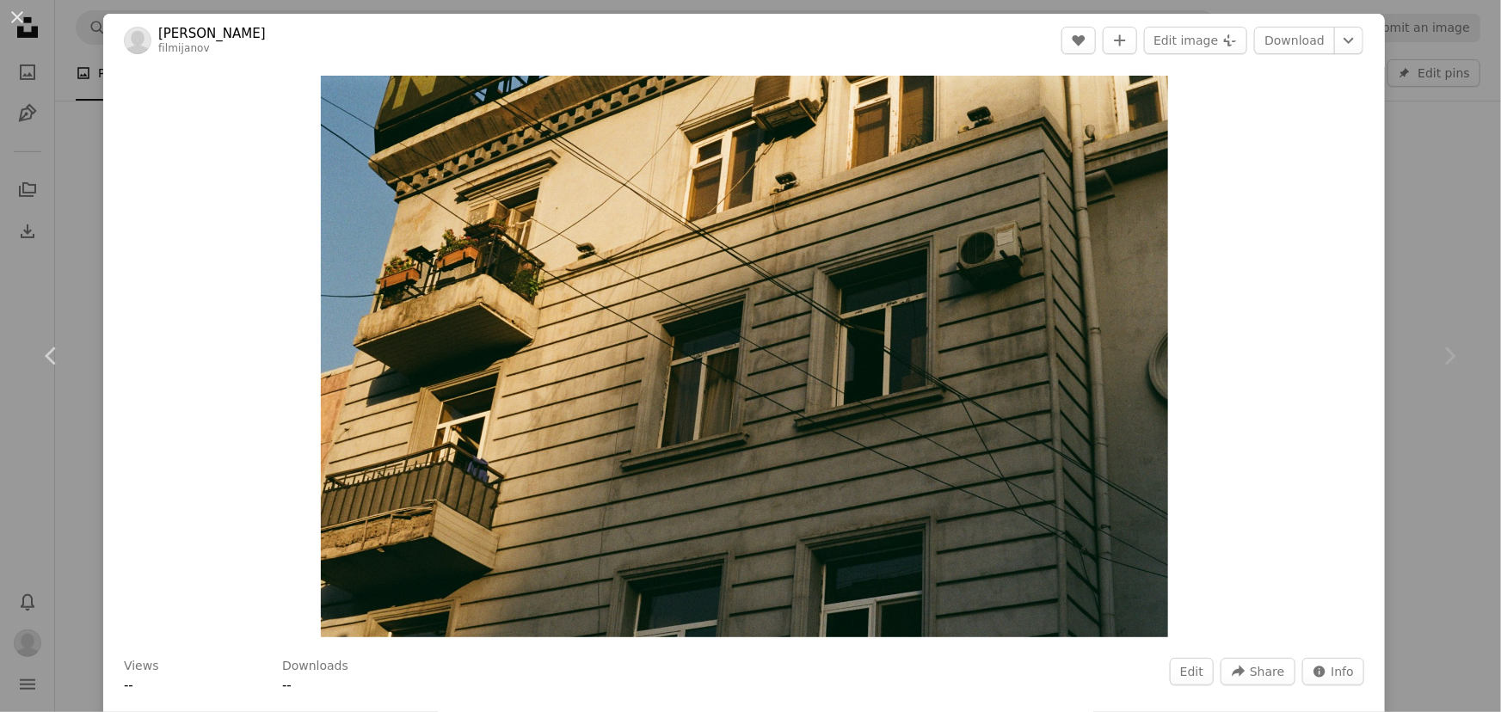
click at [1416, 214] on div "An X shape Chevron left Chevron right [PERSON_NAME] filmijanov Edit A heart A p…" at bounding box center [750, 356] width 1501 height 712
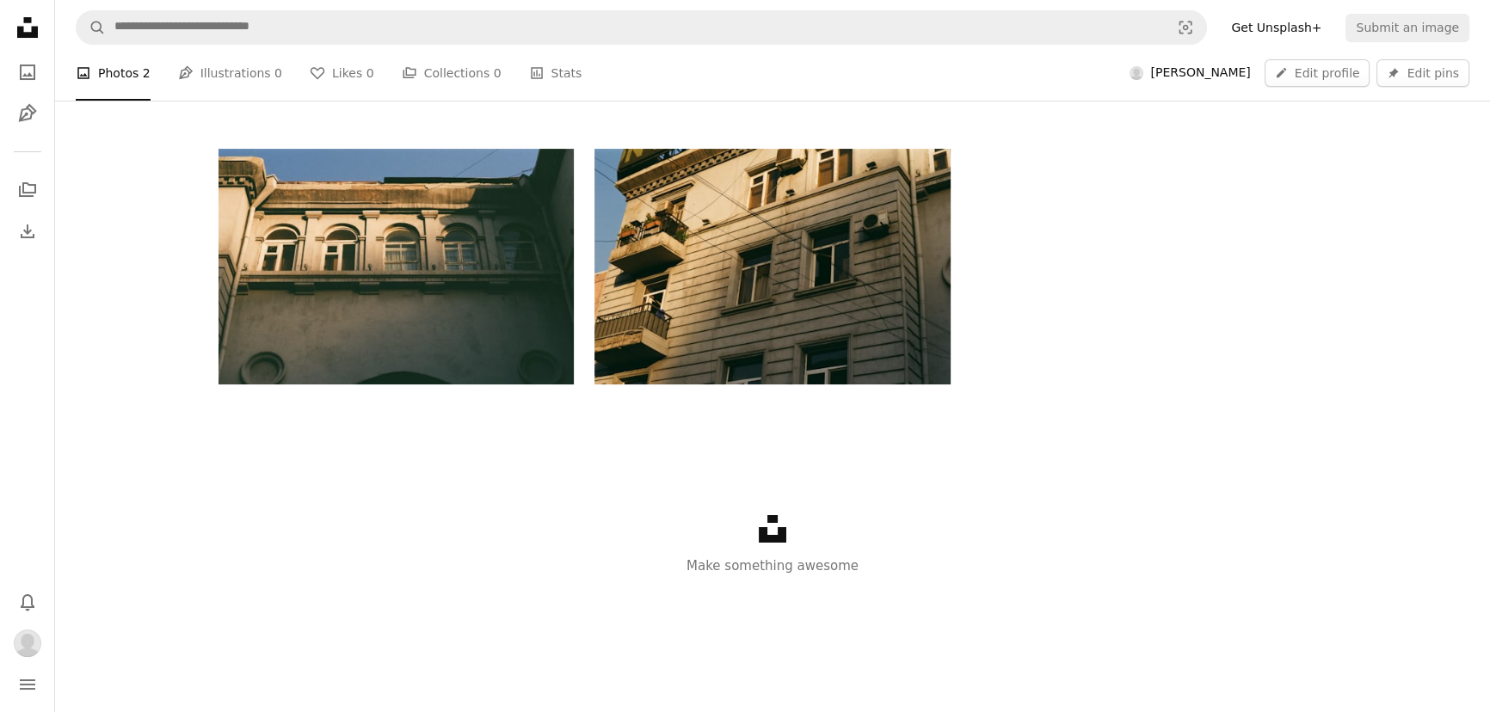
click at [1424, 9] on nav "A magnifying glass Visual search Get Unsplash+ Submit an image" at bounding box center [772, 27] width 1435 height 55
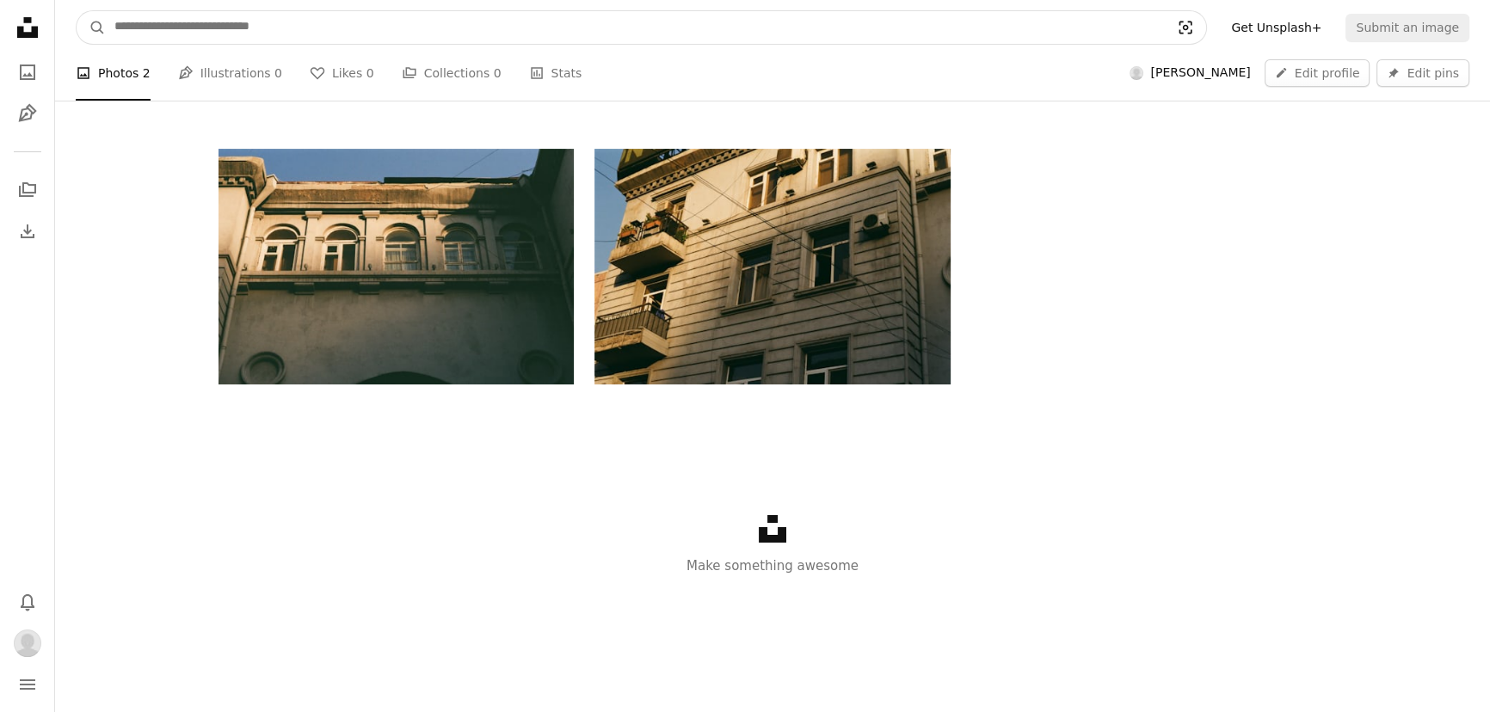
click at [1206, 27] on icon "Visual search" at bounding box center [1185, 27] width 41 height 17
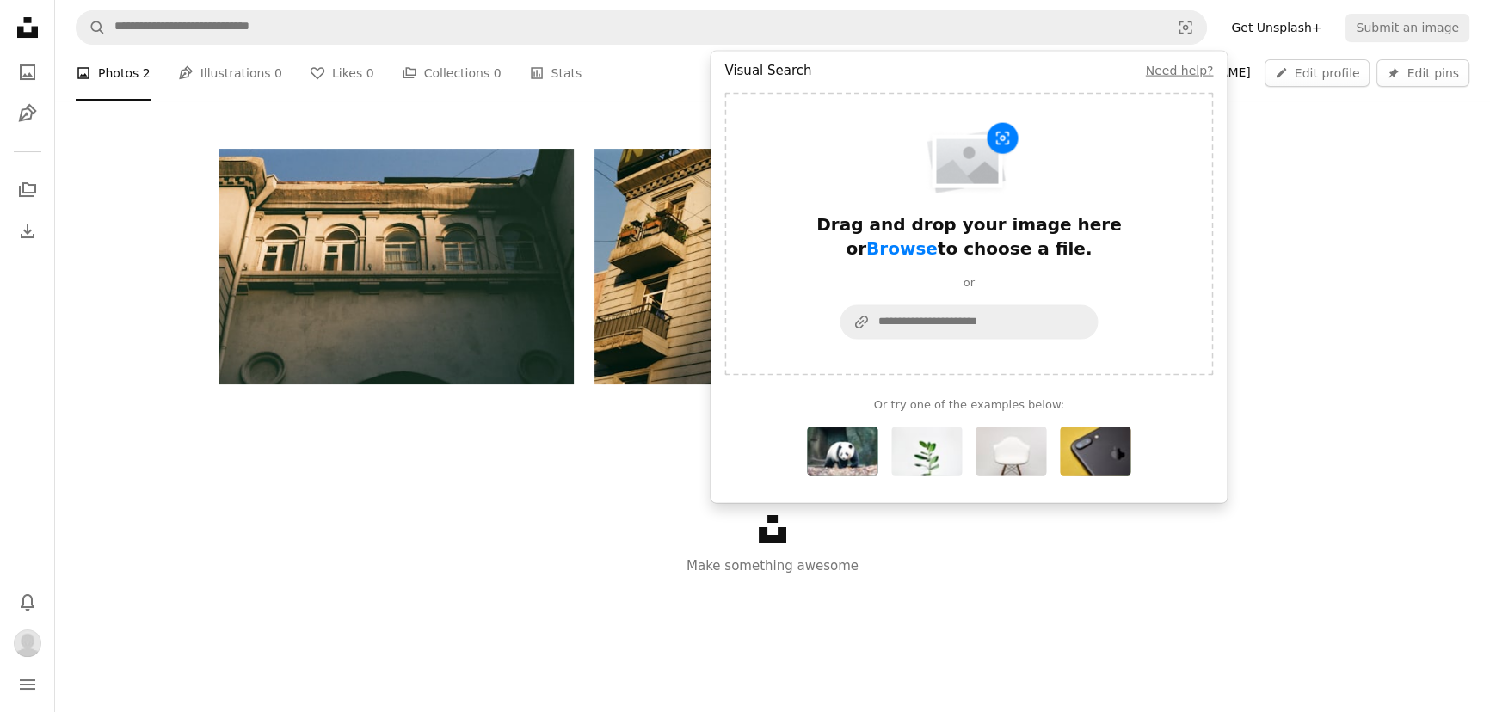
click at [1237, 325] on div "Edit A heart A plus sign [PERSON_NAME] Arrow pointing down Edit A heart A plus …" at bounding box center [772, 267] width 1108 height 236
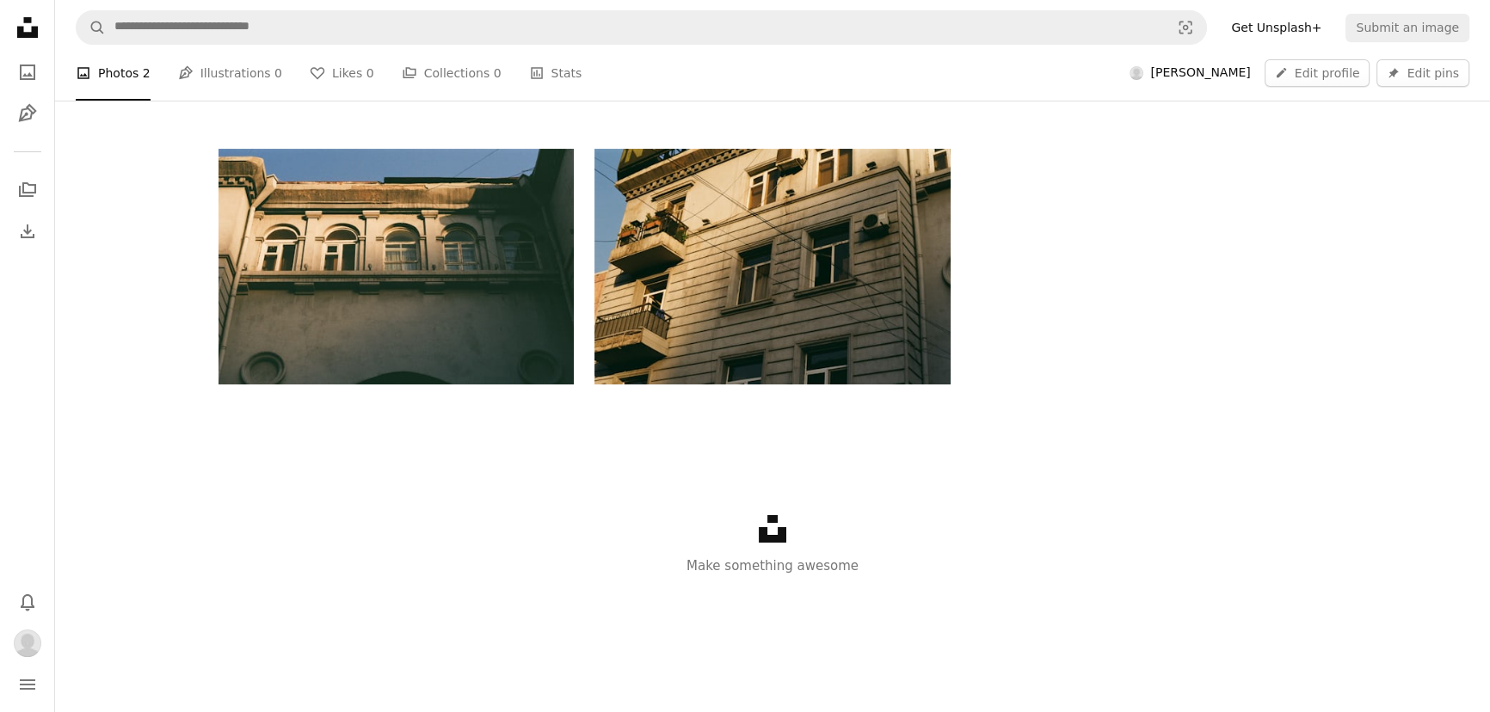
click at [40, 39] on icon "Unsplash logo Unsplash Home" at bounding box center [27, 27] width 34 height 34
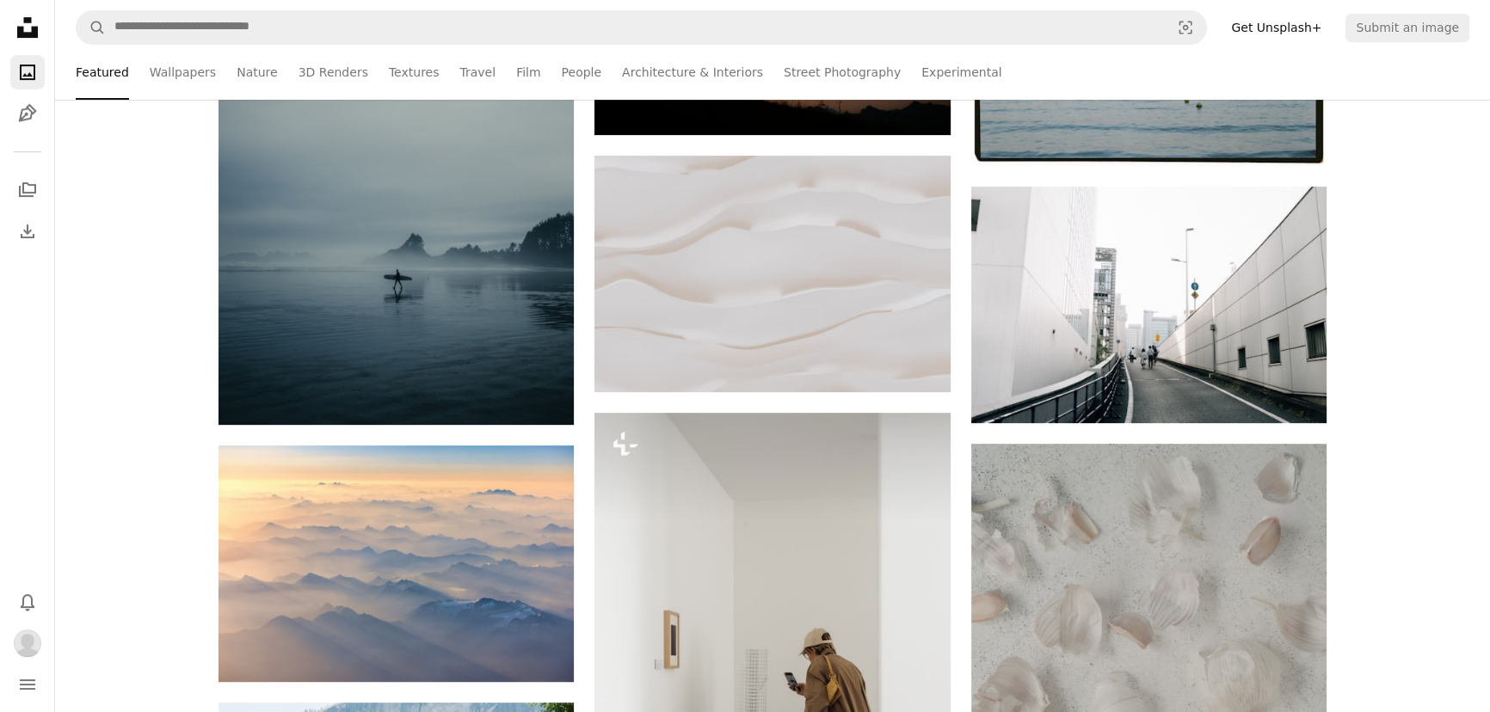
scroll to position [1016, 0]
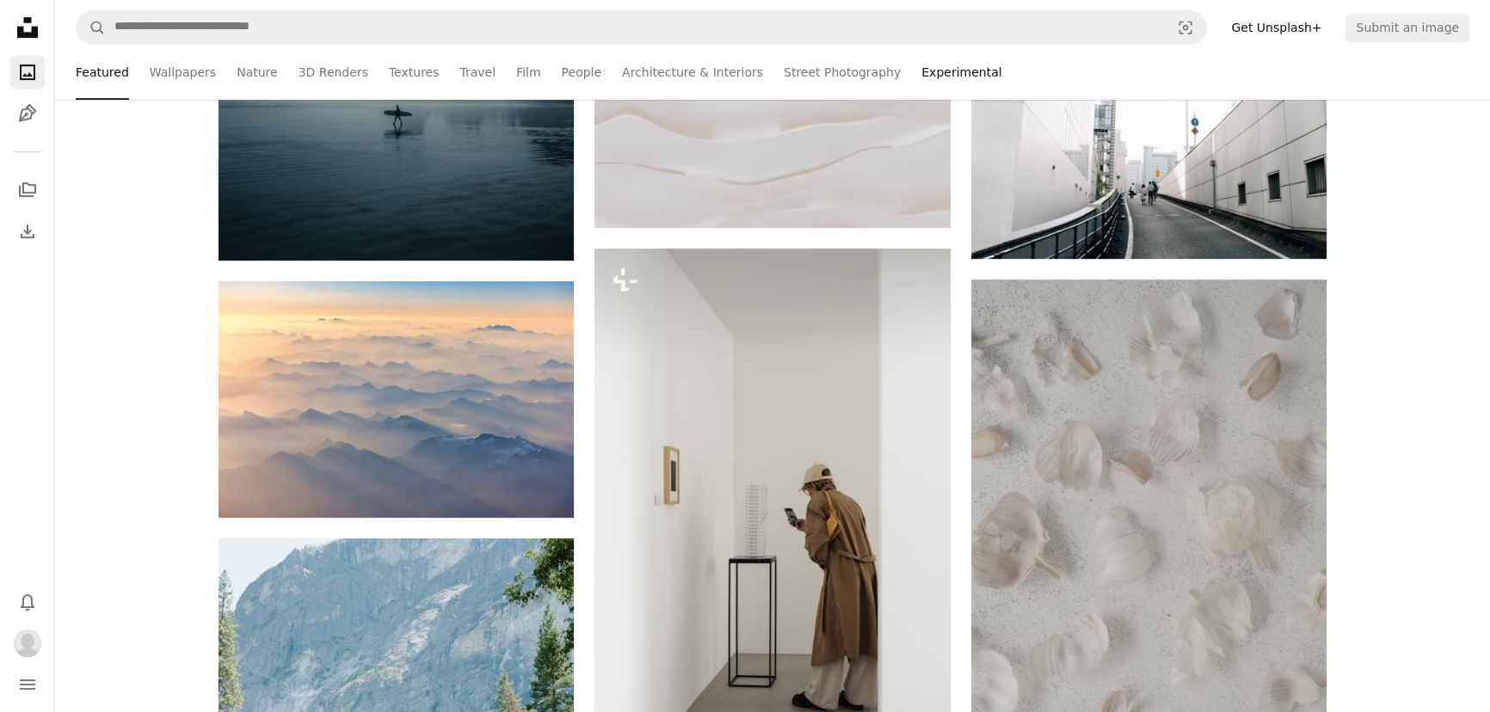
click at [921, 69] on link "Experimental" at bounding box center [961, 72] width 80 height 55
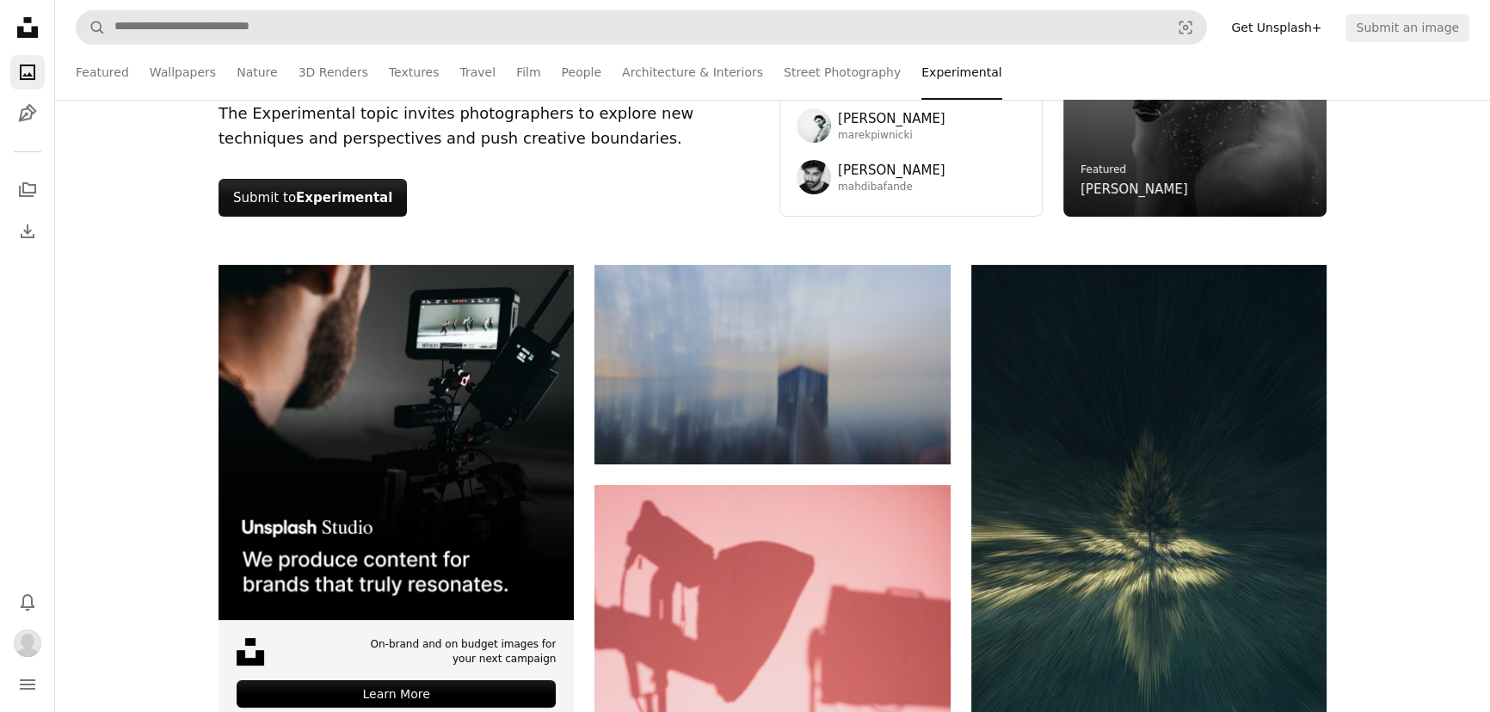
scroll to position [234, 0]
